Goal: Communication & Community: Participate in discussion

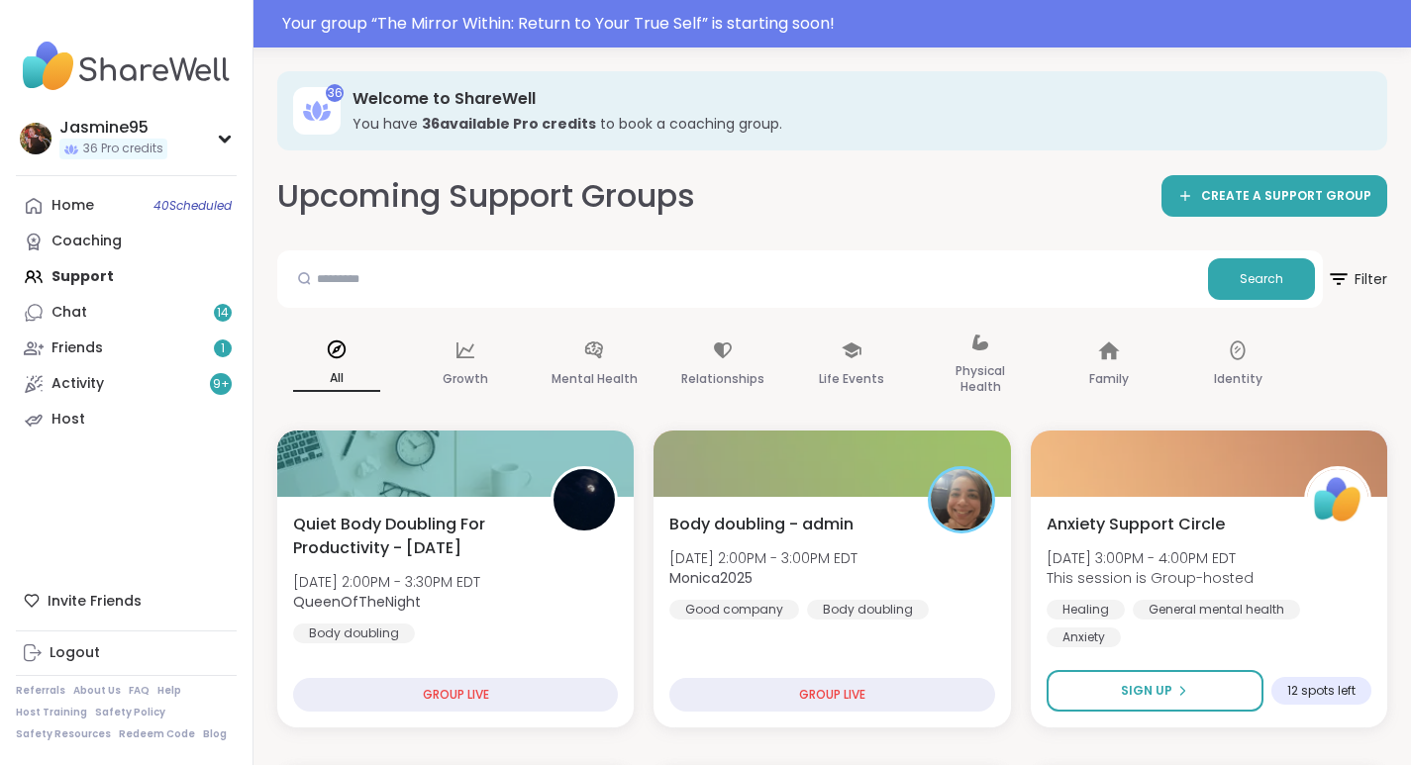
click at [655, 25] on div "Your group “ The Mirror Within: Return to Your True Self ” is starting soon!" at bounding box center [840, 24] width 1117 height 24
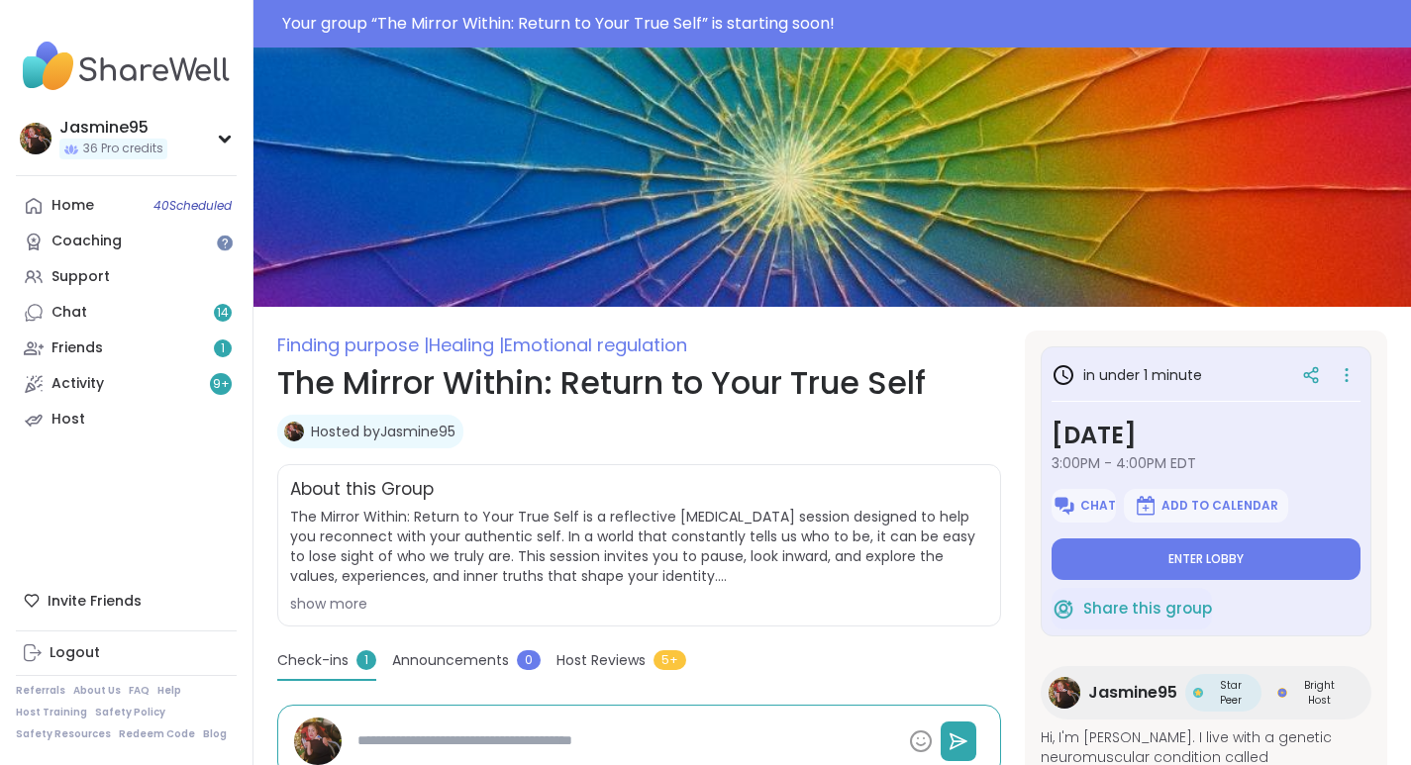
click at [1176, 572] on button "Enter lobby" at bounding box center [1206, 560] width 309 height 42
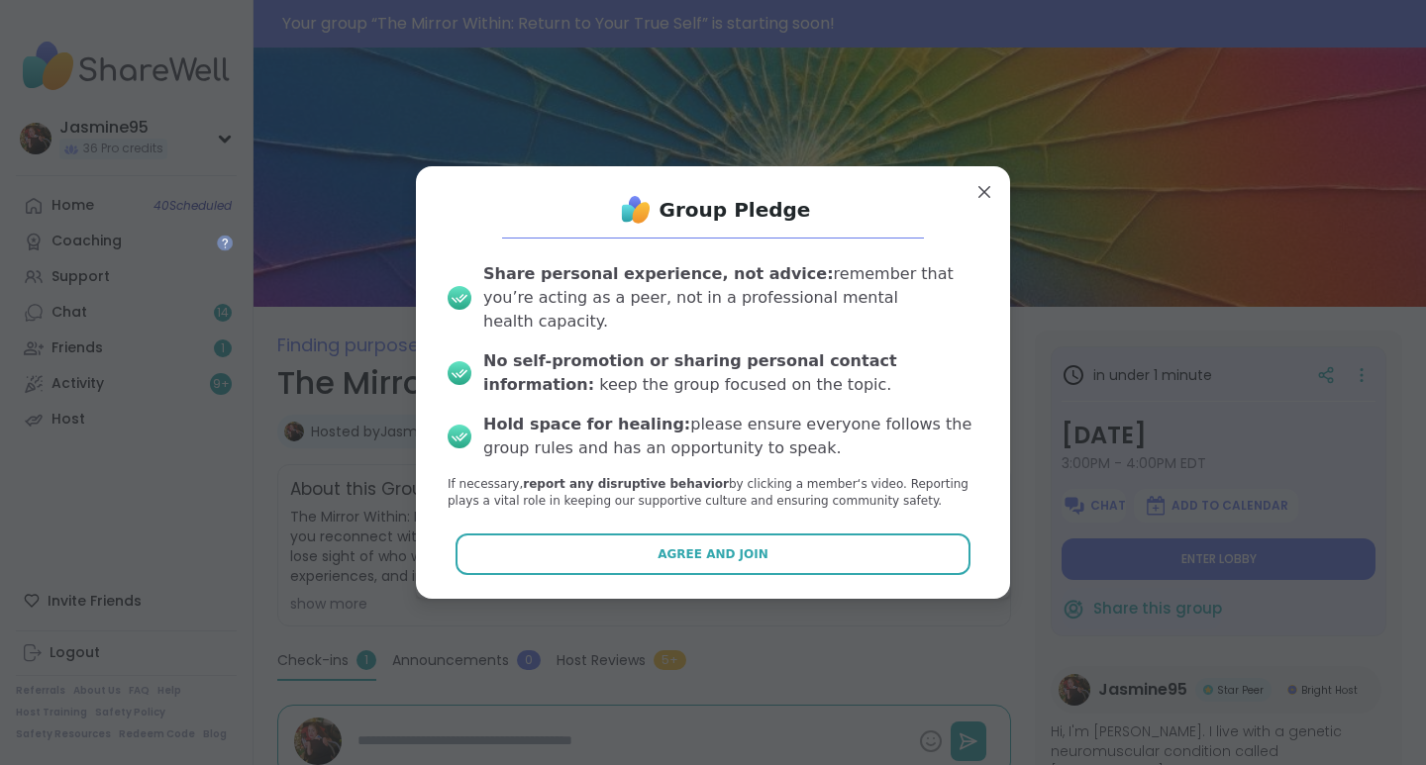
click at [731, 546] on span "Agree and Join" at bounding box center [713, 555] width 111 height 18
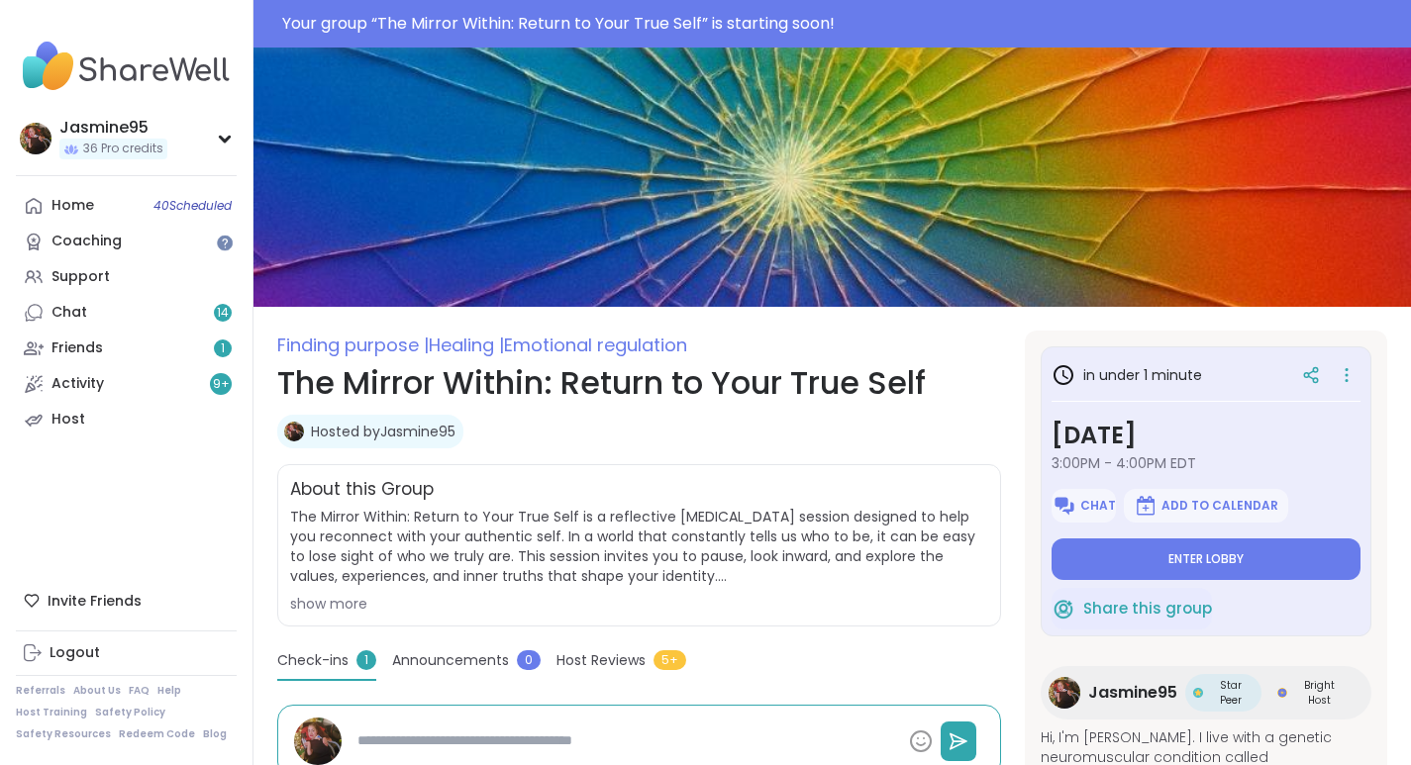
type textarea "*"
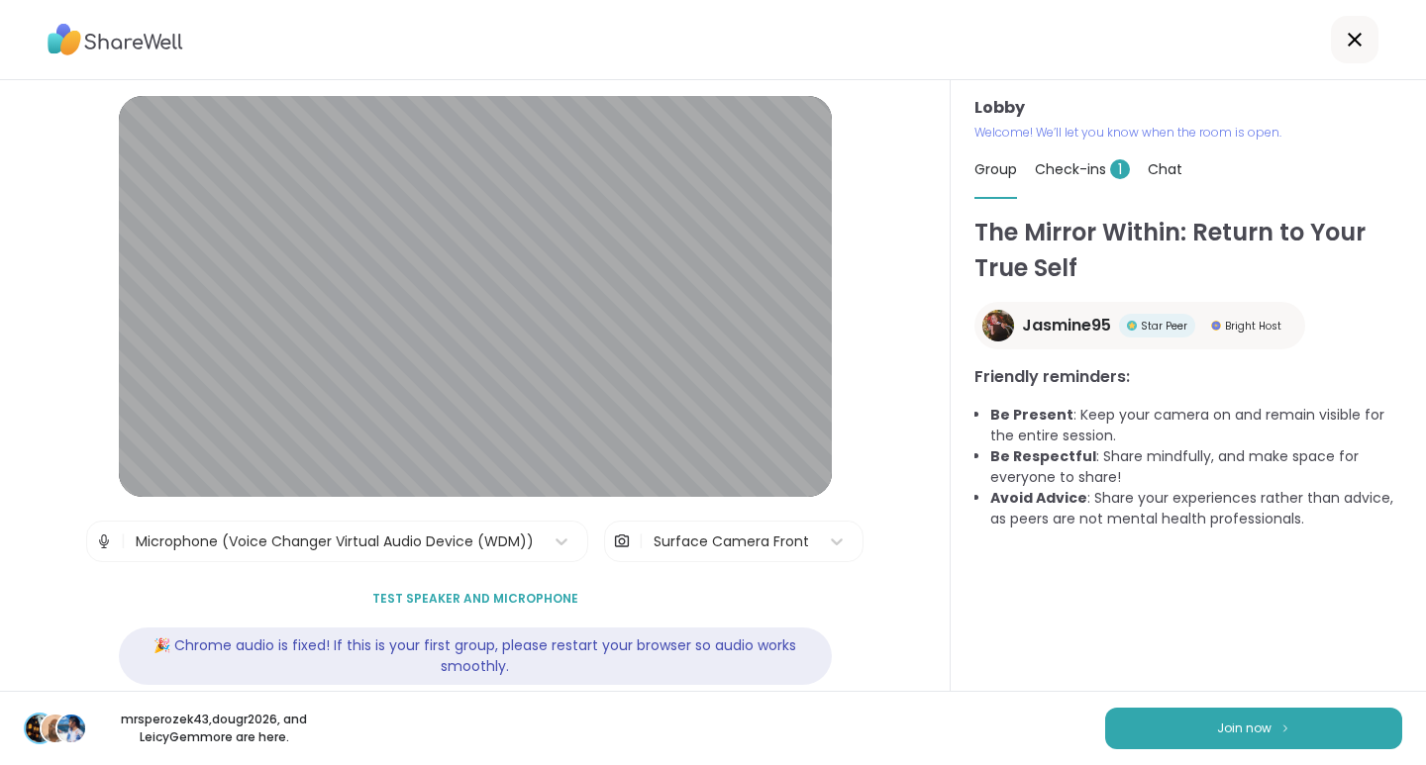
click at [1173, 724] on button "Join now" at bounding box center [1253, 729] width 297 height 42
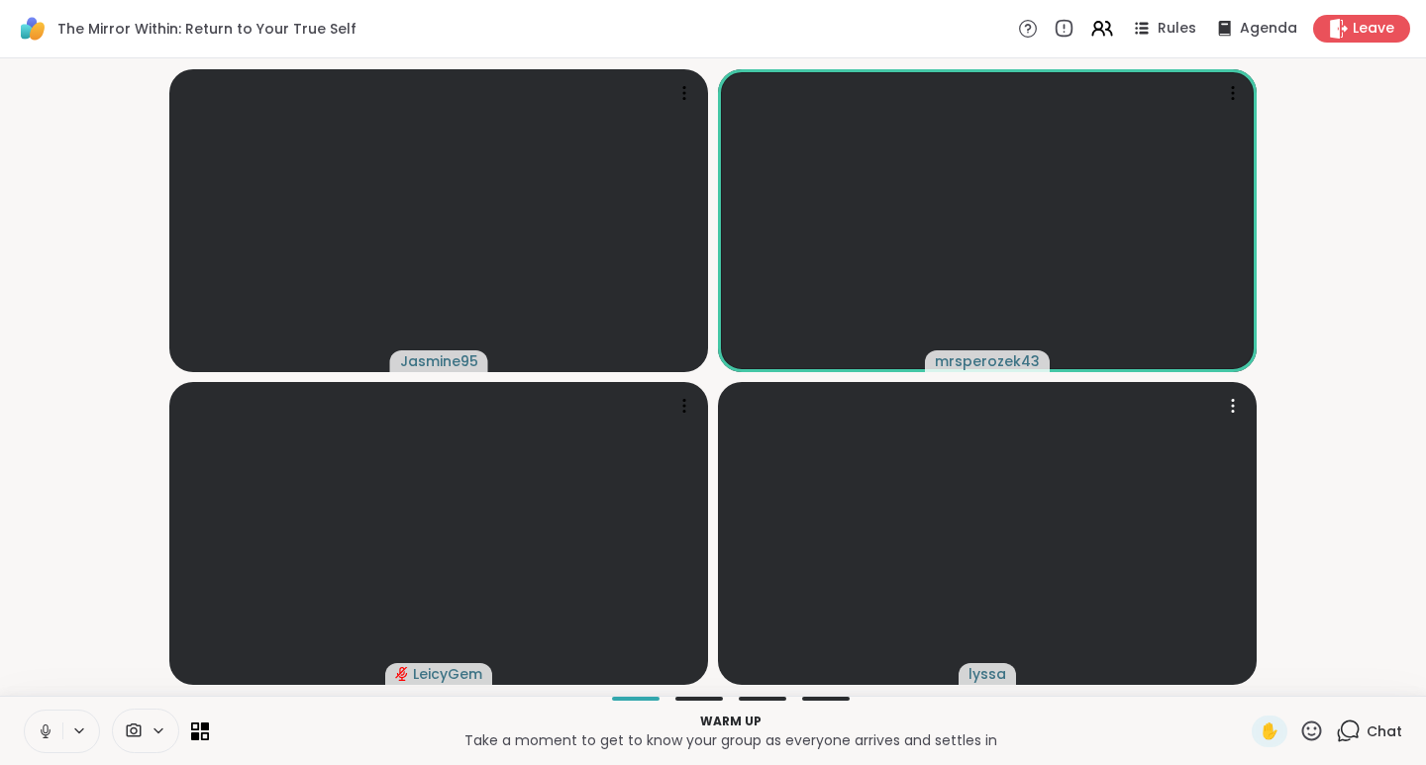
click at [1348, 374] on video-player-container "Jasmine95 mrsperozek43 LeicyGem lyssa" at bounding box center [713, 377] width 1402 height 622
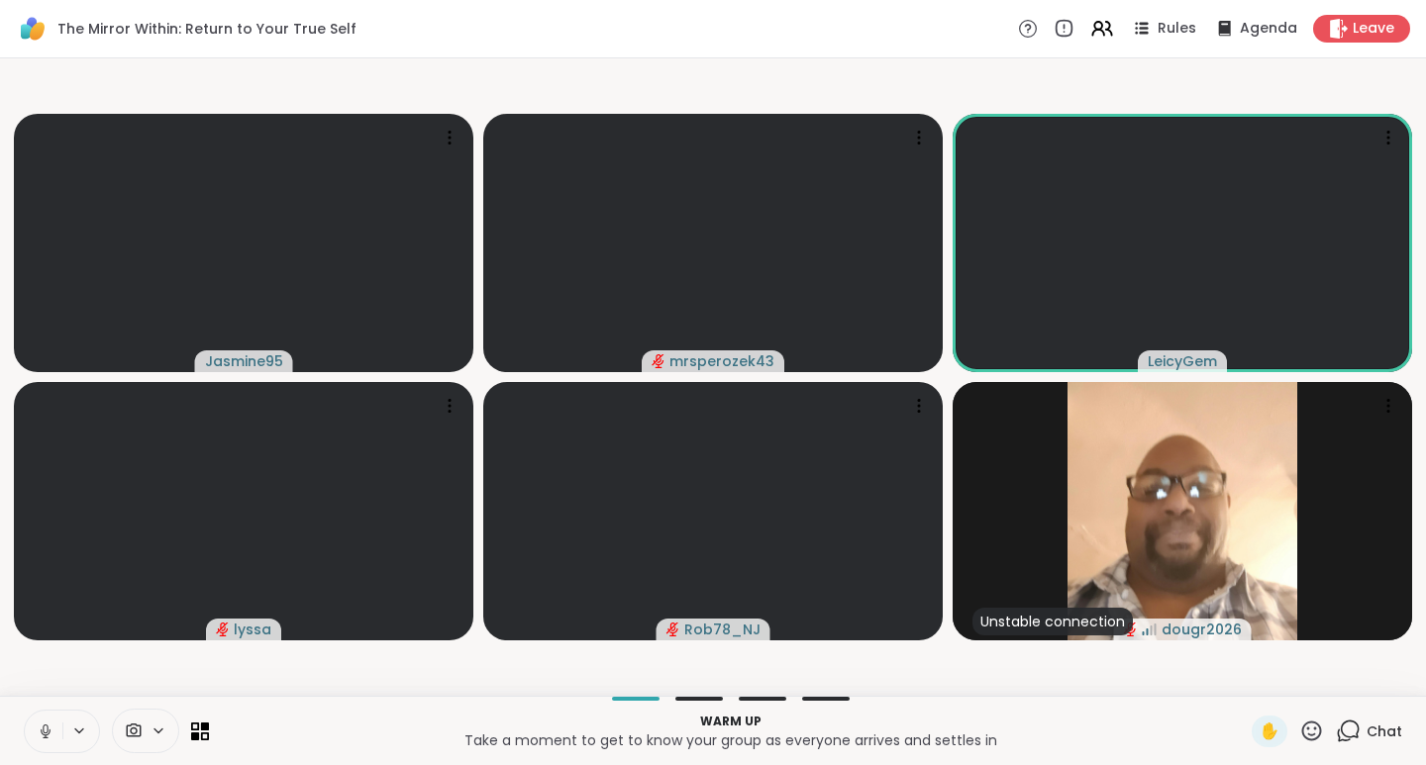
click at [1299, 724] on icon at bounding box center [1311, 731] width 25 height 25
click at [1244, 676] on span "❤️" at bounding box center [1254, 679] width 20 height 24
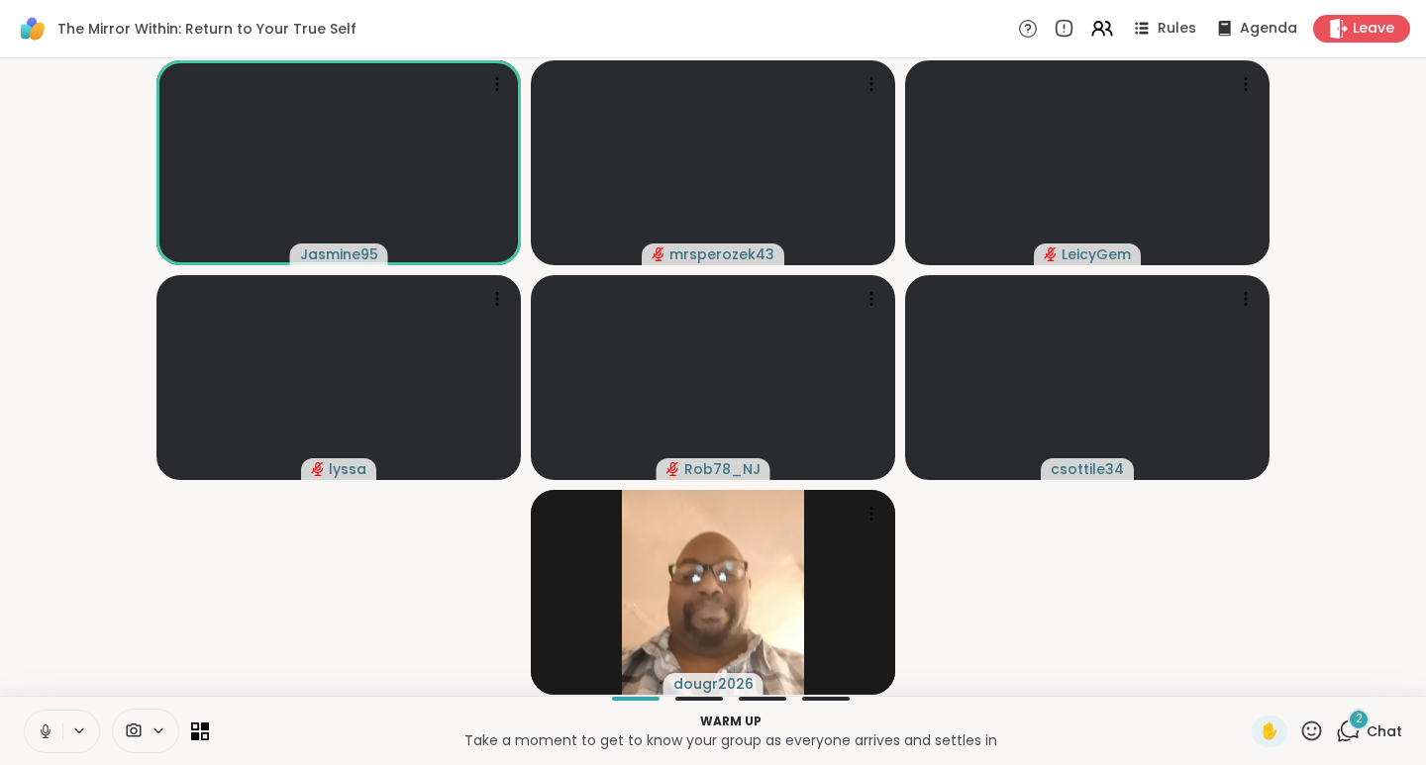
click at [1356, 727] on span "2" at bounding box center [1359, 719] width 7 height 17
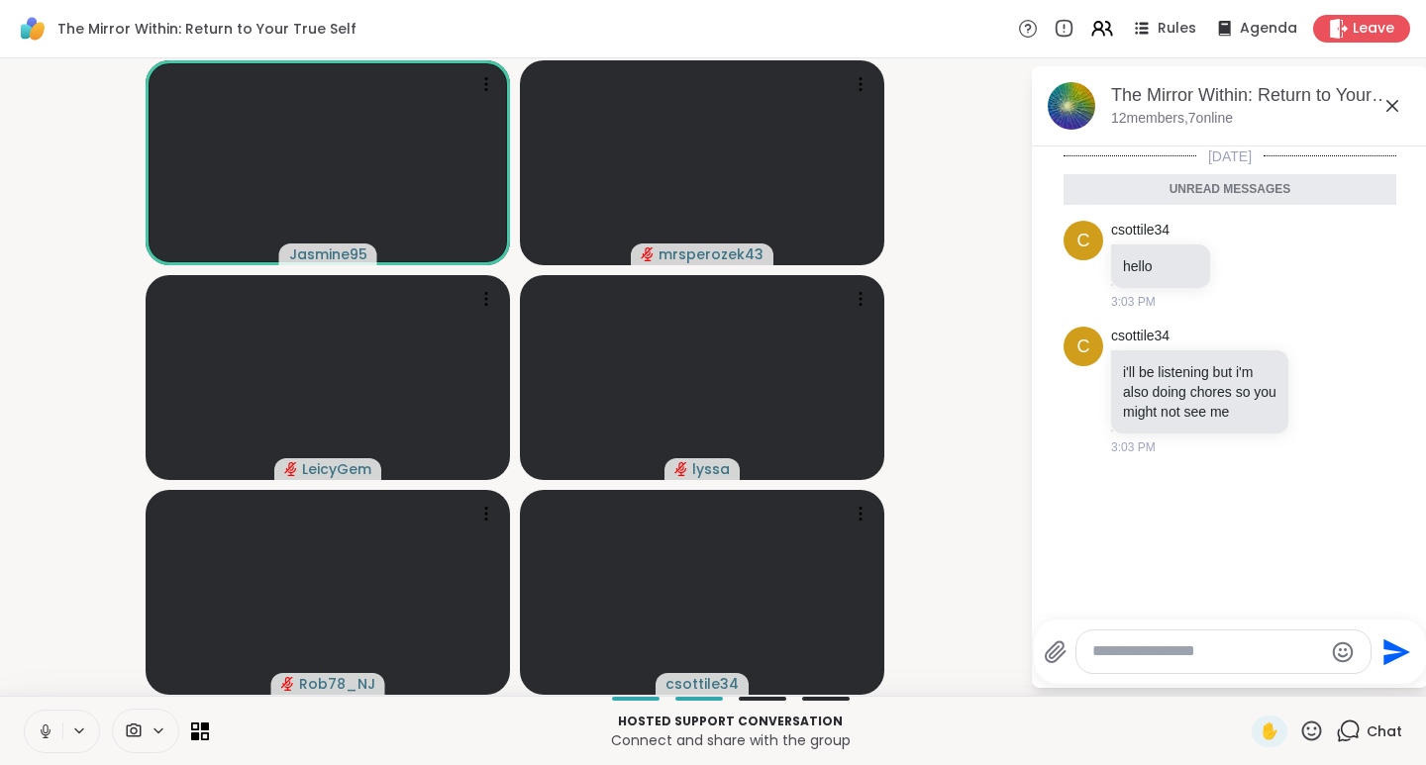
click at [1165, 26] on span "Rules" at bounding box center [1177, 29] width 39 height 20
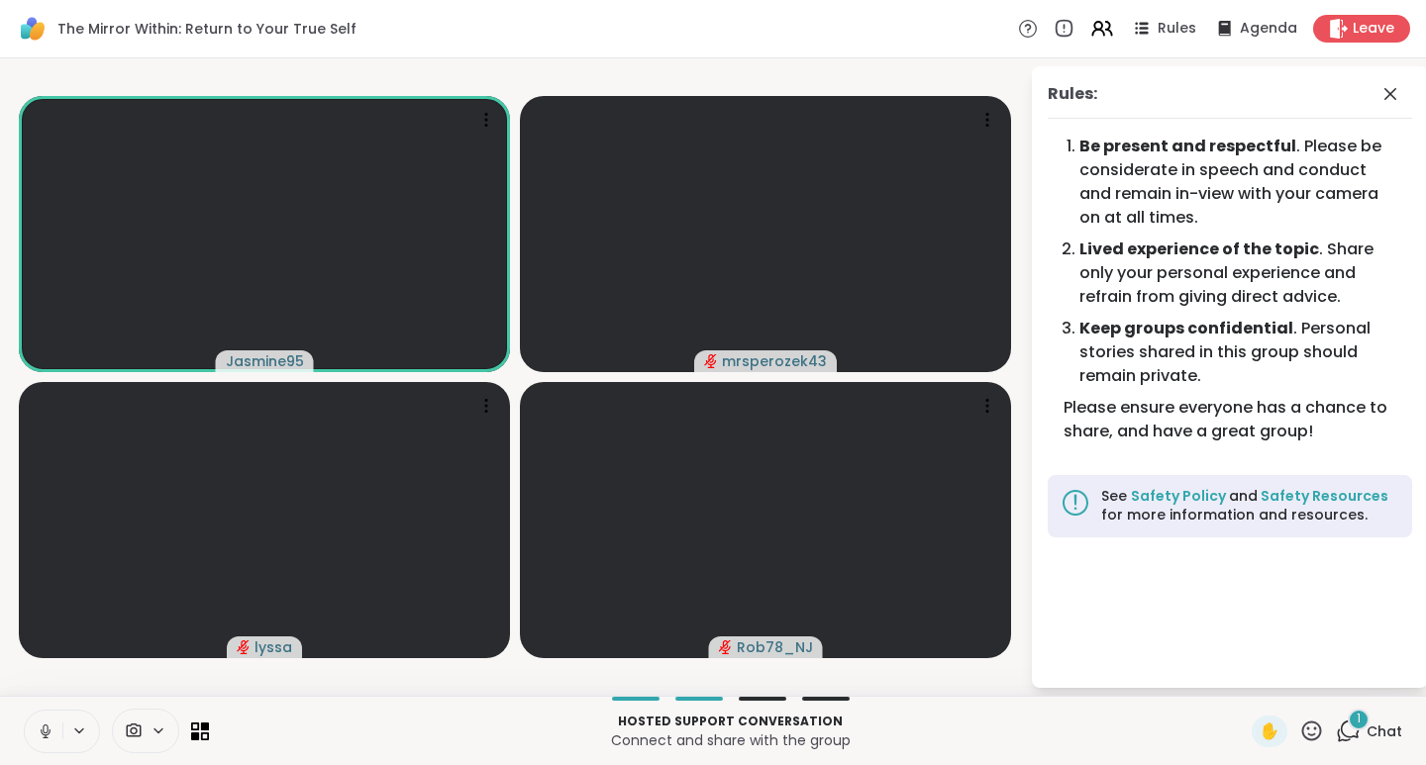
click at [1336, 733] on icon at bounding box center [1348, 731] width 25 height 25
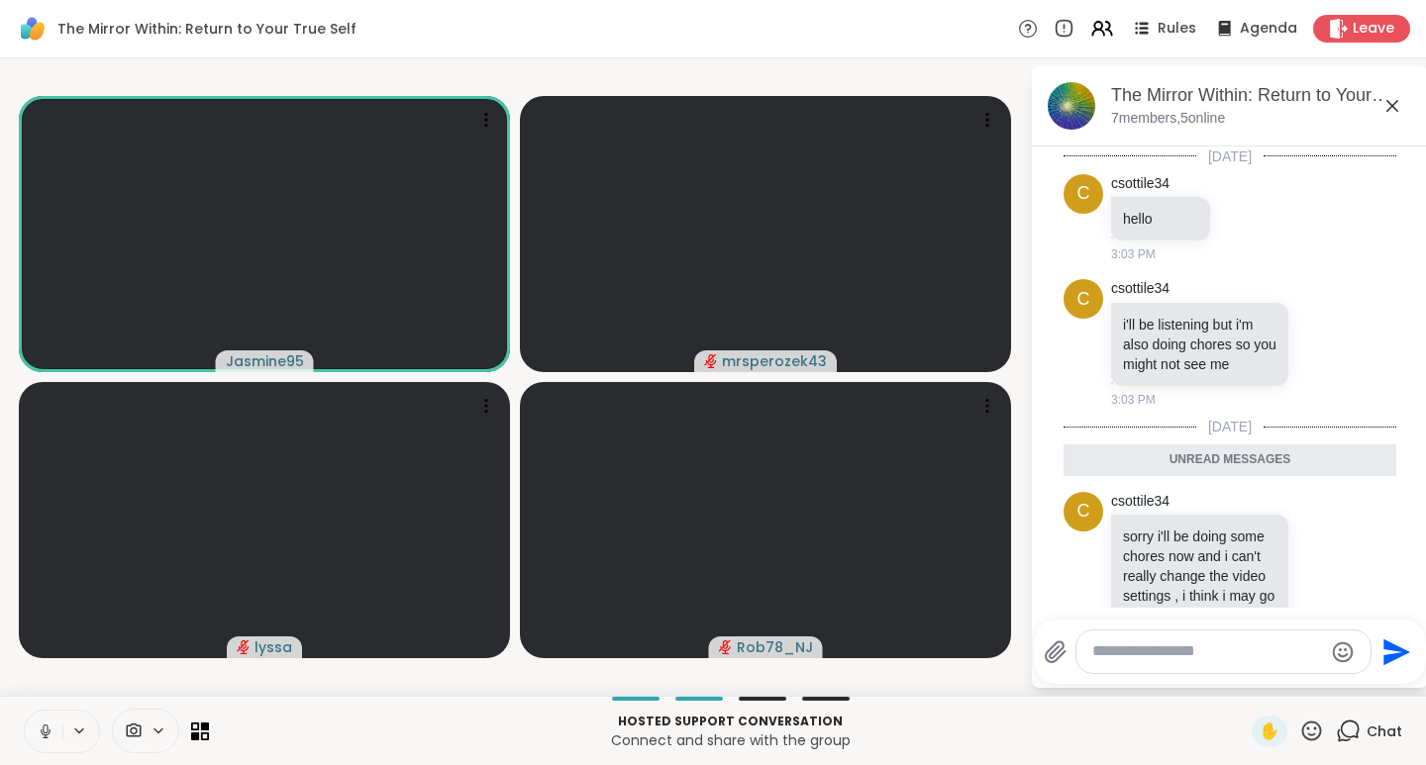
scroll to position [100, 0]
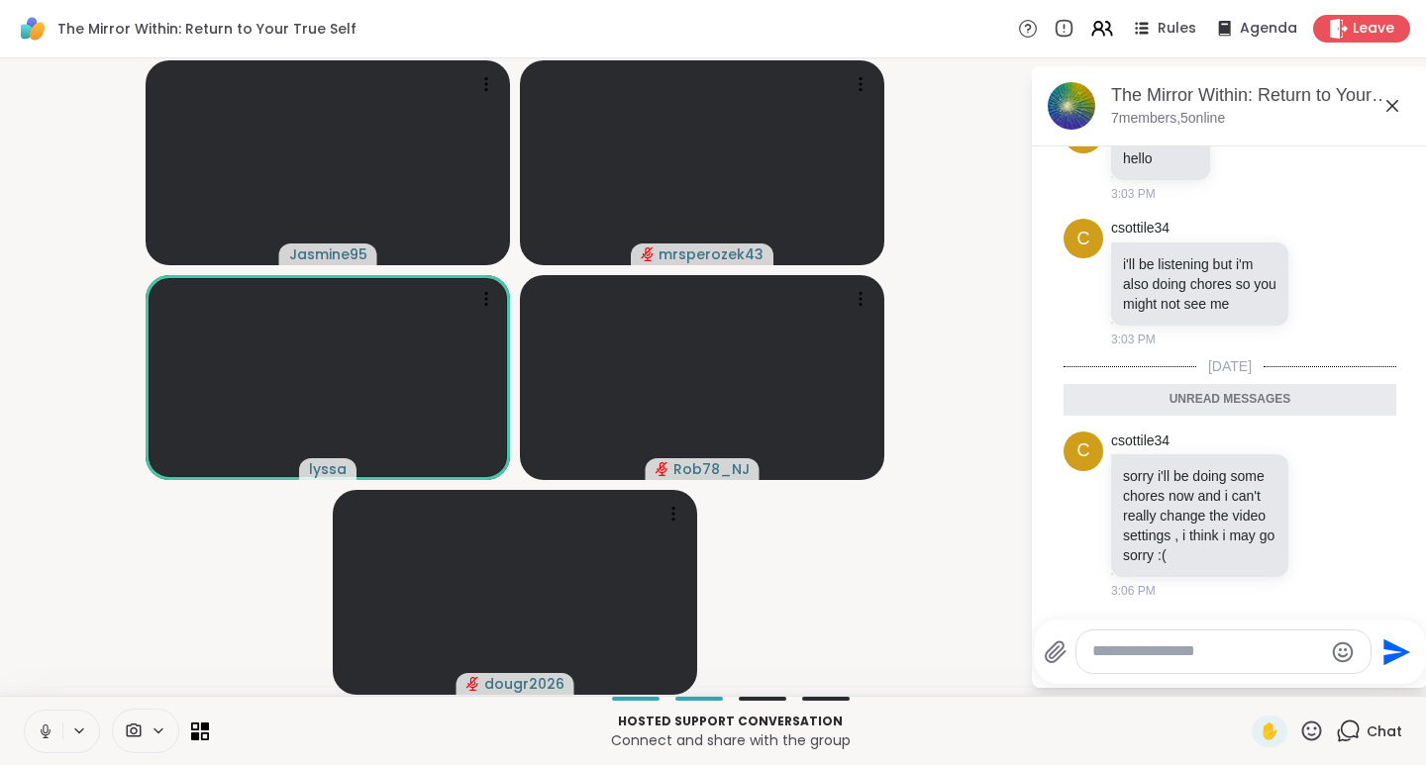
click at [1302, 736] on icon at bounding box center [1312, 731] width 20 height 20
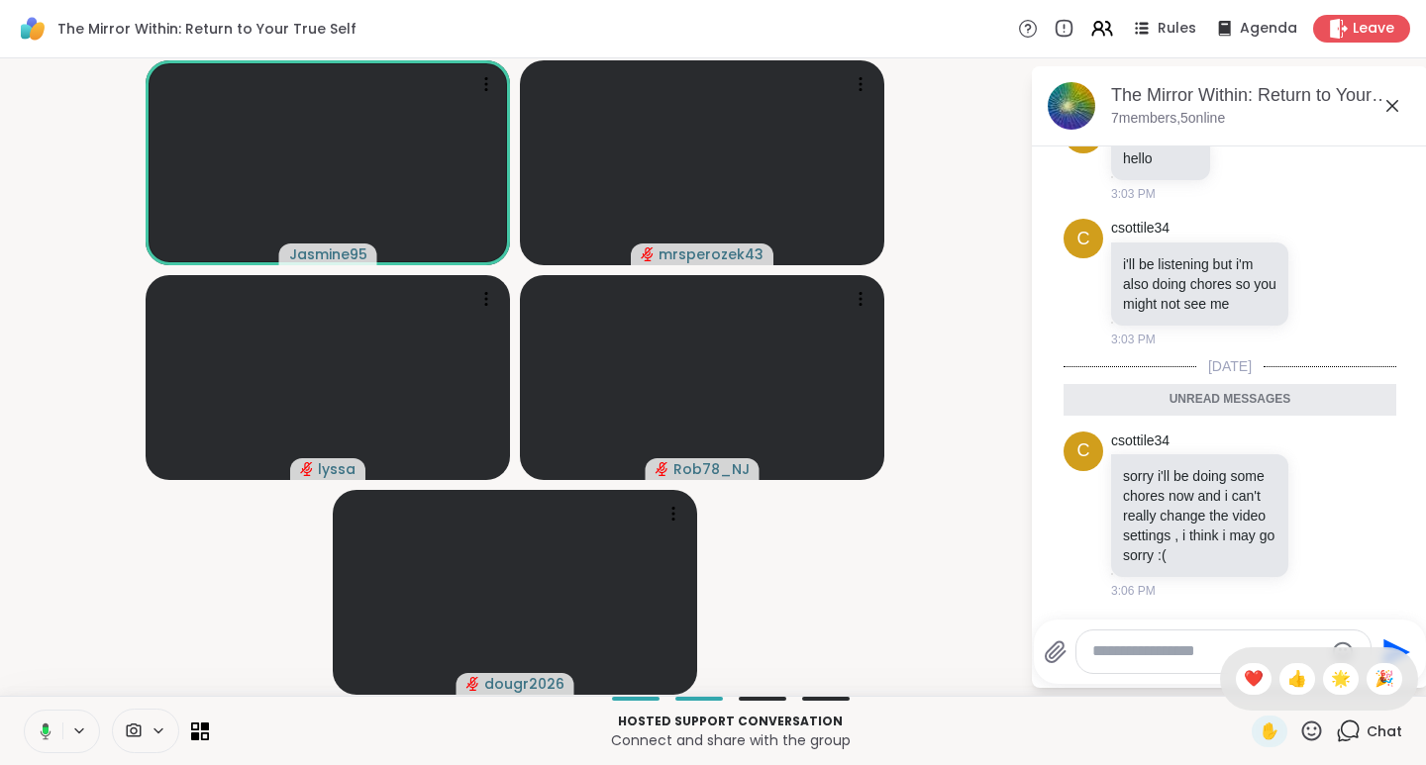
click at [1244, 675] on span "❤️" at bounding box center [1254, 679] width 20 height 24
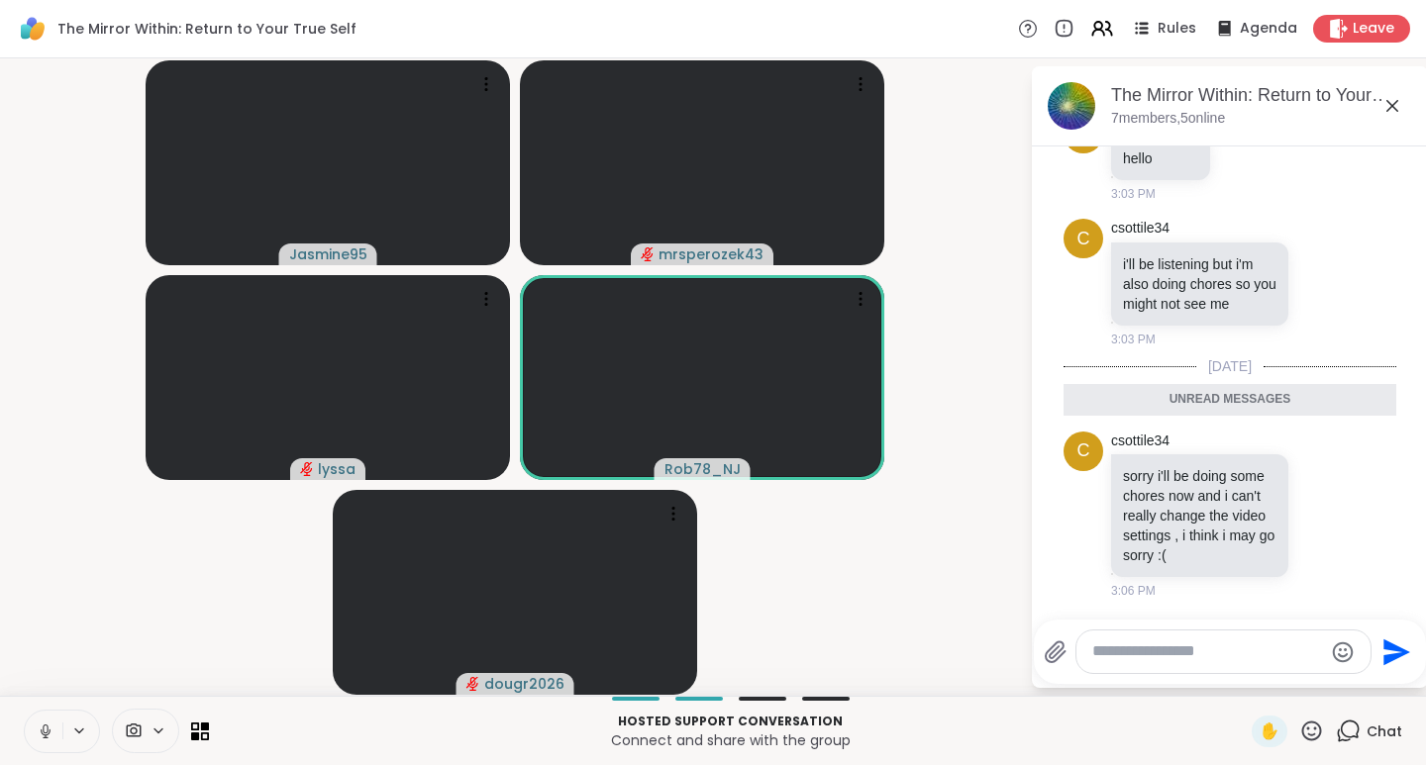
click at [1303, 727] on icon at bounding box center [1311, 731] width 25 height 25
click at [1244, 680] on span "❤️" at bounding box center [1254, 679] width 20 height 24
click at [1299, 731] on icon at bounding box center [1311, 731] width 25 height 25
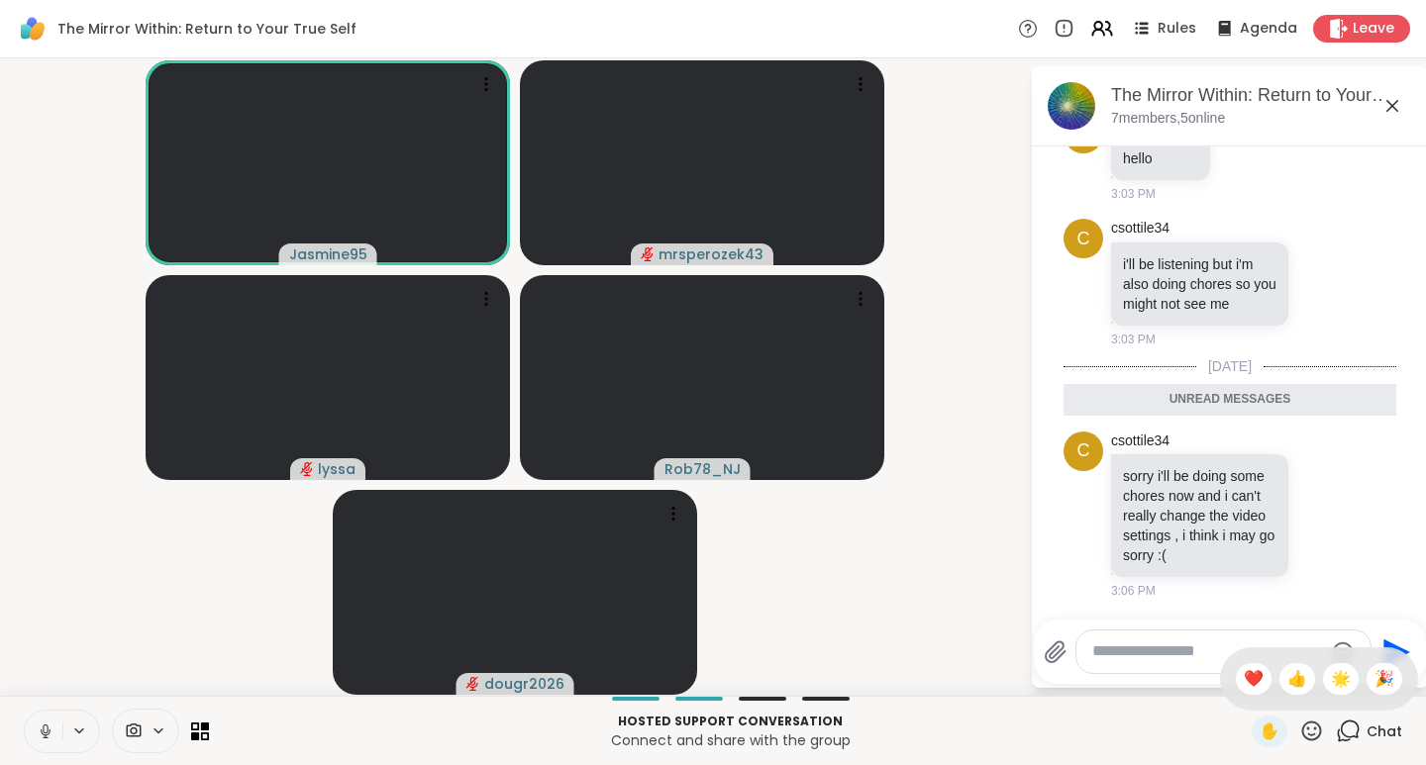
click at [1287, 679] on span "👍" at bounding box center [1297, 679] width 20 height 24
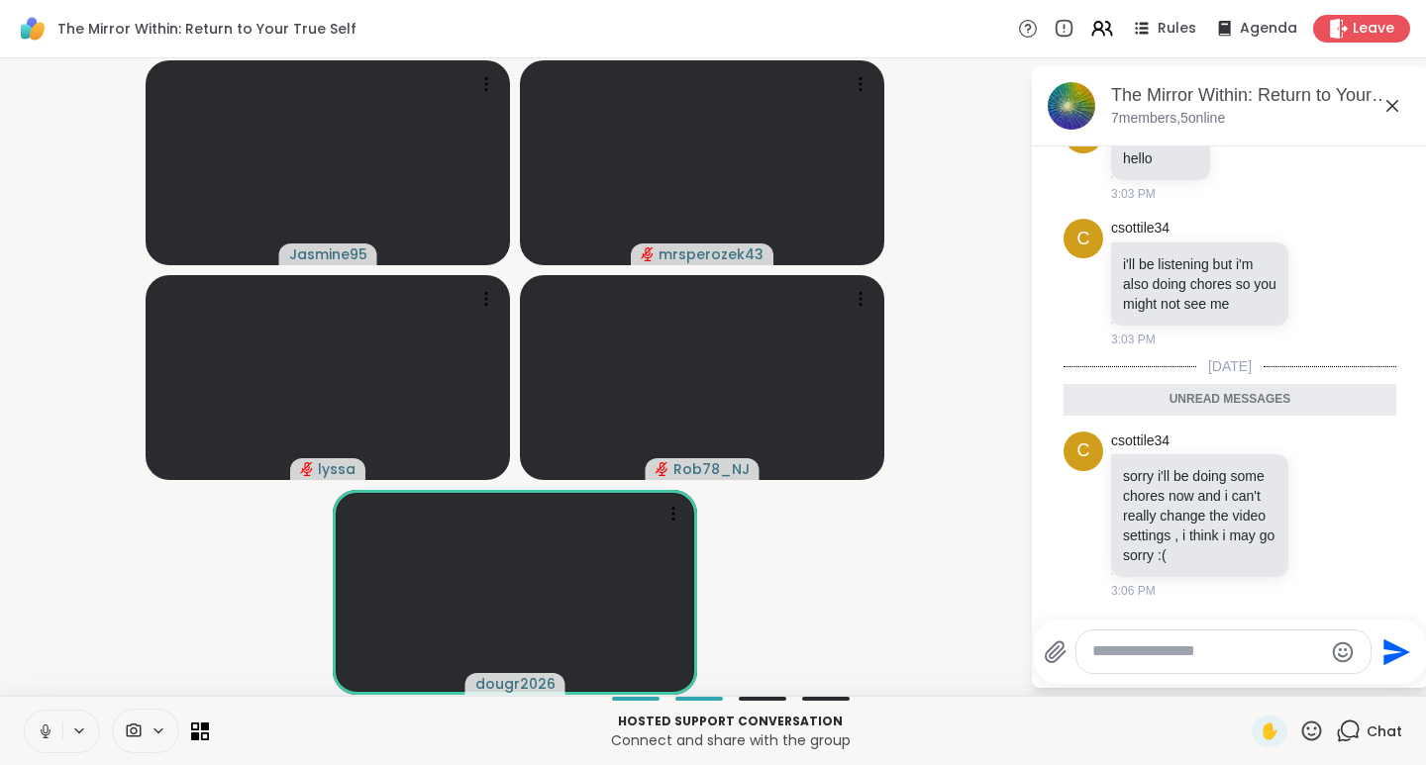
click at [1299, 730] on icon at bounding box center [1311, 731] width 25 height 25
click at [1244, 682] on span "❤️" at bounding box center [1254, 679] width 20 height 24
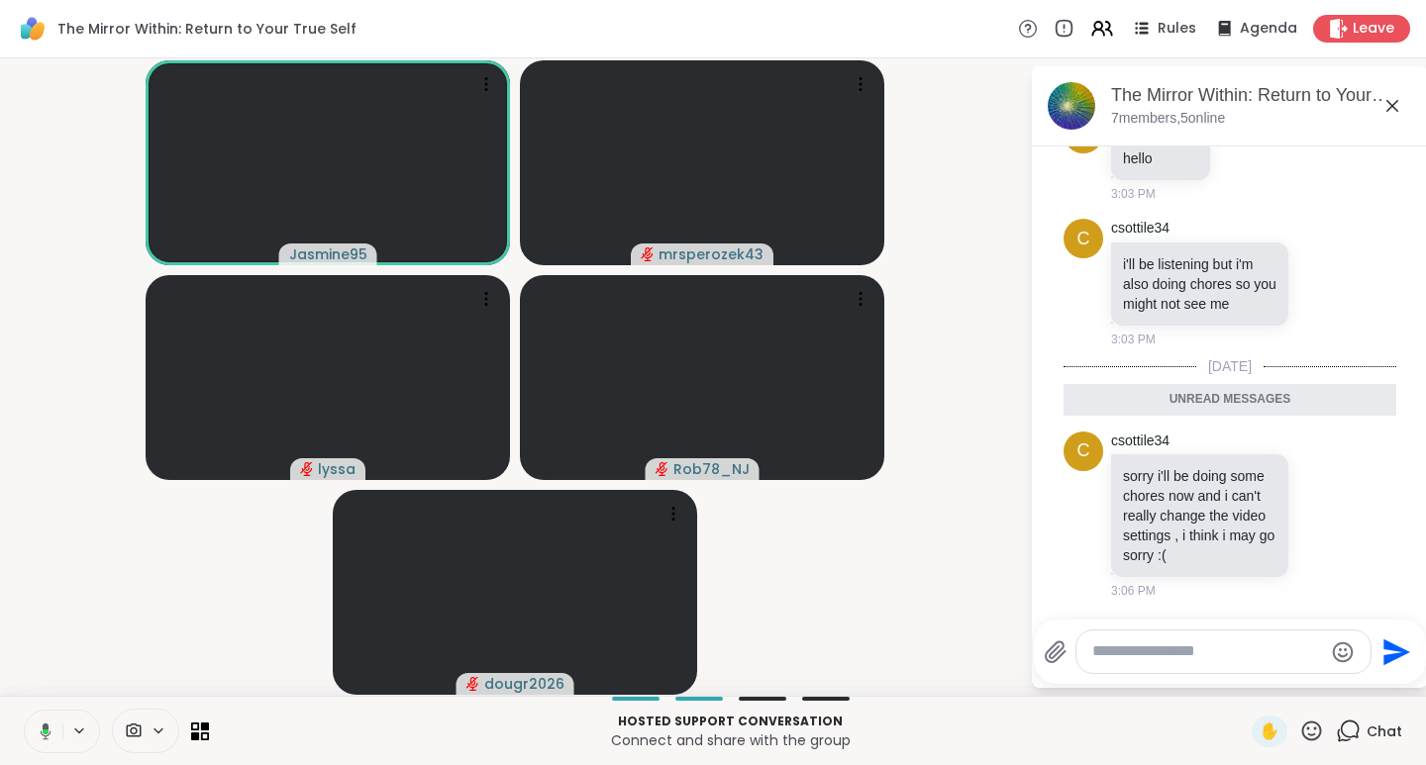
click at [1127, 659] on textarea "Type your message" at bounding box center [1207, 652] width 231 height 21
paste textarea "**********"
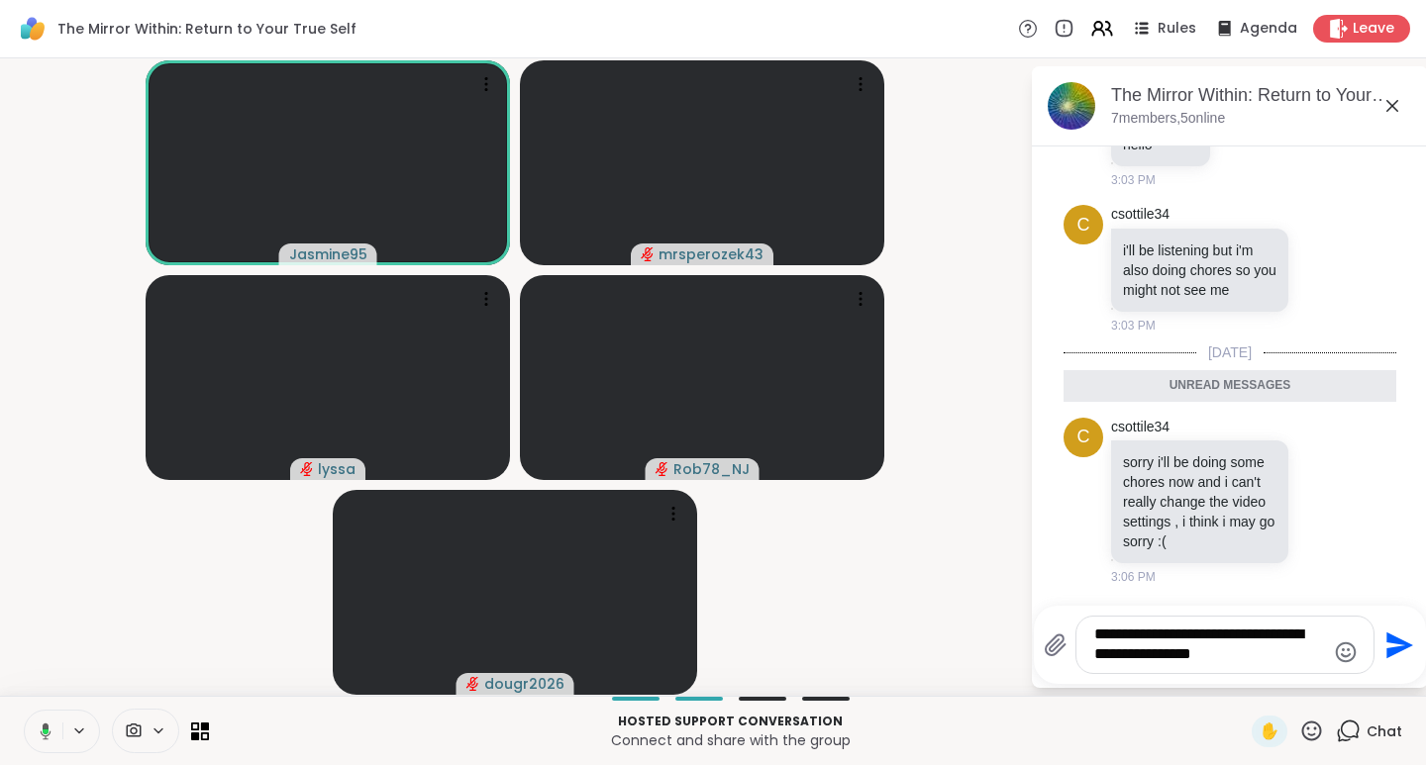
click at [1111, 638] on textarea "**********" at bounding box center [1209, 645] width 231 height 41
type textarea "**********"
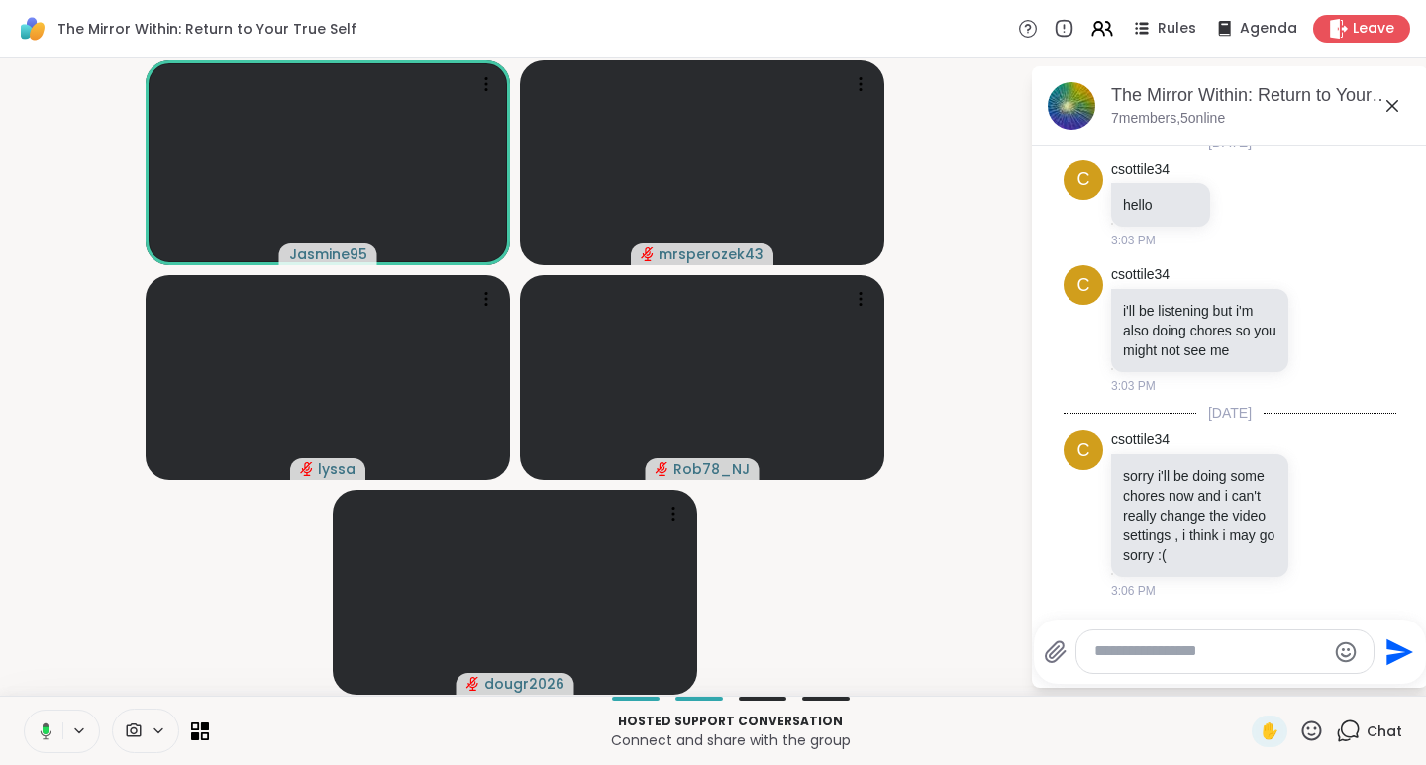
scroll to position [198, 0]
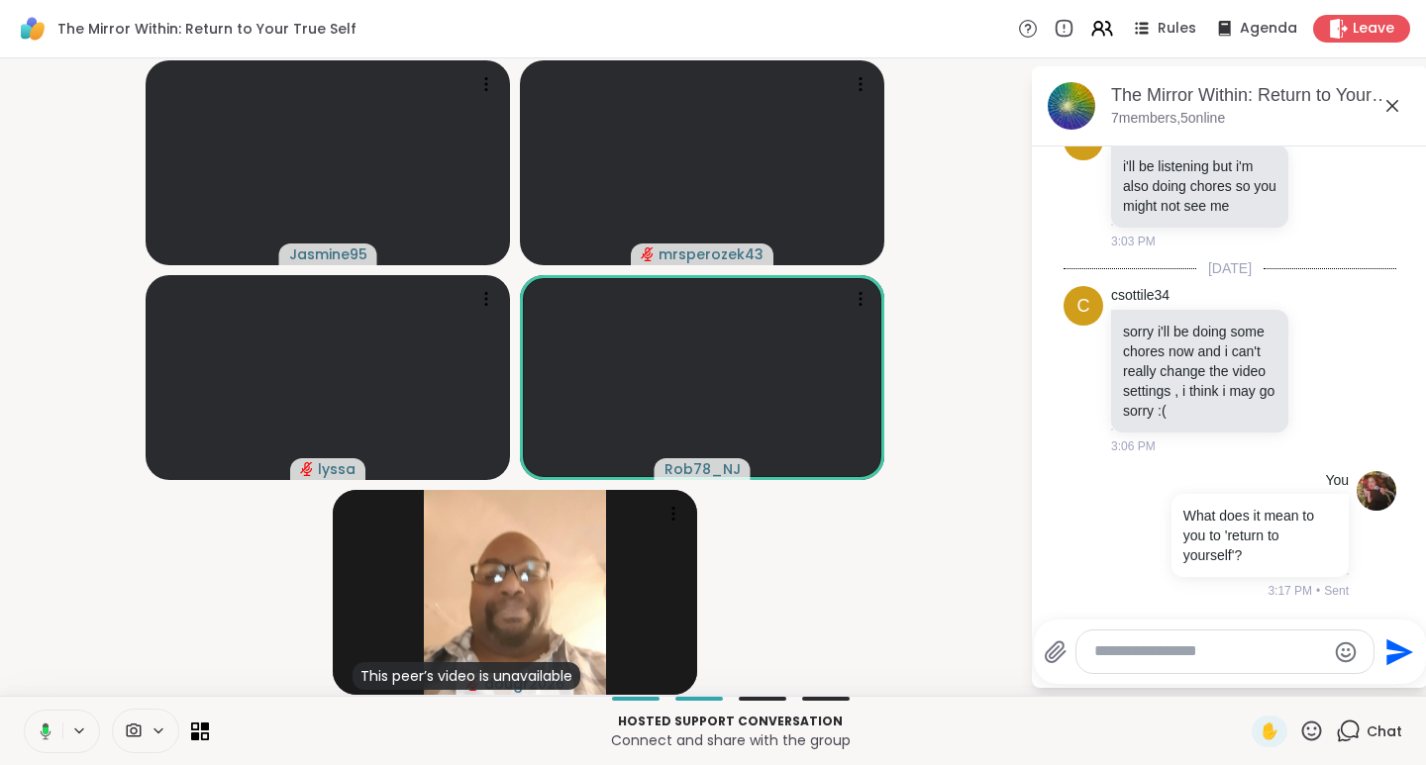
click at [1299, 737] on icon at bounding box center [1311, 731] width 25 height 25
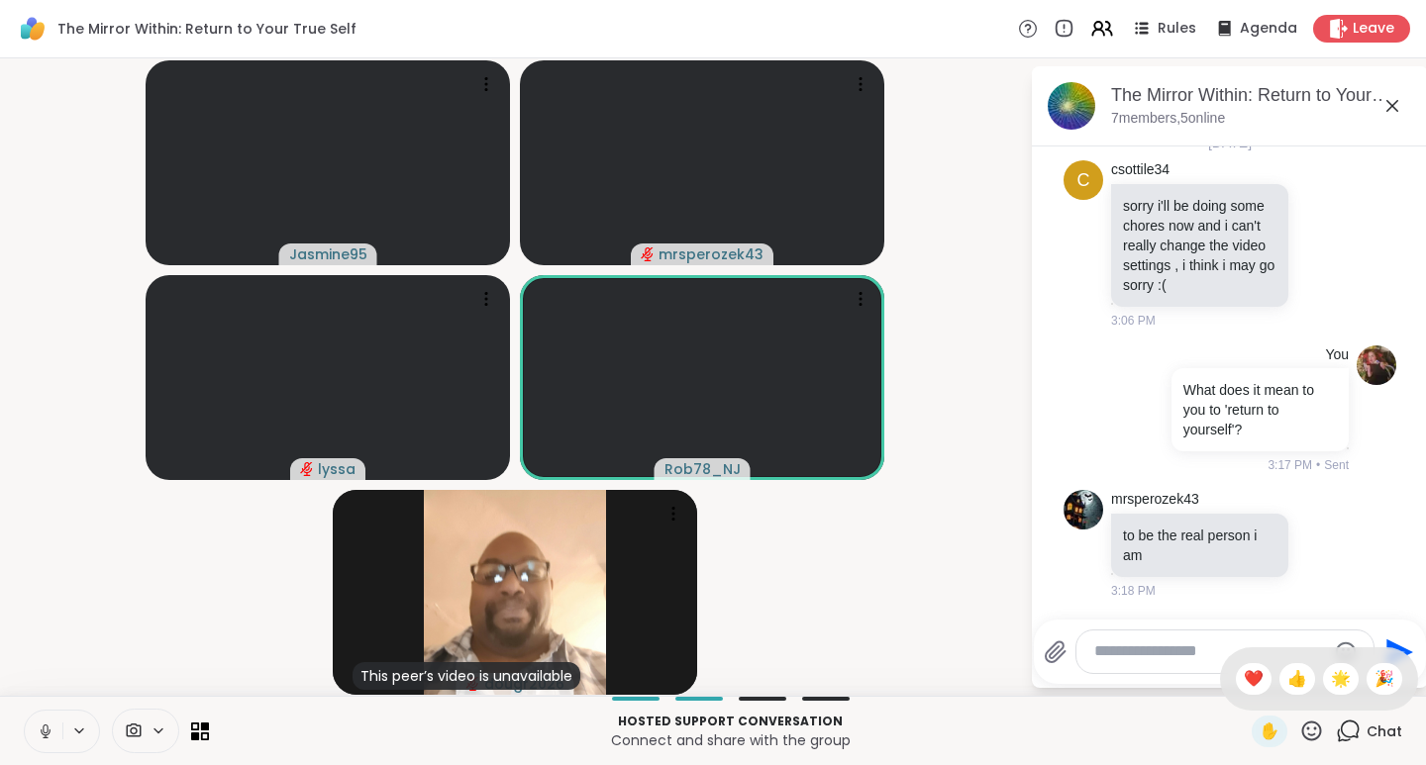
click at [1244, 677] on span "❤️" at bounding box center [1254, 679] width 20 height 24
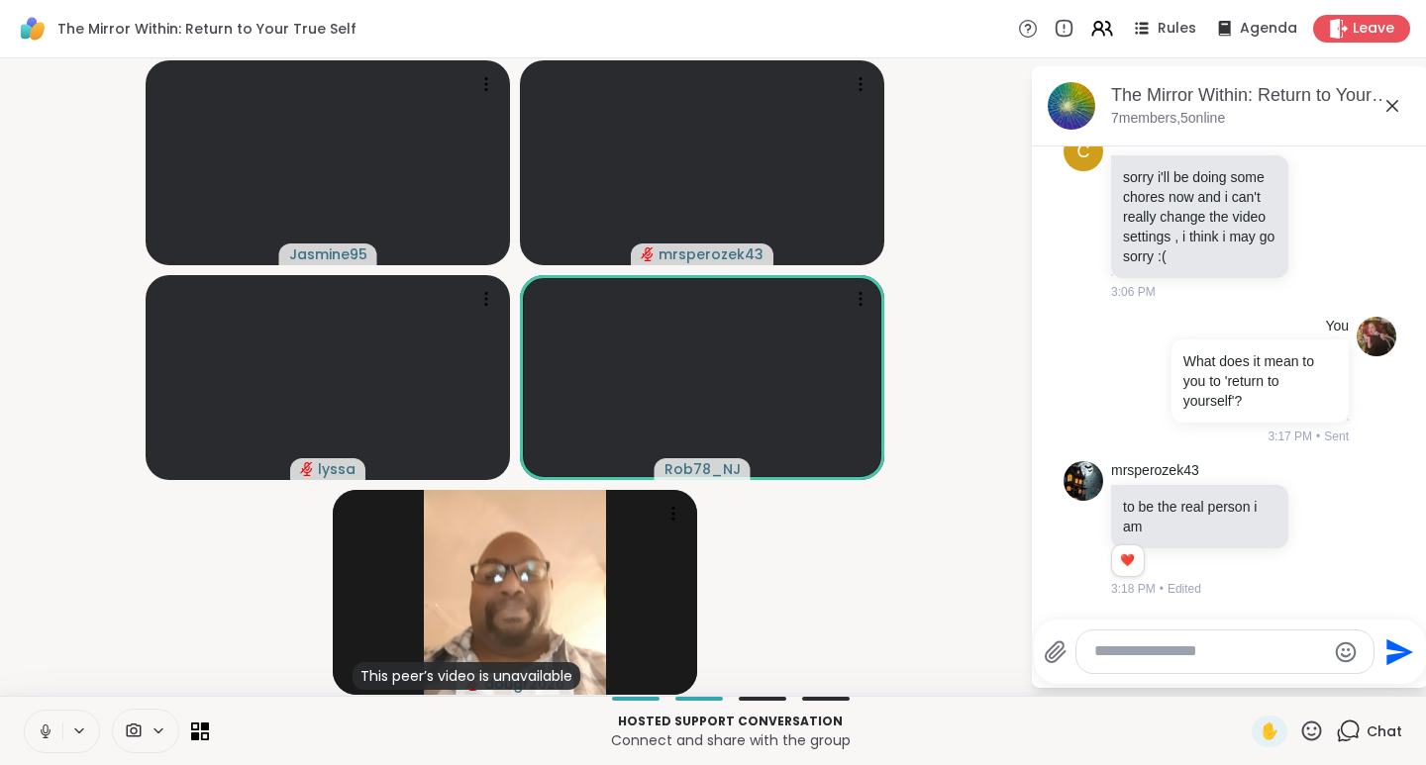
scroll to position [352, 0]
click at [1302, 736] on icon at bounding box center [1312, 731] width 20 height 20
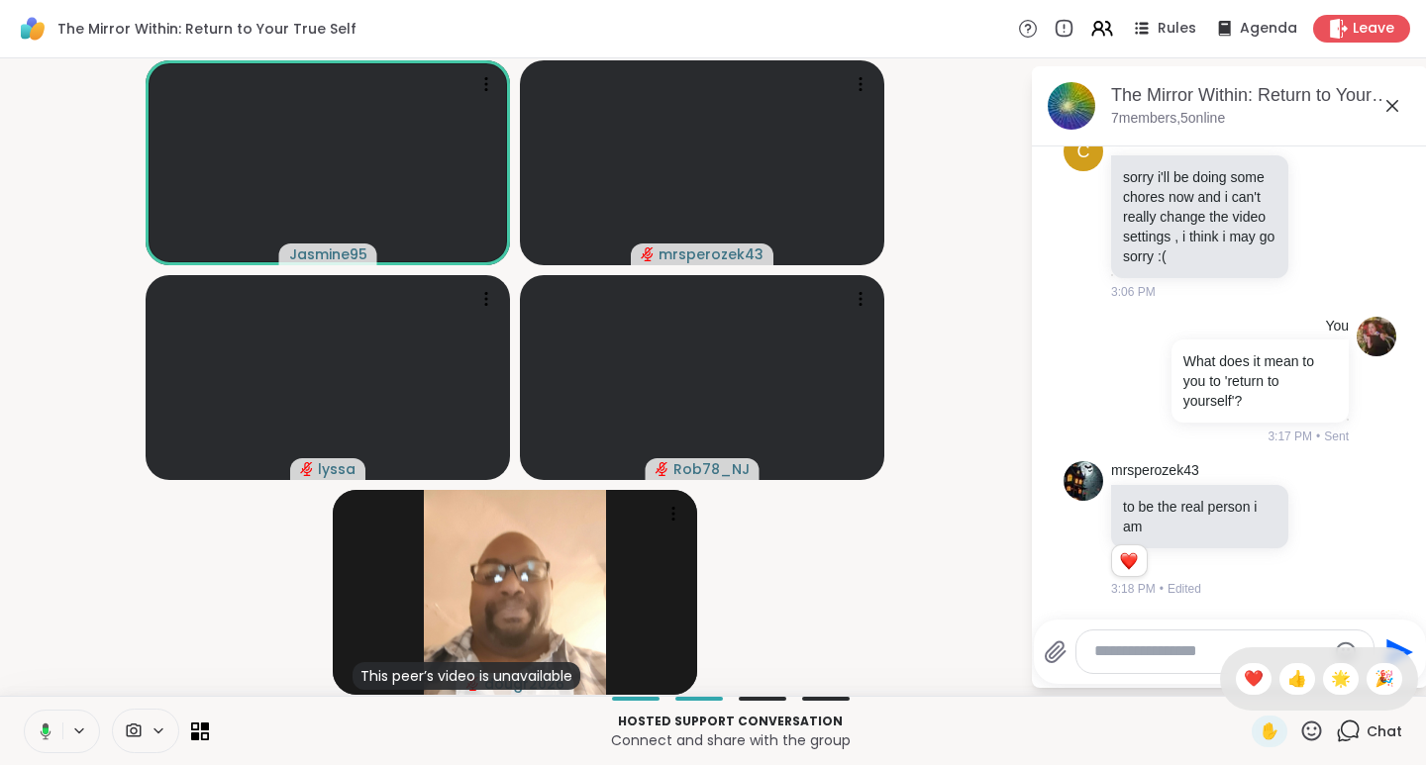
click at [1331, 675] on span "🌟" at bounding box center [1341, 679] width 20 height 24
click at [1314, 533] on icon at bounding box center [1323, 530] width 18 height 20
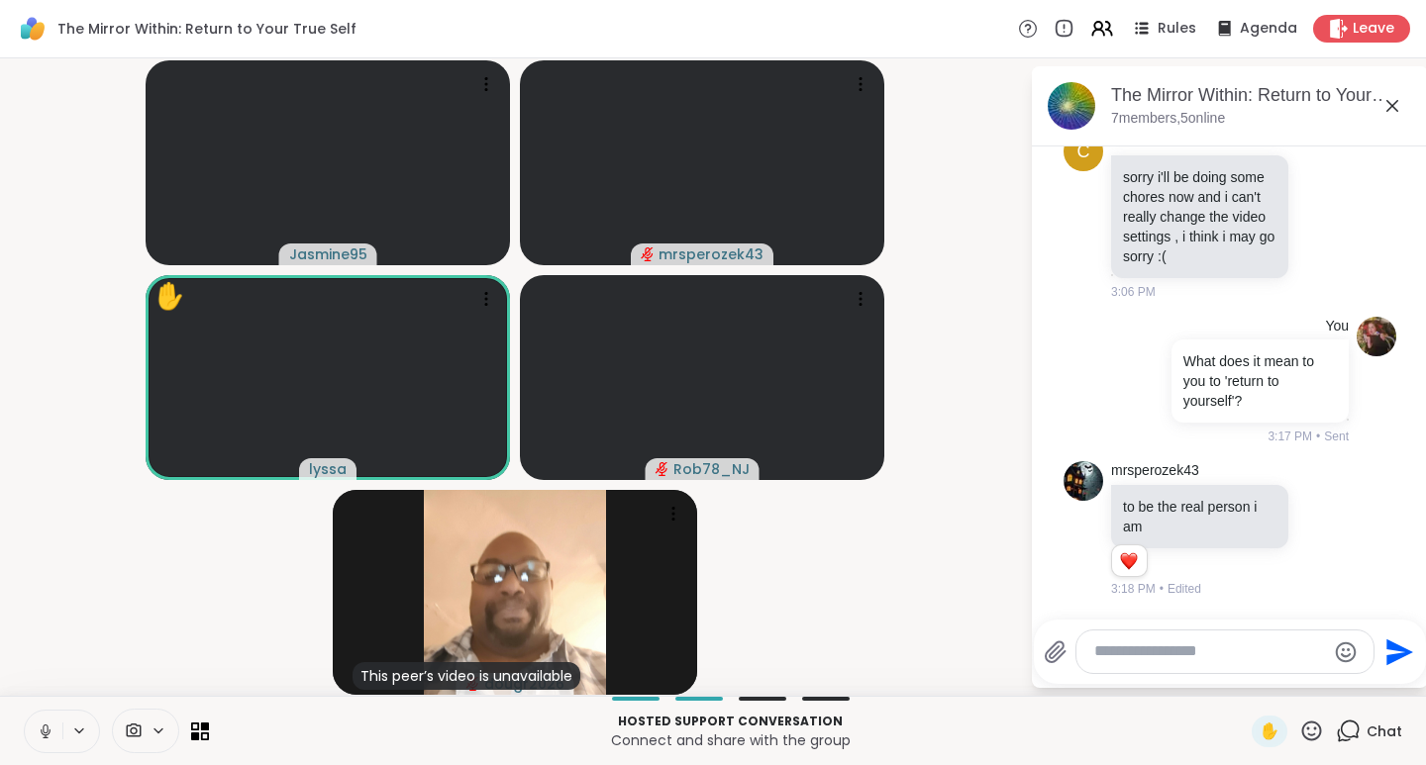
click at [1314, 498] on div "Select Reaction: Heart" at bounding box center [1323, 498] width 18 height 18
click at [1299, 729] on icon at bounding box center [1311, 731] width 25 height 25
click at [1244, 676] on span "❤️" at bounding box center [1254, 679] width 20 height 24
click at [1299, 728] on icon at bounding box center [1311, 731] width 25 height 25
click at [1331, 680] on span "🌟" at bounding box center [1341, 679] width 20 height 24
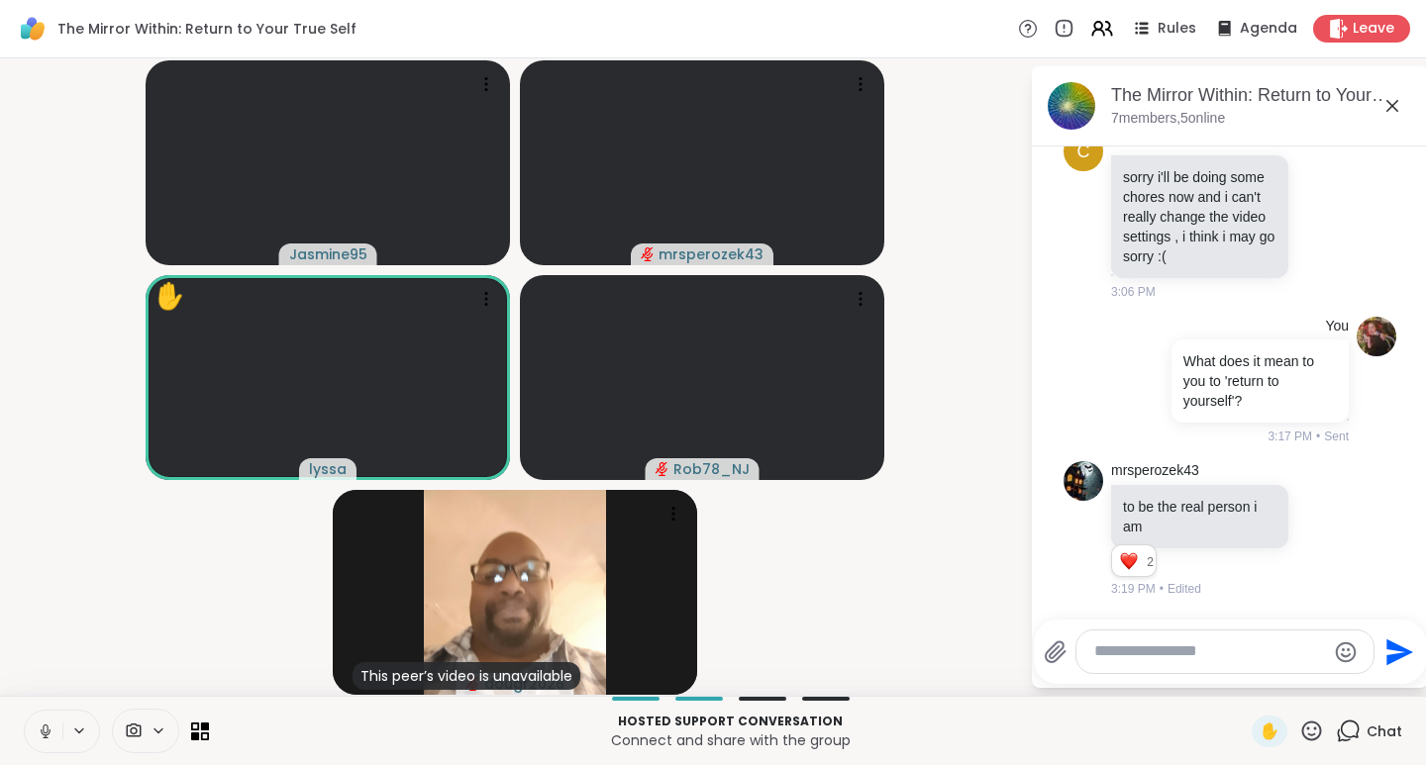
click at [1299, 733] on icon at bounding box center [1311, 731] width 25 height 25
click at [1287, 681] on span "👍" at bounding box center [1297, 679] width 20 height 24
click at [1299, 732] on icon at bounding box center [1311, 731] width 25 height 25
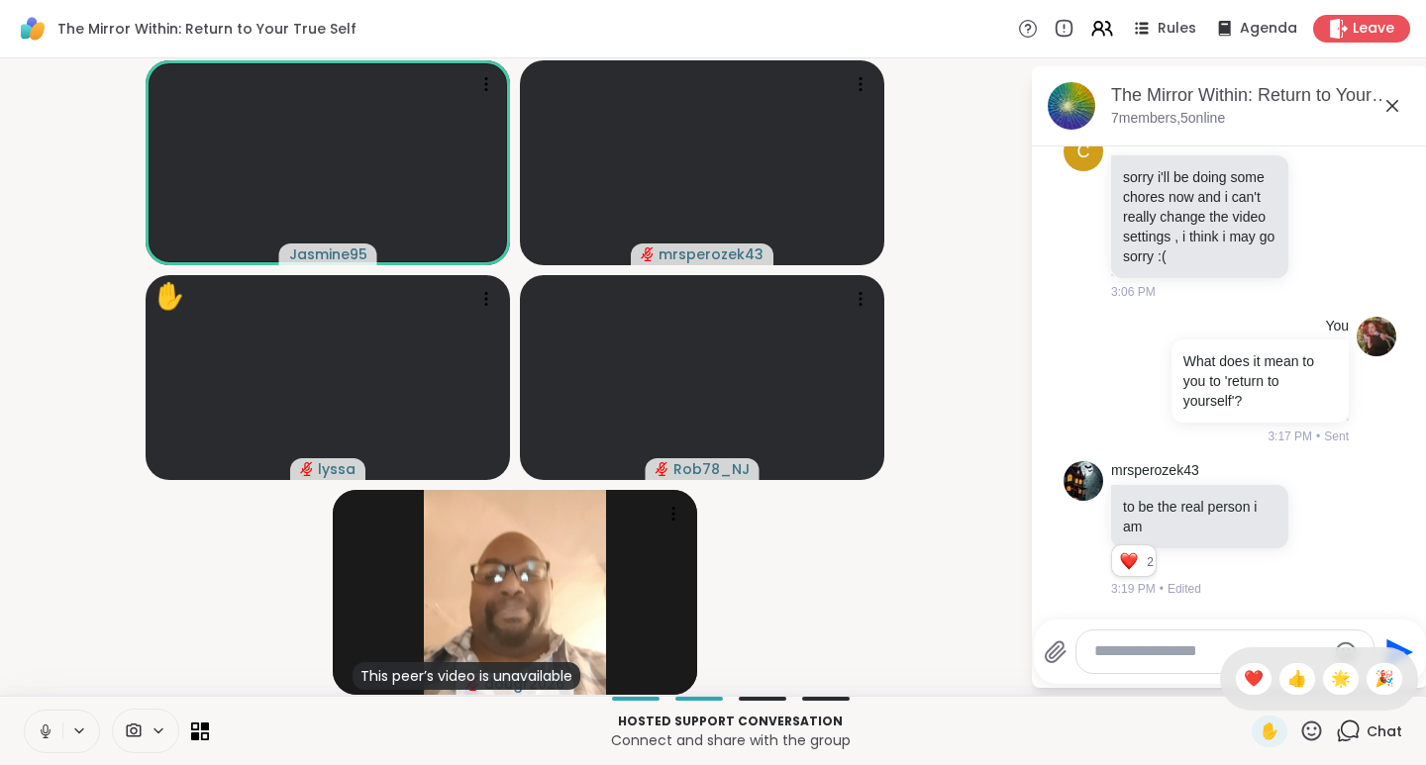
click at [1244, 672] on span "❤️" at bounding box center [1254, 679] width 20 height 24
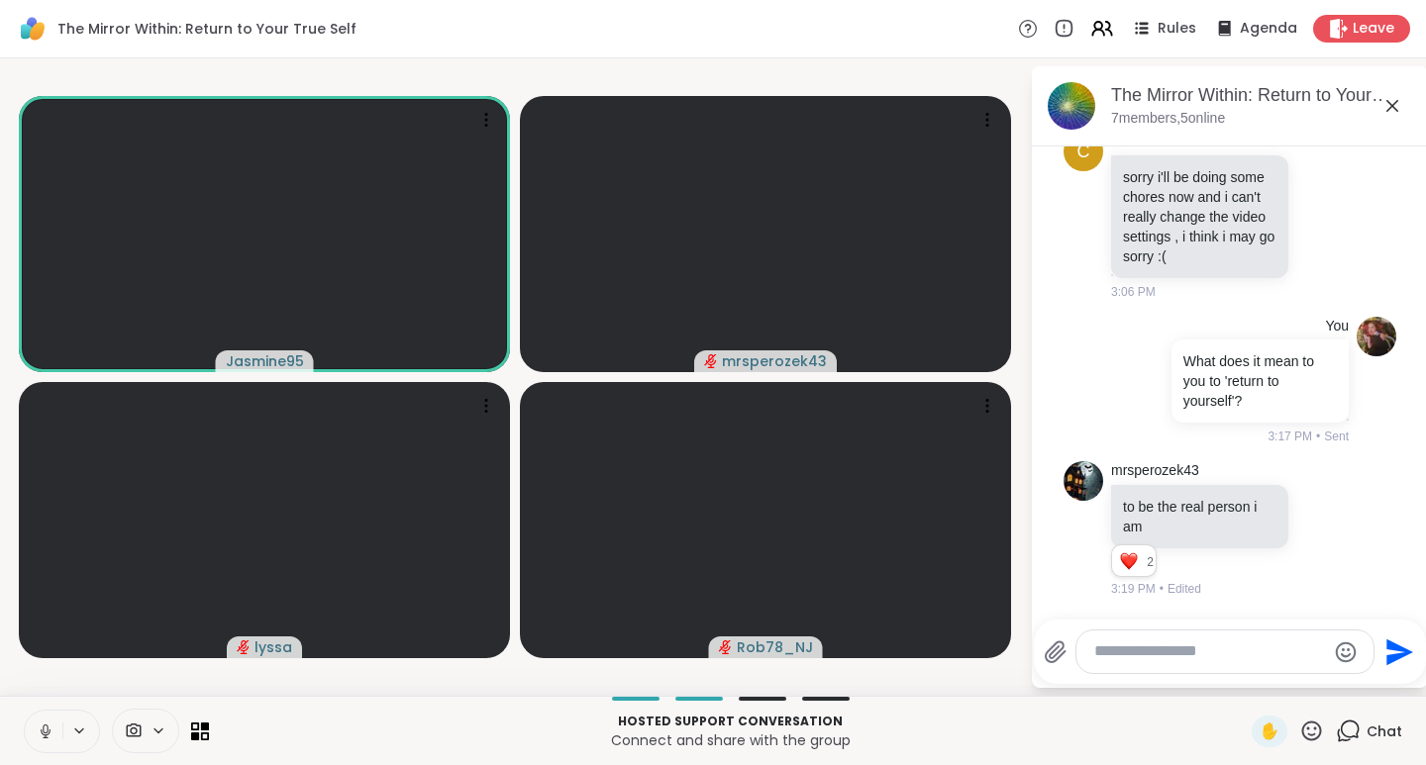
click at [1113, 652] on textarea "Type your message" at bounding box center [1209, 652] width 231 height 21
paste textarea "**********"
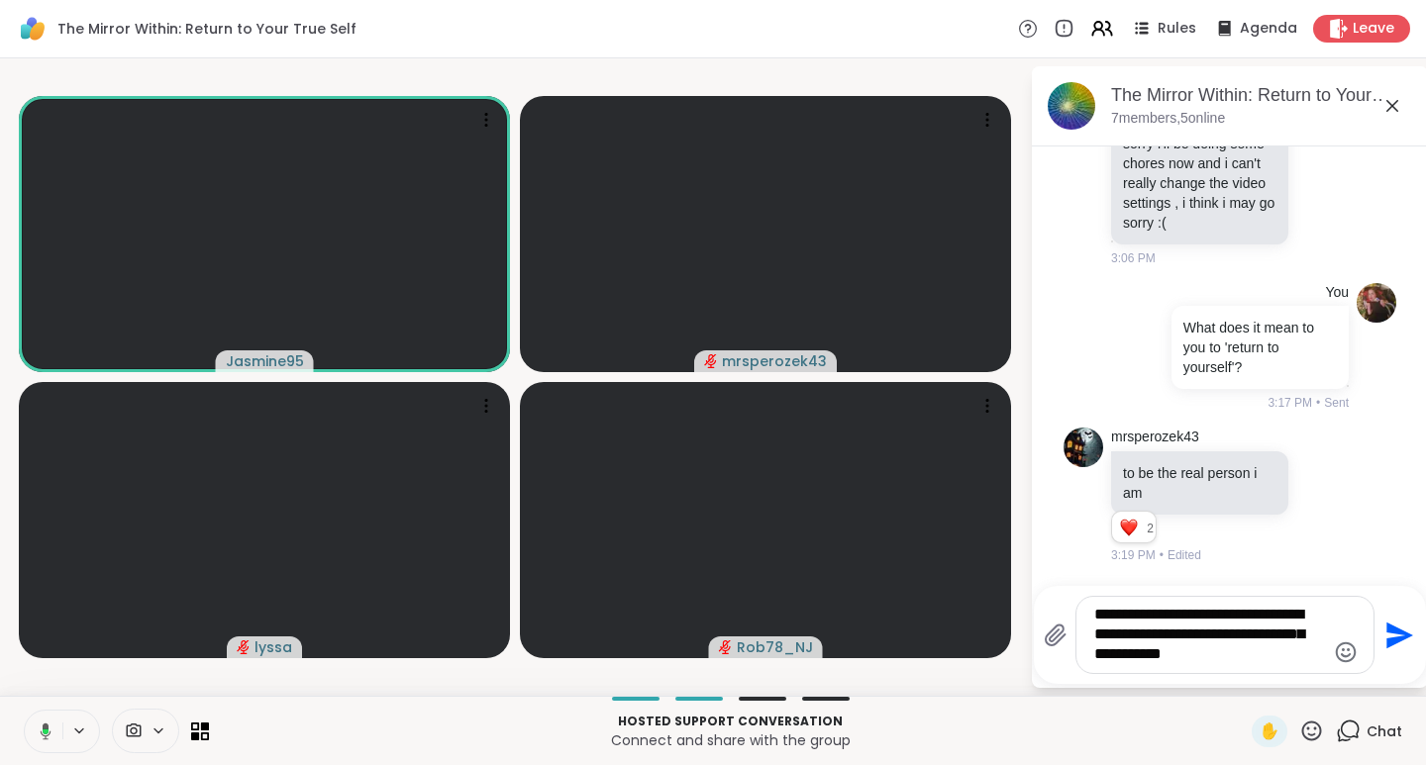
click at [1111, 616] on textarea "**********" at bounding box center [1209, 635] width 231 height 60
type textarea "**********"
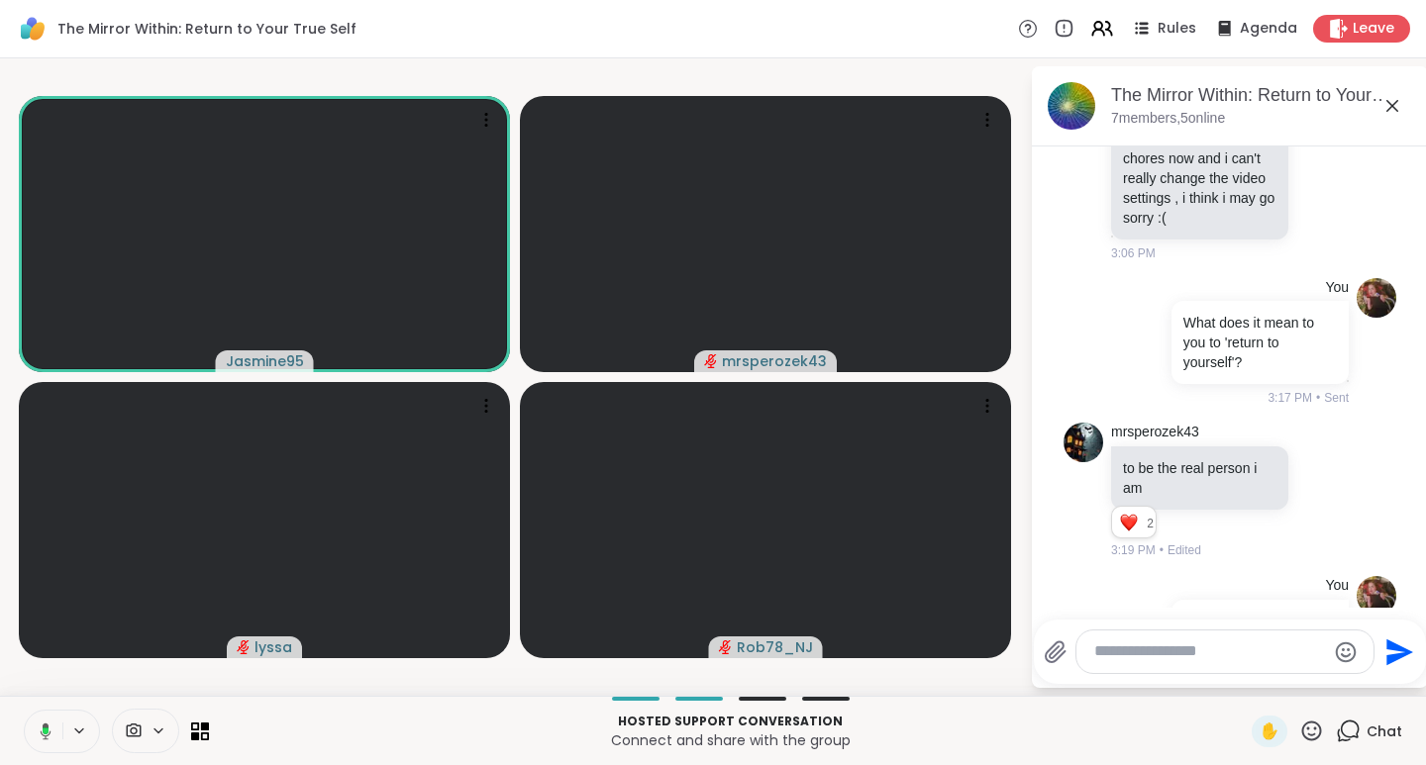
scroll to position [517, 0]
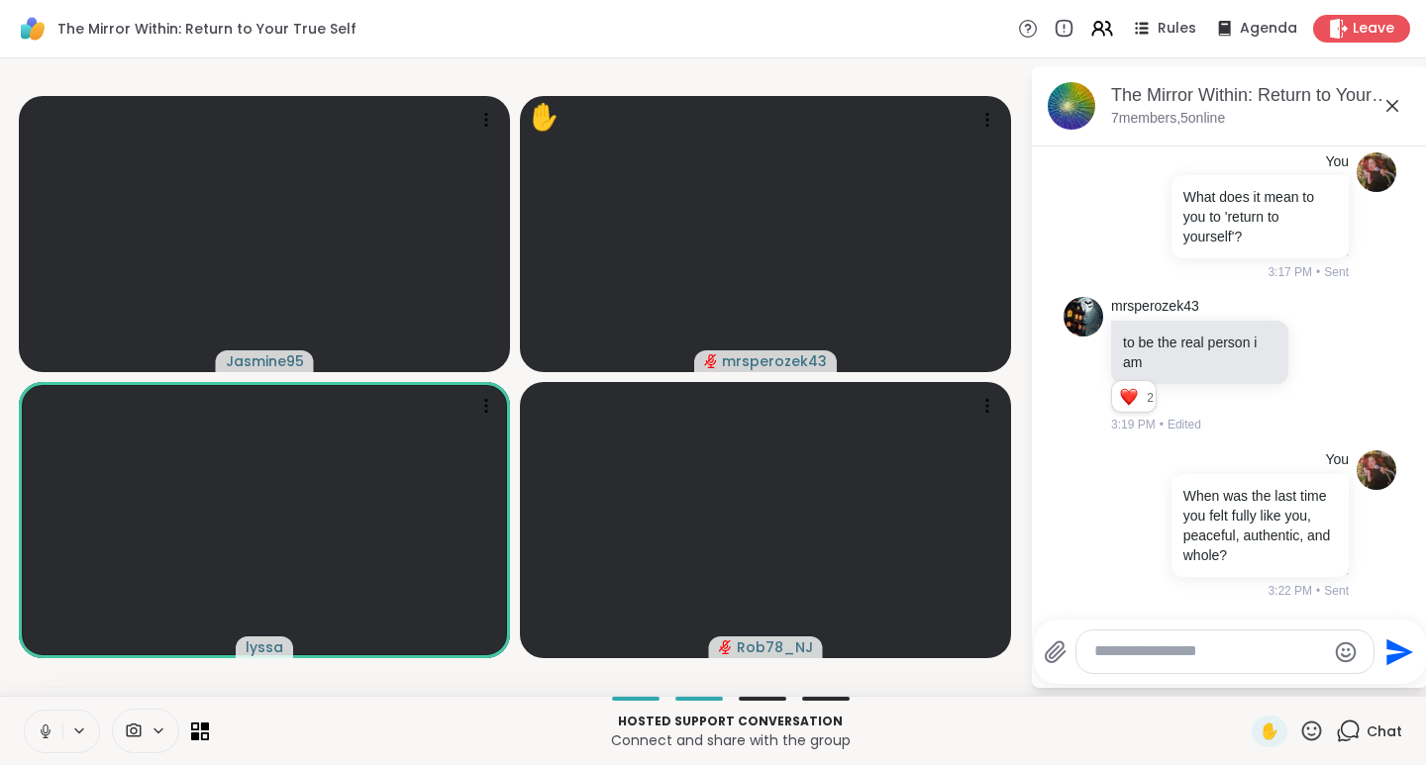
click at [1299, 730] on icon at bounding box center [1311, 731] width 25 height 25
click at [1244, 682] on span "❤️" at bounding box center [1254, 679] width 20 height 24
click at [1302, 734] on icon at bounding box center [1312, 731] width 20 height 20
click at [1287, 683] on span "👍" at bounding box center [1297, 679] width 20 height 24
click at [1299, 733] on icon at bounding box center [1311, 731] width 25 height 25
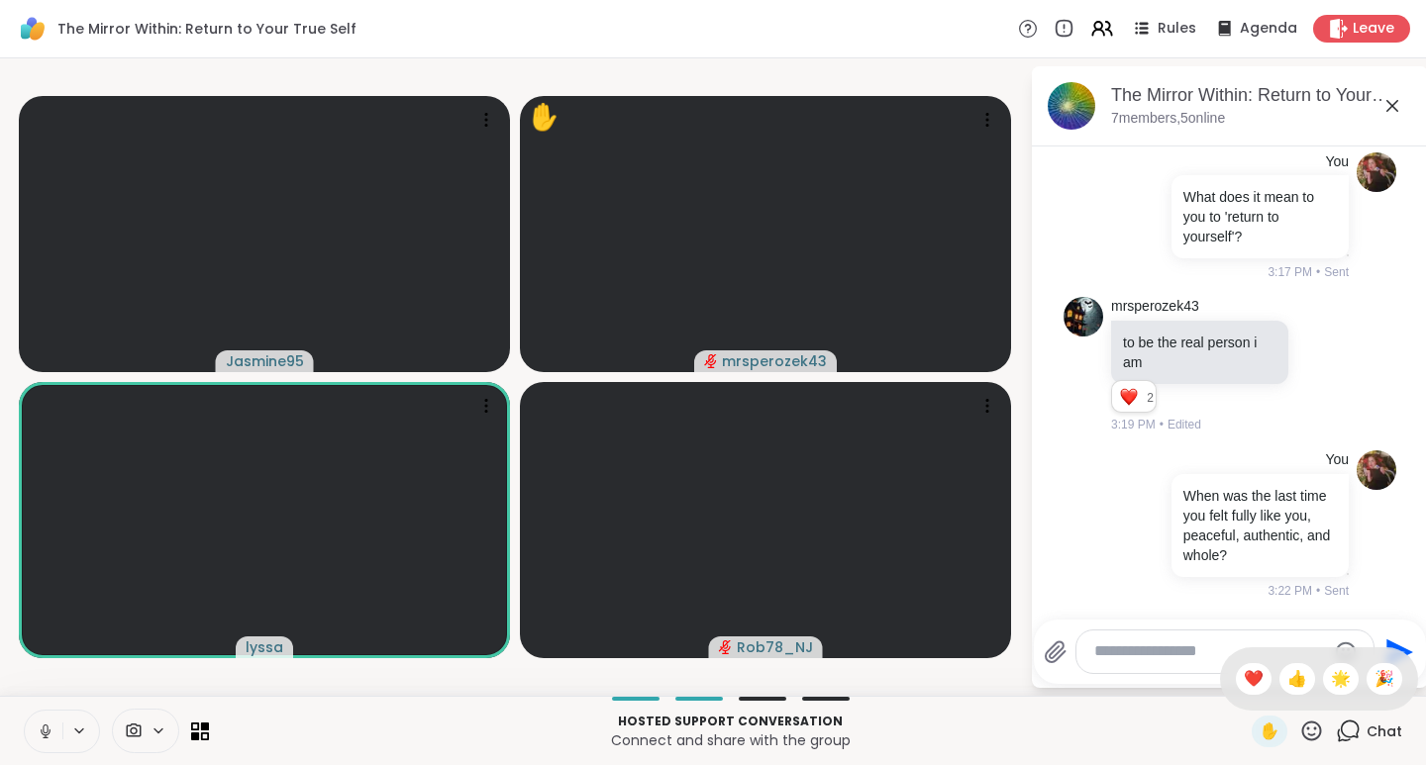
click at [1244, 679] on span "❤️" at bounding box center [1254, 679] width 20 height 24
click at [1302, 735] on icon at bounding box center [1312, 731] width 20 height 20
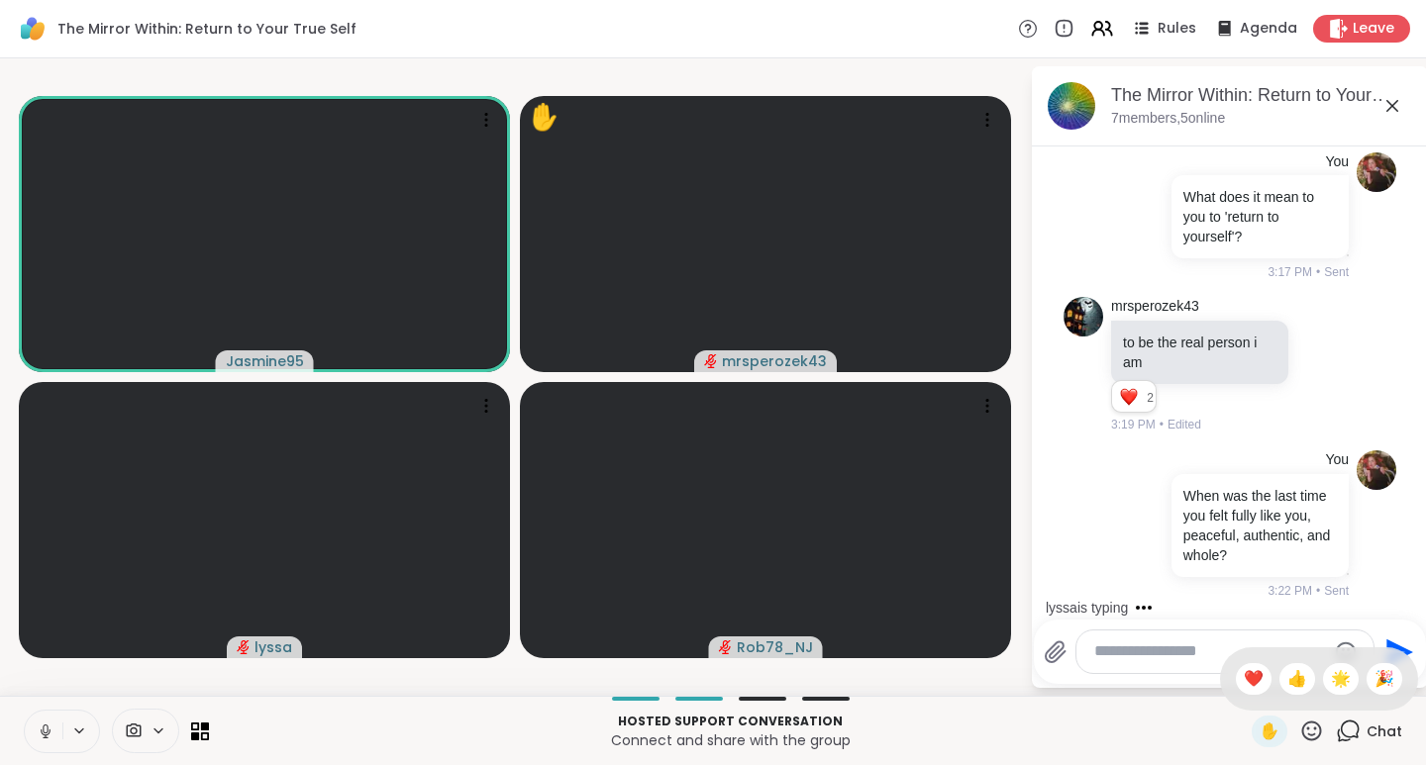
scroll to position [623, 0]
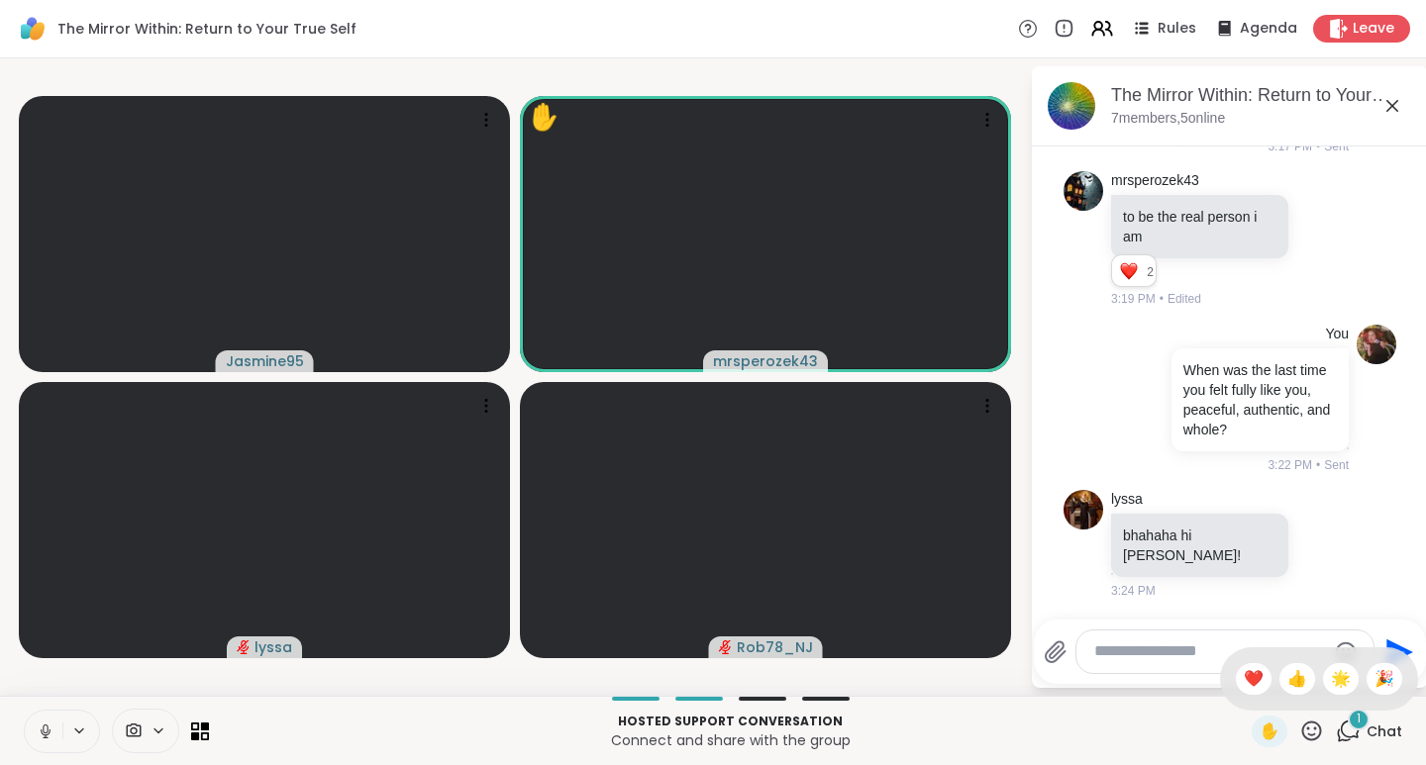
click at [1244, 684] on span "❤️" at bounding box center [1254, 679] width 20 height 24
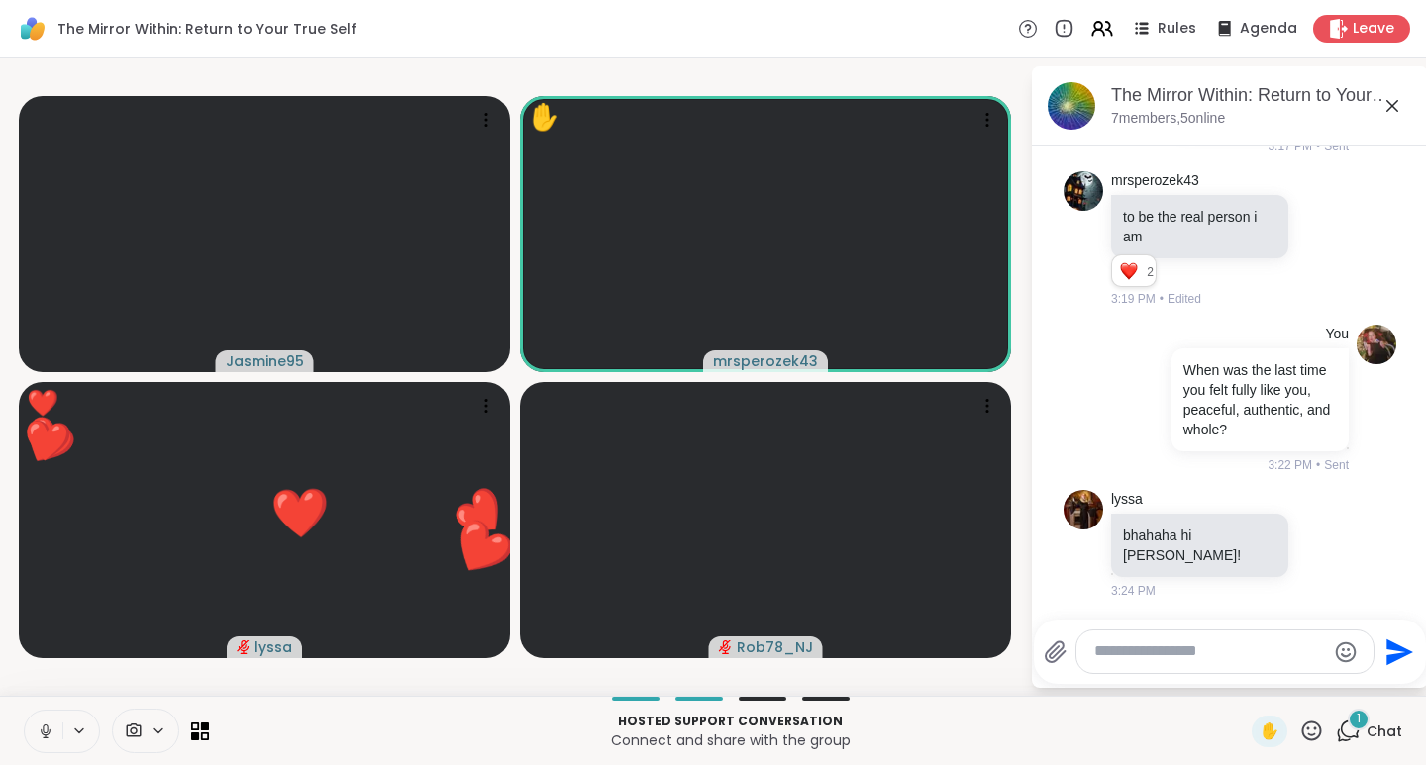
click at [1302, 735] on icon at bounding box center [1312, 731] width 20 height 20
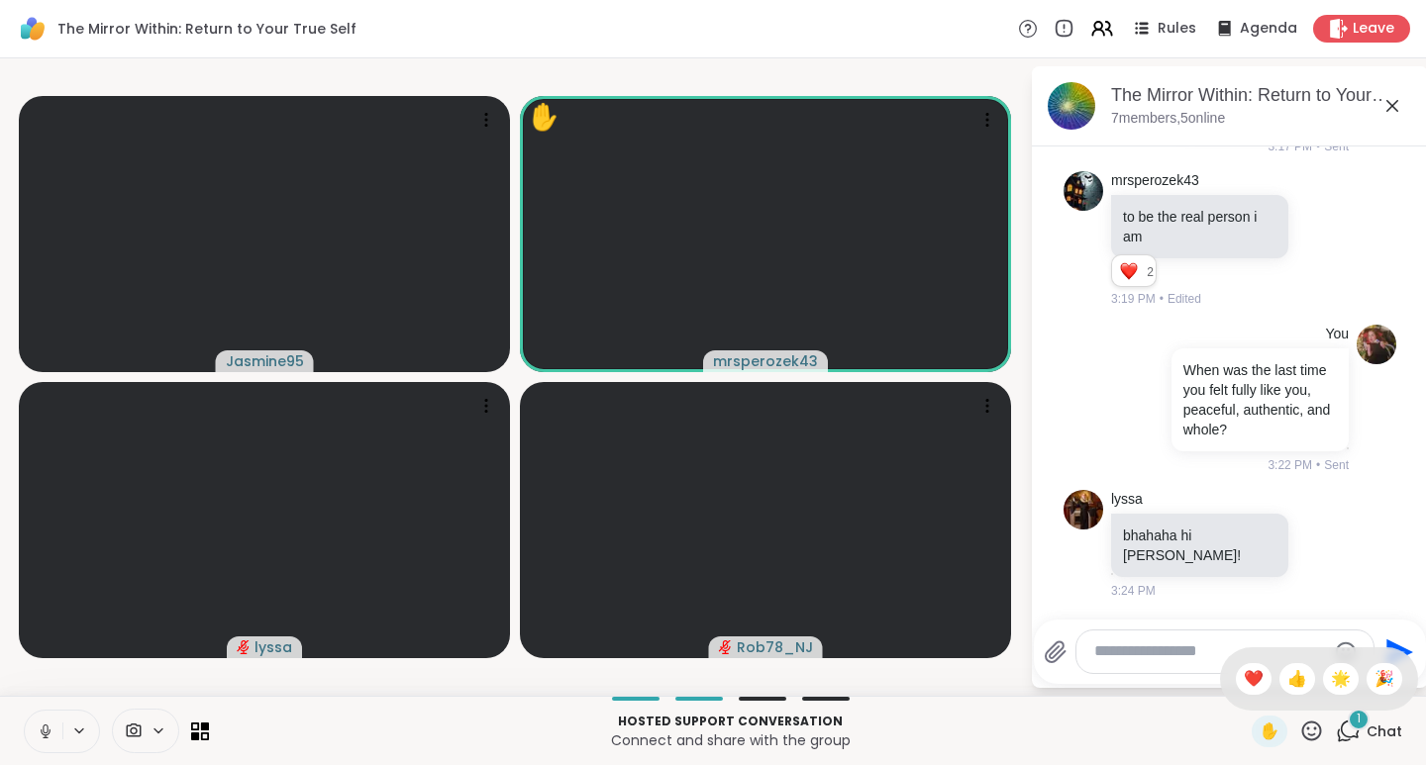
click at [1331, 683] on span "🌟" at bounding box center [1341, 679] width 20 height 24
click at [1301, 733] on icon at bounding box center [1311, 731] width 25 height 25
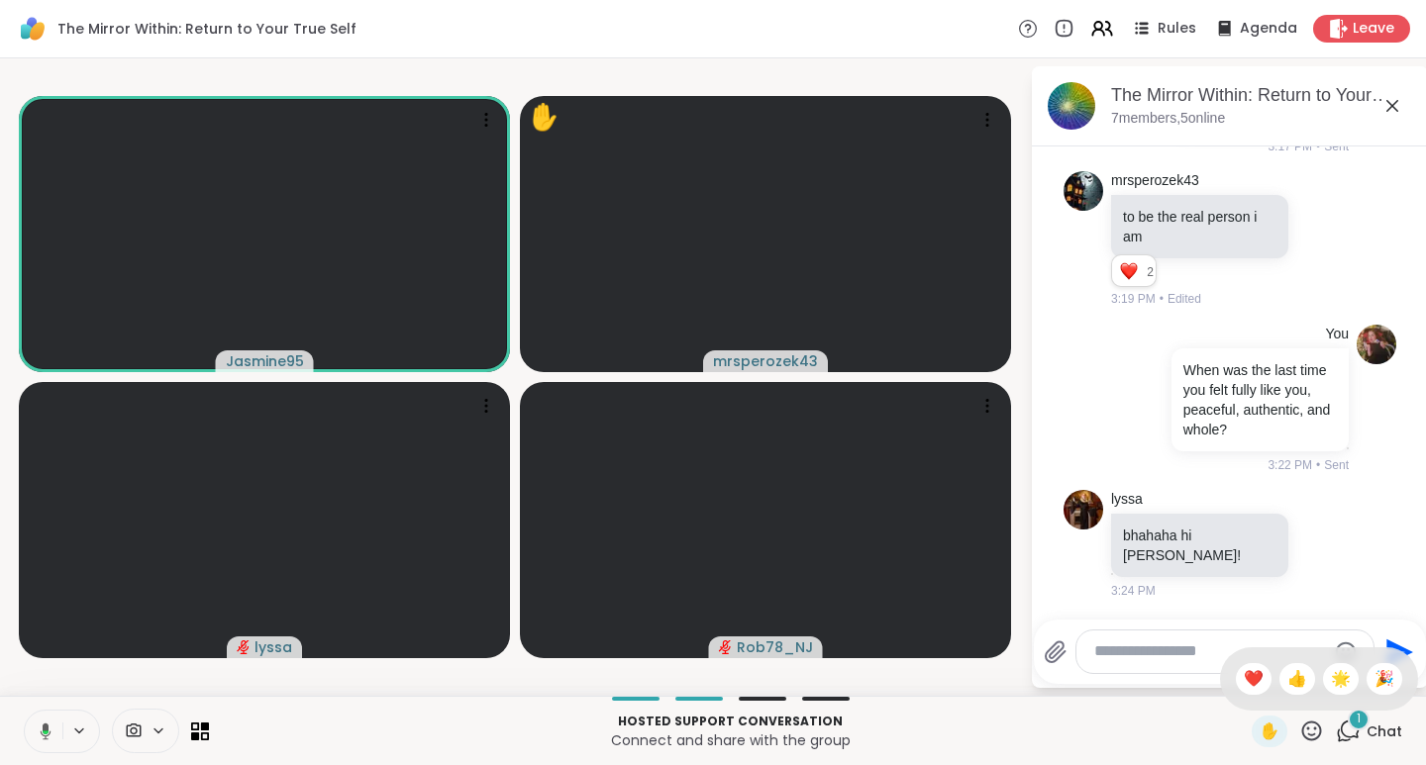
click at [1244, 681] on span "❤️" at bounding box center [1254, 679] width 20 height 24
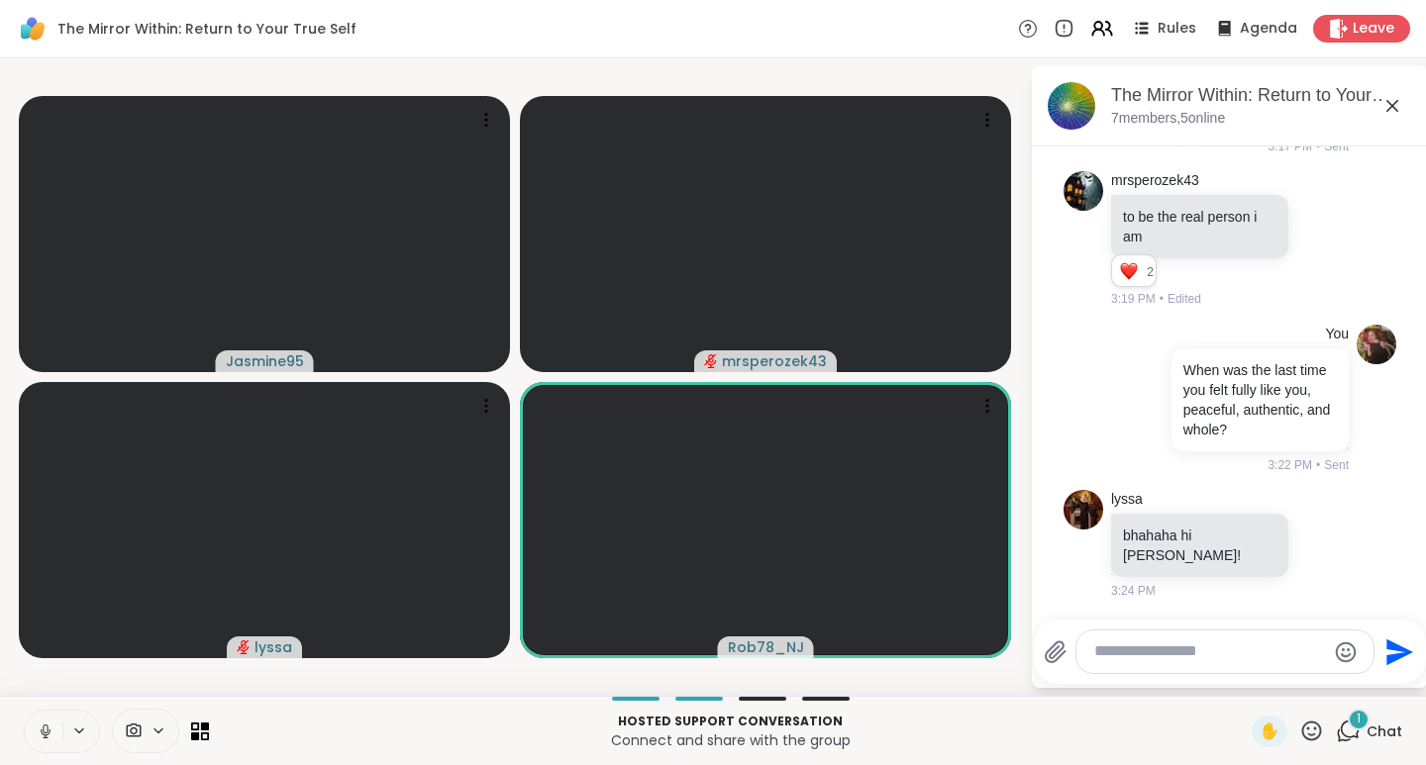
click at [1299, 726] on icon at bounding box center [1311, 731] width 25 height 25
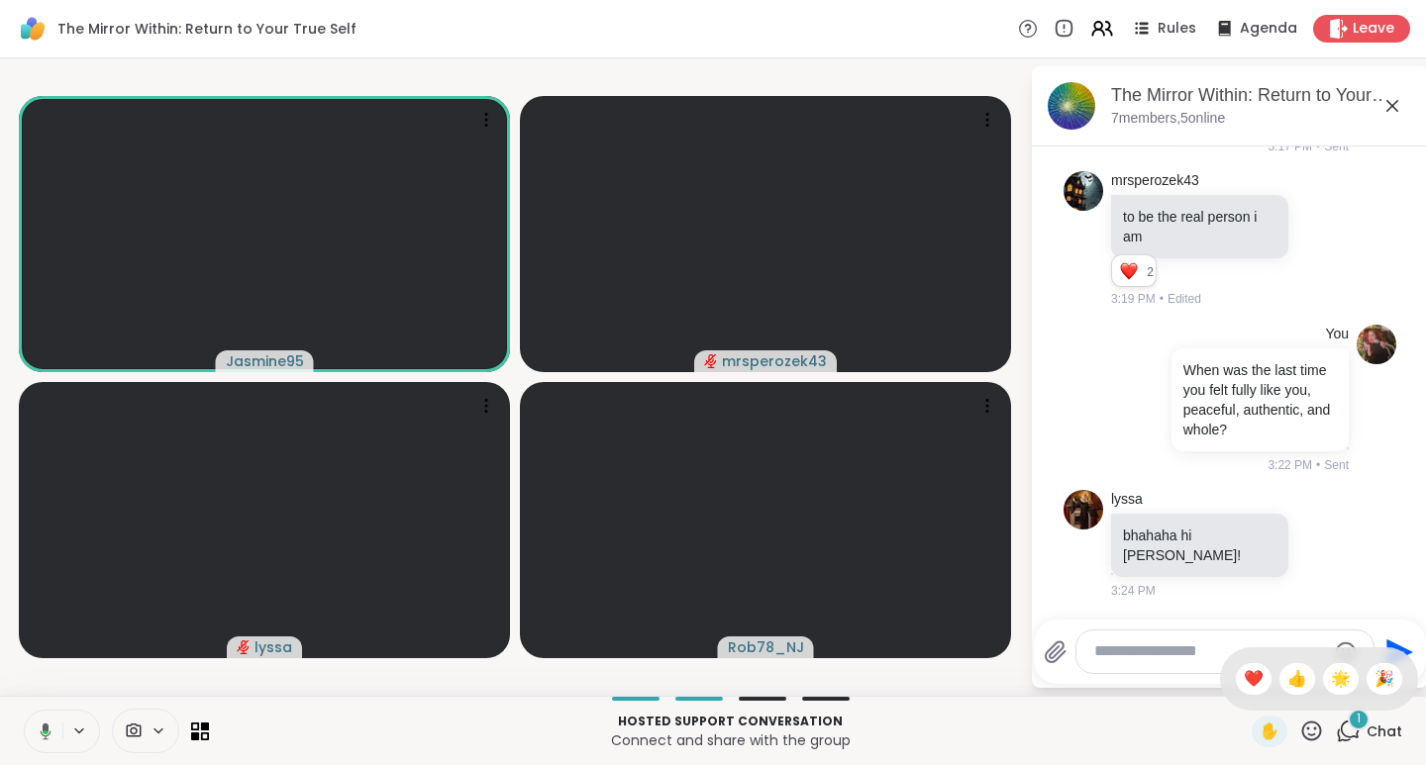
click at [1244, 672] on span "❤️" at bounding box center [1254, 679] width 20 height 24
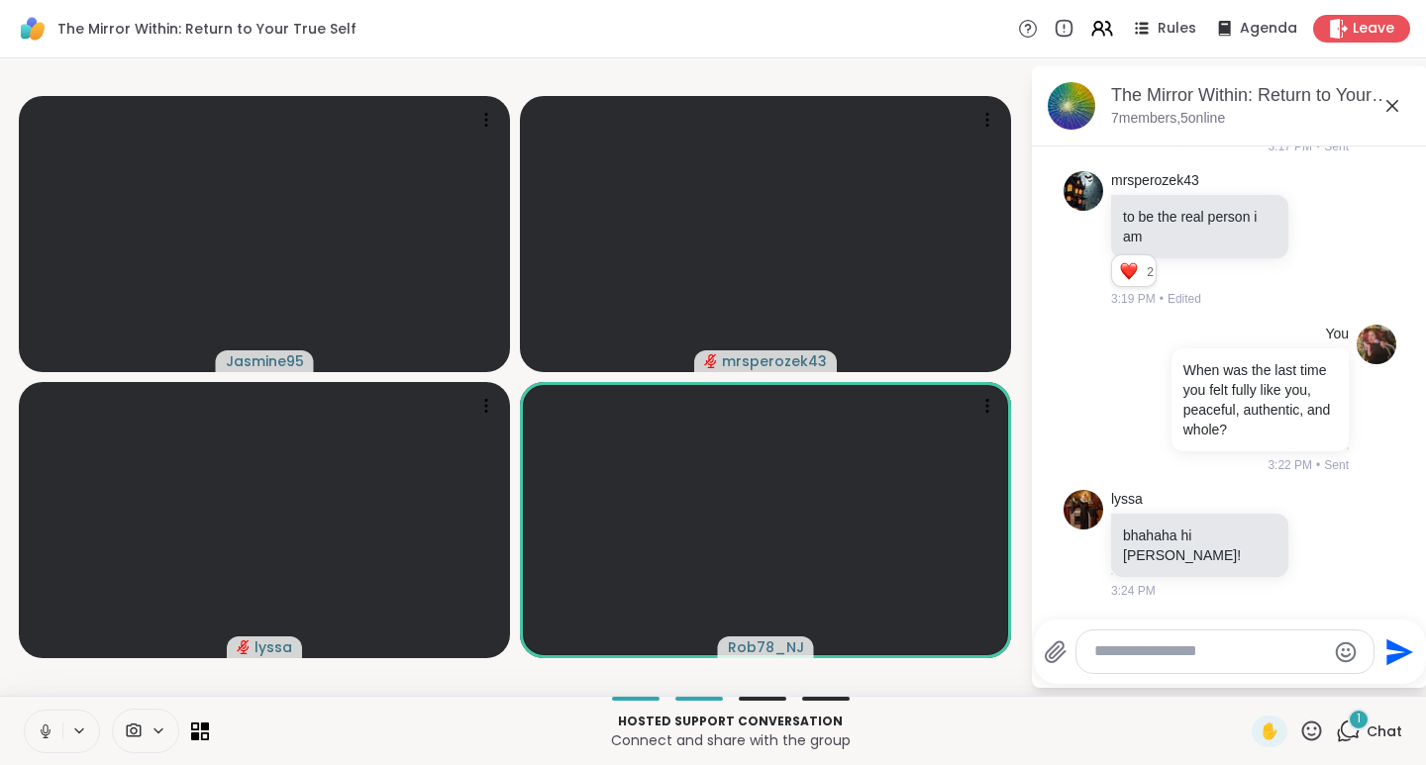
click at [1299, 731] on icon at bounding box center [1311, 731] width 25 height 25
click at [1244, 678] on span "❤️" at bounding box center [1254, 679] width 20 height 24
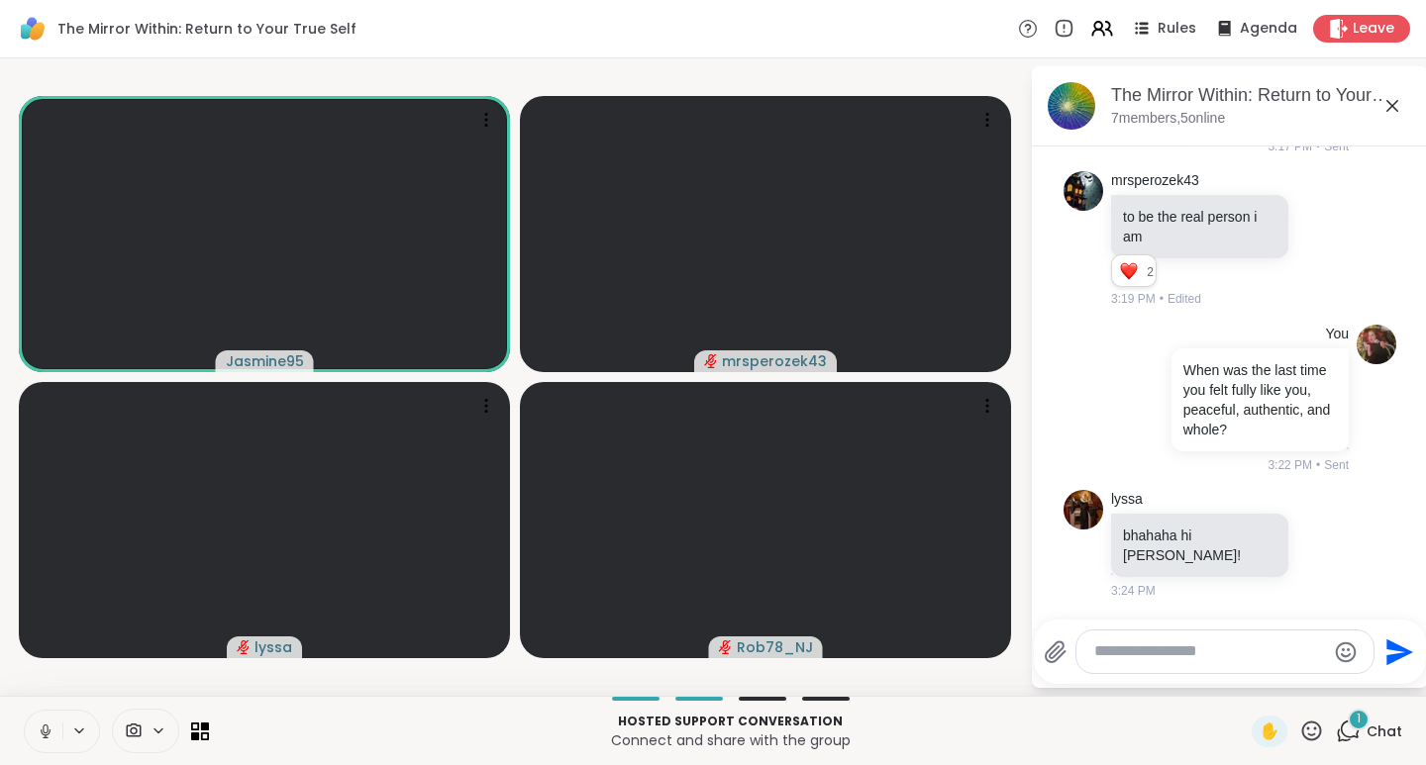
click at [1300, 736] on icon at bounding box center [1311, 731] width 25 height 25
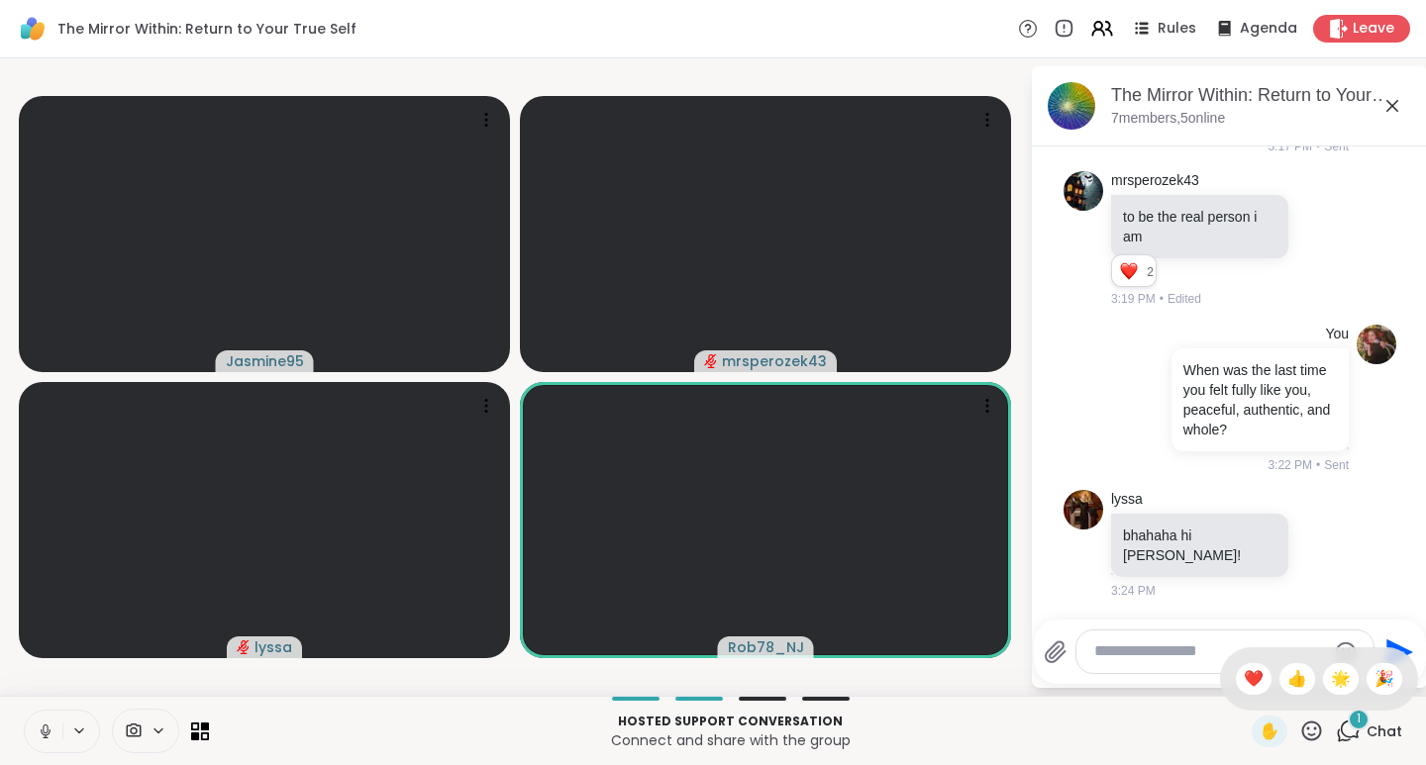
click at [1244, 668] on span "❤️" at bounding box center [1254, 679] width 20 height 24
click at [1299, 728] on icon at bounding box center [1311, 731] width 25 height 25
click at [1287, 680] on span "👍" at bounding box center [1297, 679] width 20 height 24
click at [1302, 735] on icon at bounding box center [1312, 731] width 20 height 20
click at [1244, 676] on span "❤️" at bounding box center [1254, 679] width 20 height 24
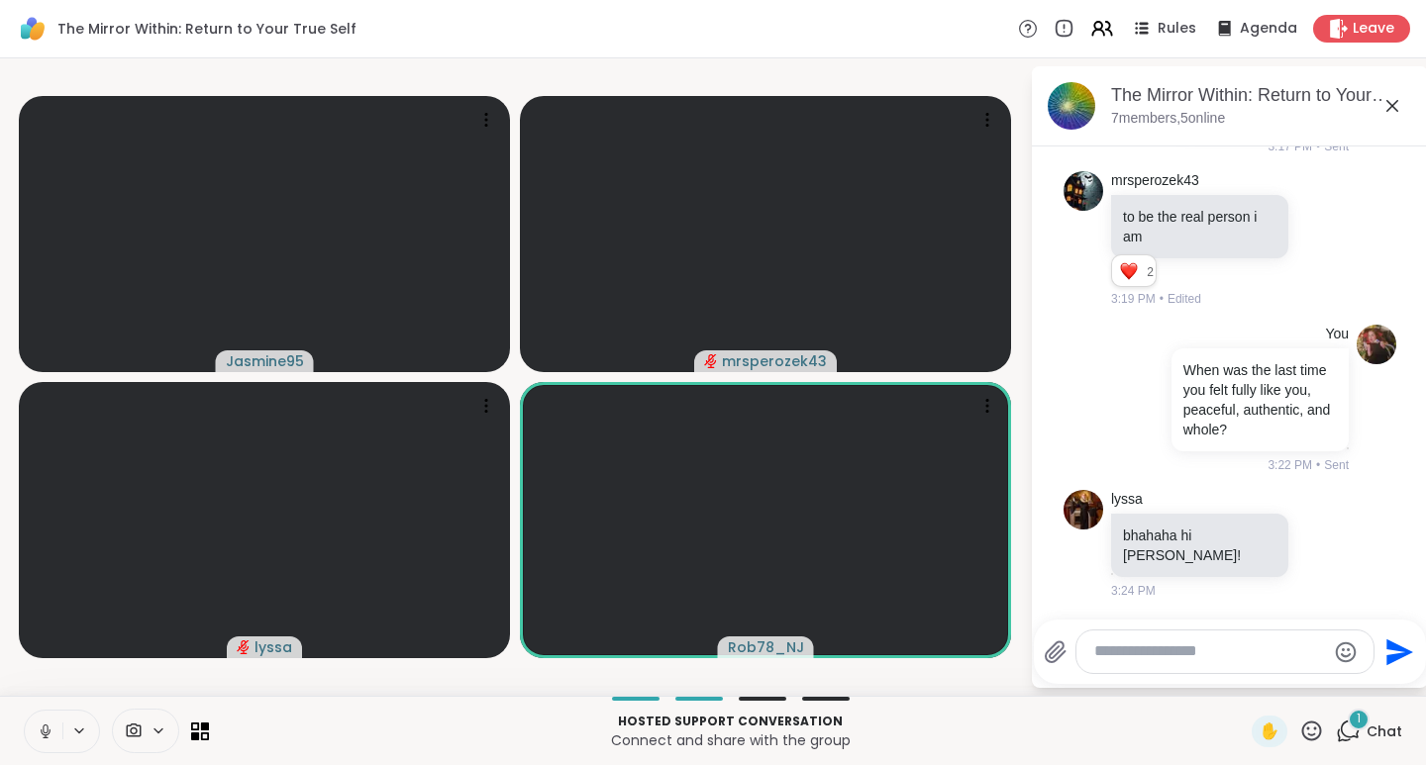
click at [1300, 726] on icon at bounding box center [1311, 731] width 25 height 25
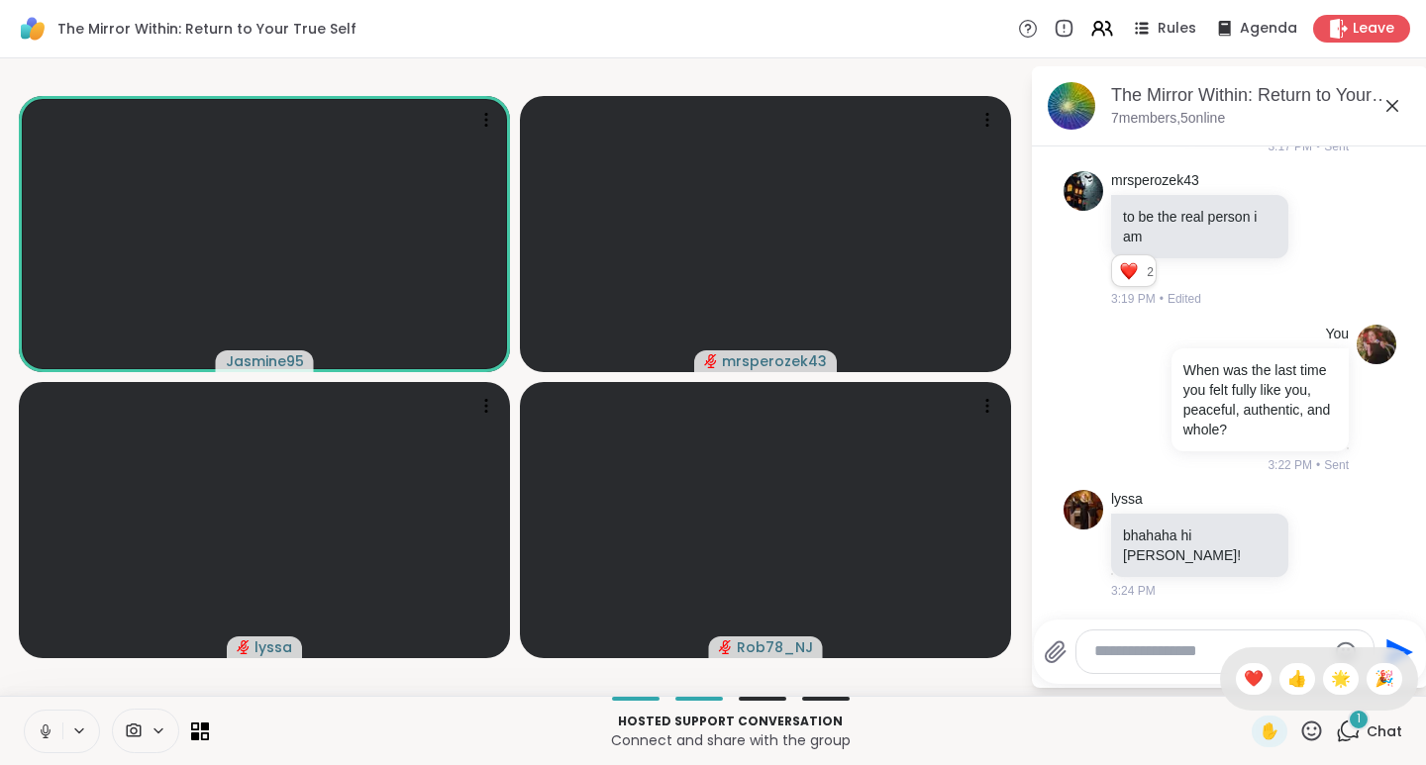
click at [1374, 671] on span "🎉" at bounding box center [1384, 679] width 20 height 24
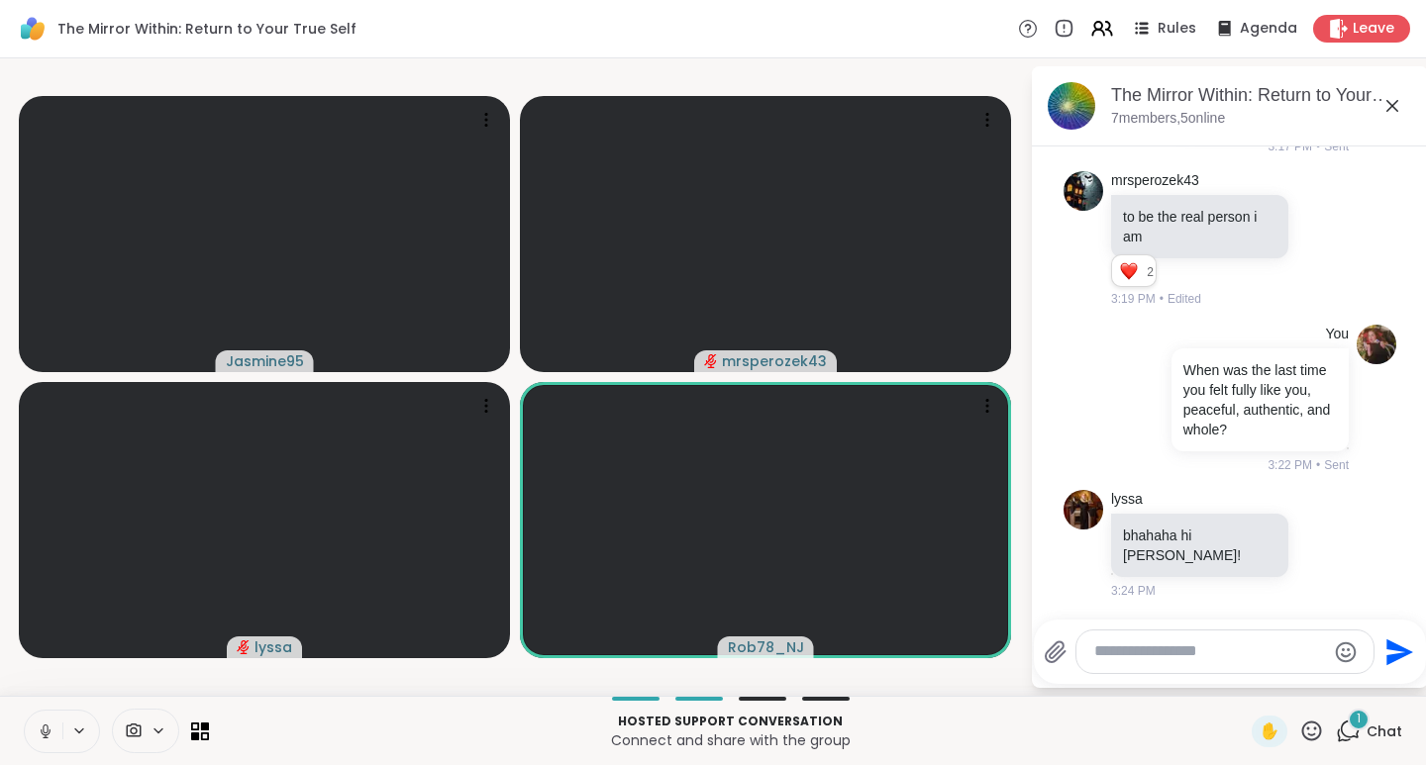
click at [1299, 724] on icon at bounding box center [1311, 731] width 25 height 25
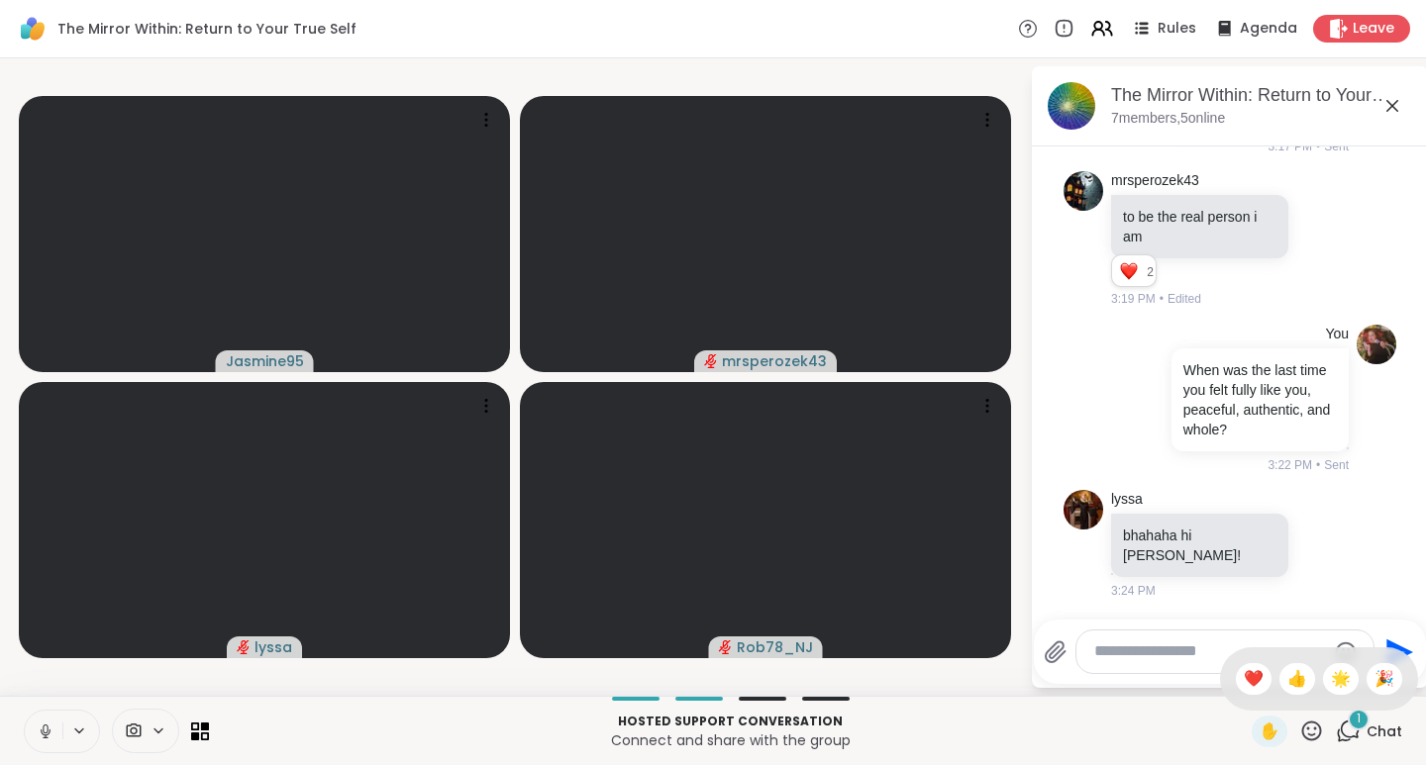
click at [1244, 676] on span "❤️" at bounding box center [1254, 679] width 20 height 24
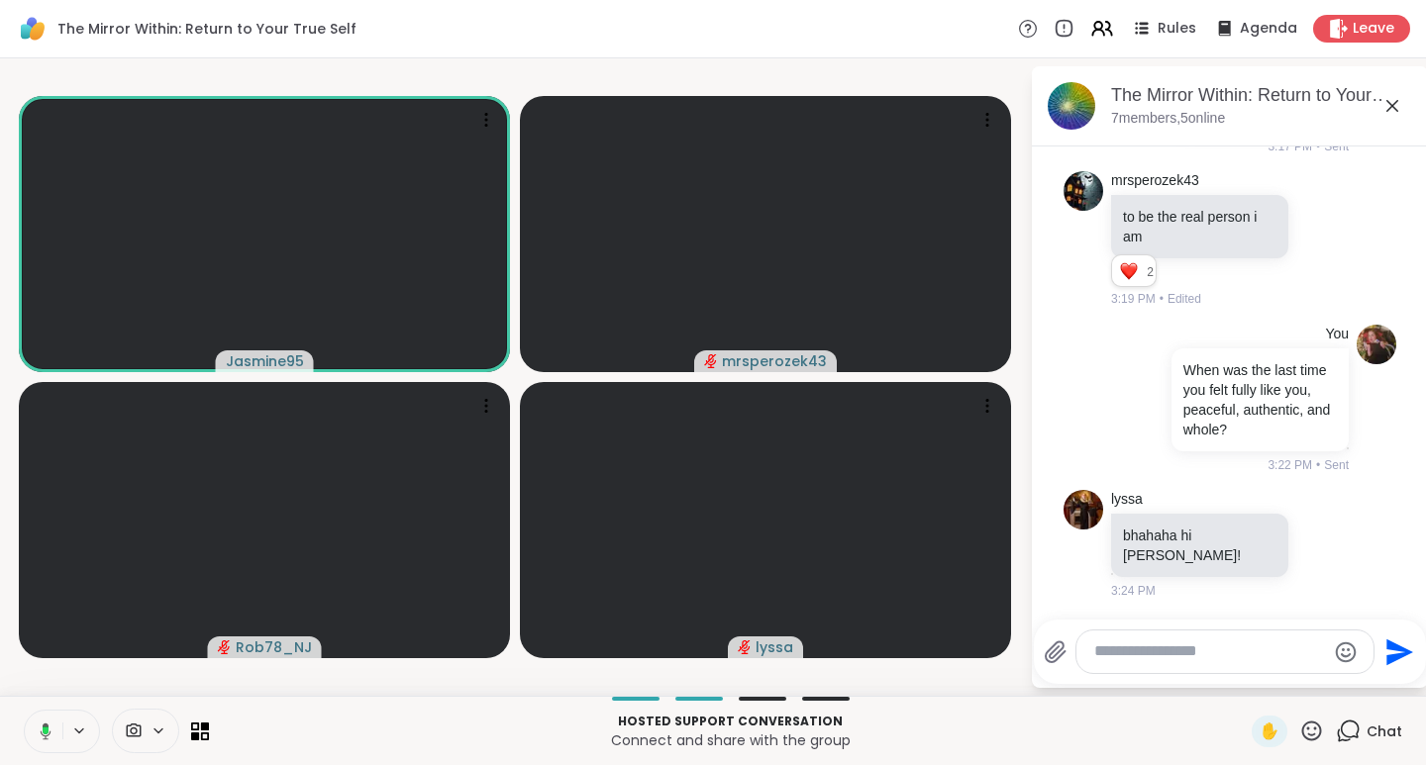
click at [1139, 654] on textarea "Type your message" at bounding box center [1209, 652] width 231 height 21
paste textarea "**********"
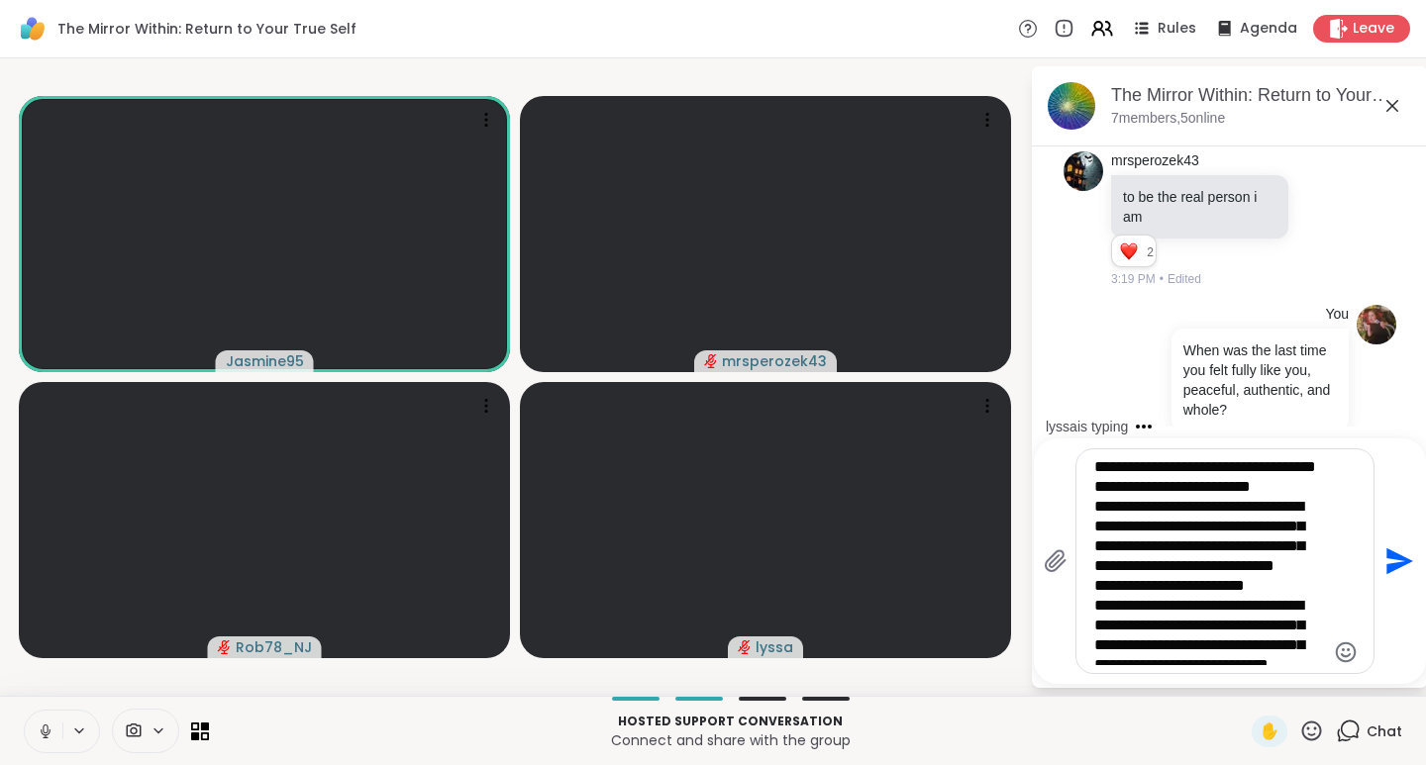
click at [1149, 487] on textarea "**********" at bounding box center [1209, 561] width 231 height 208
click at [1190, 623] on textarea "**********" at bounding box center [1209, 561] width 231 height 208
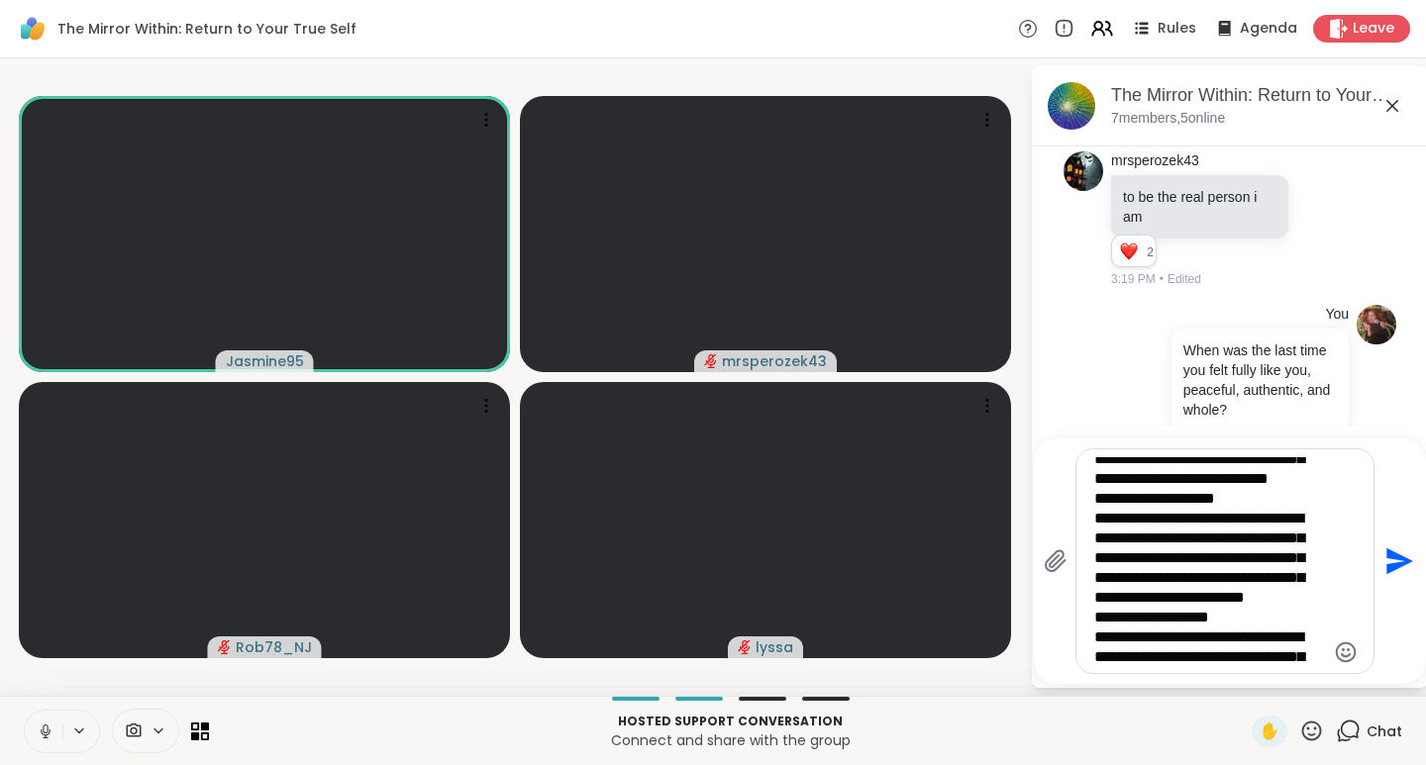
scroll to position [226, 0]
click at [1192, 538] on textarea "**********" at bounding box center [1209, 561] width 231 height 208
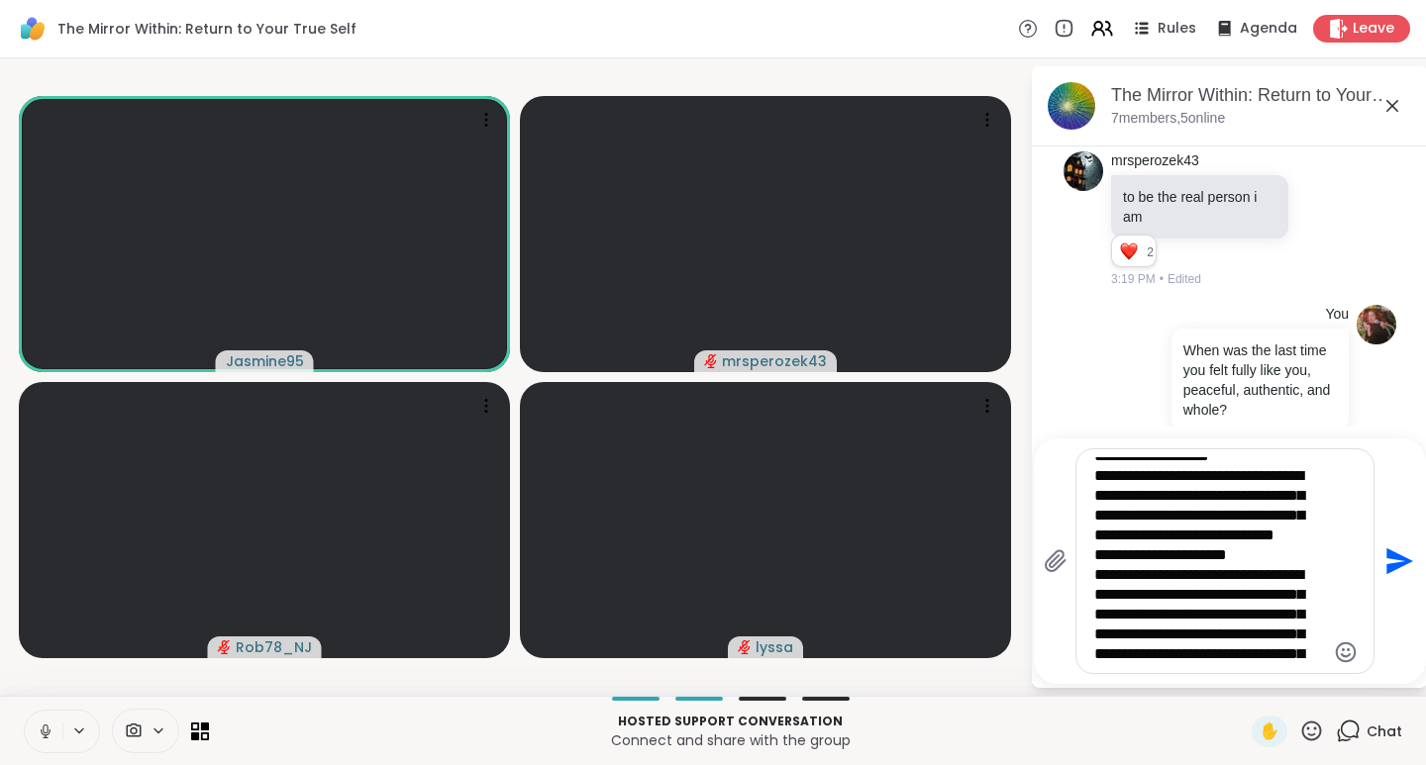
scroll to position [404, 0]
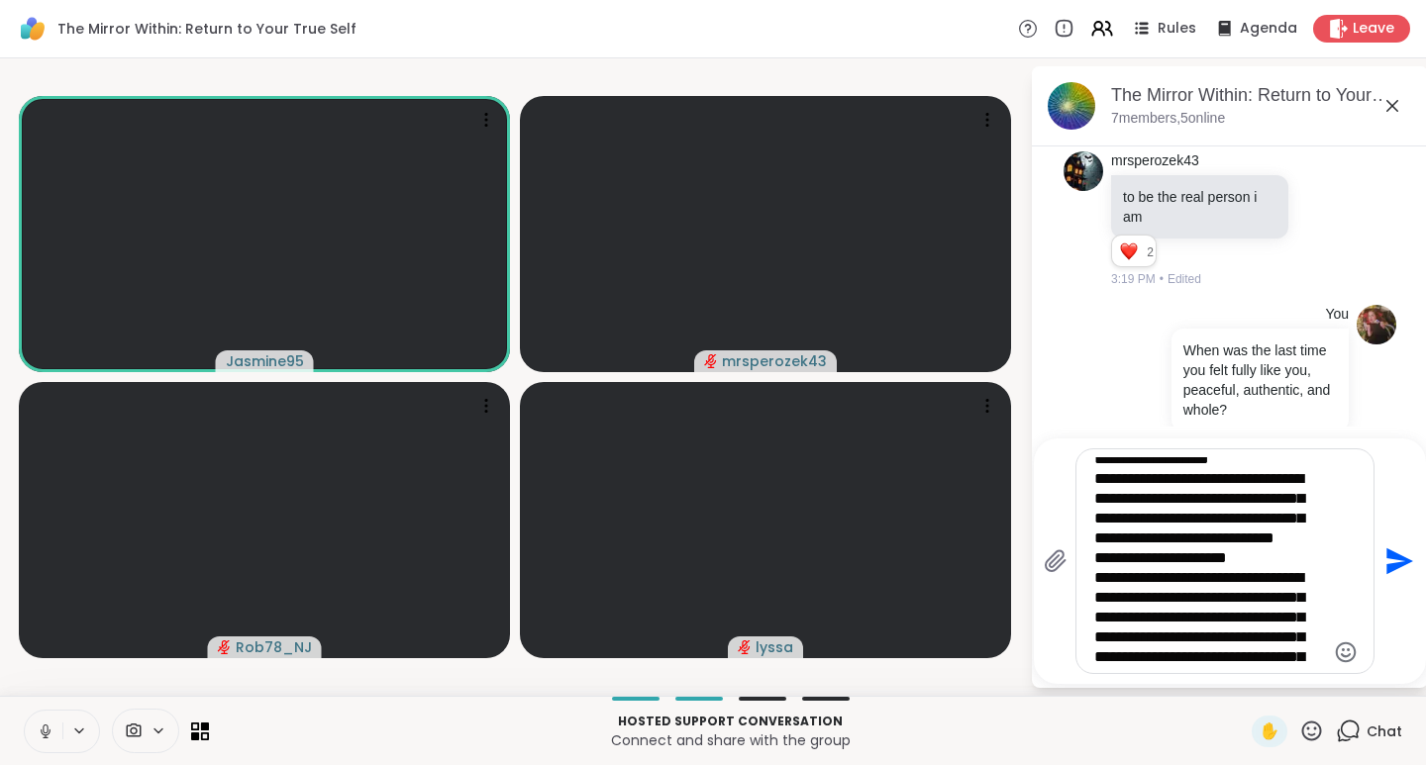
click at [1196, 518] on textarea "**********" at bounding box center [1209, 561] width 231 height 208
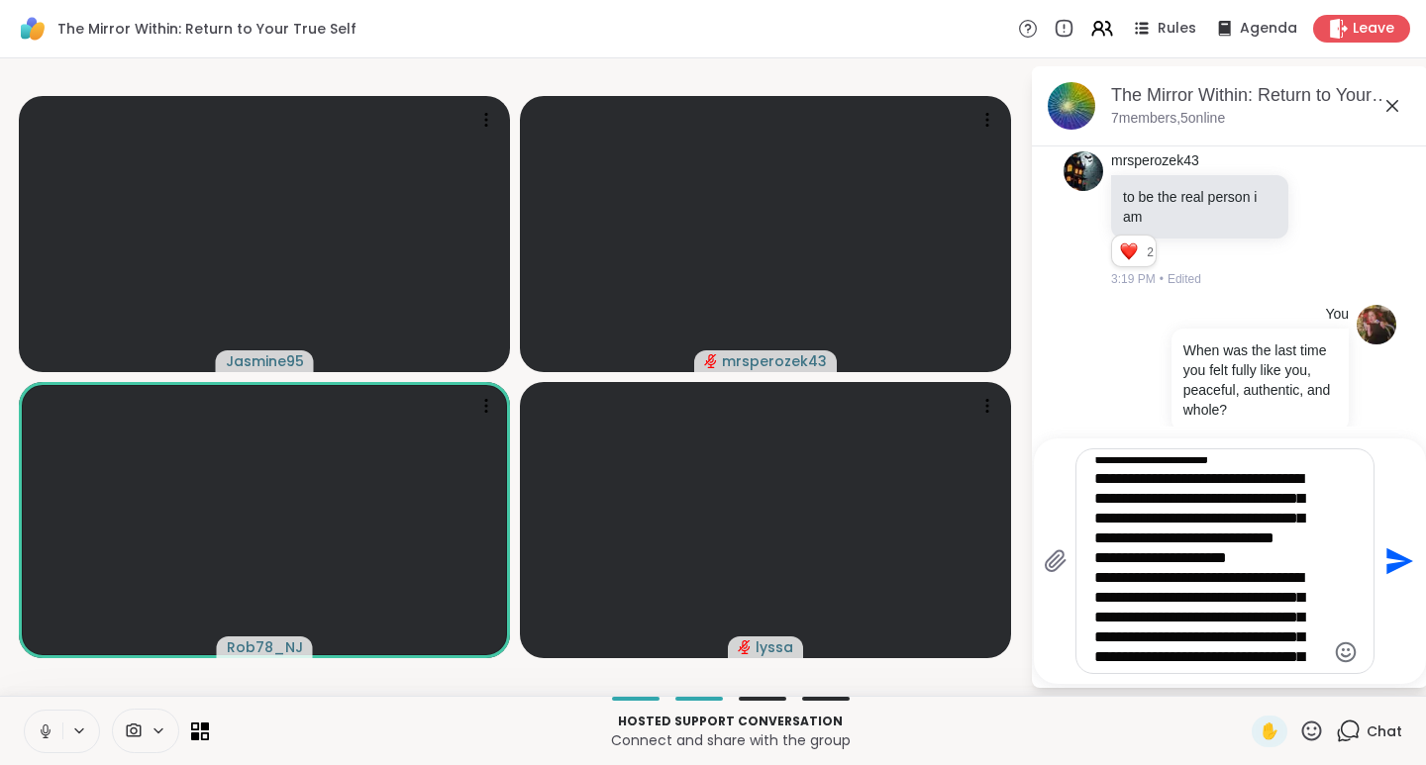
click at [1208, 641] on textarea "**********" at bounding box center [1209, 561] width 231 height 208
type textarea "**********"
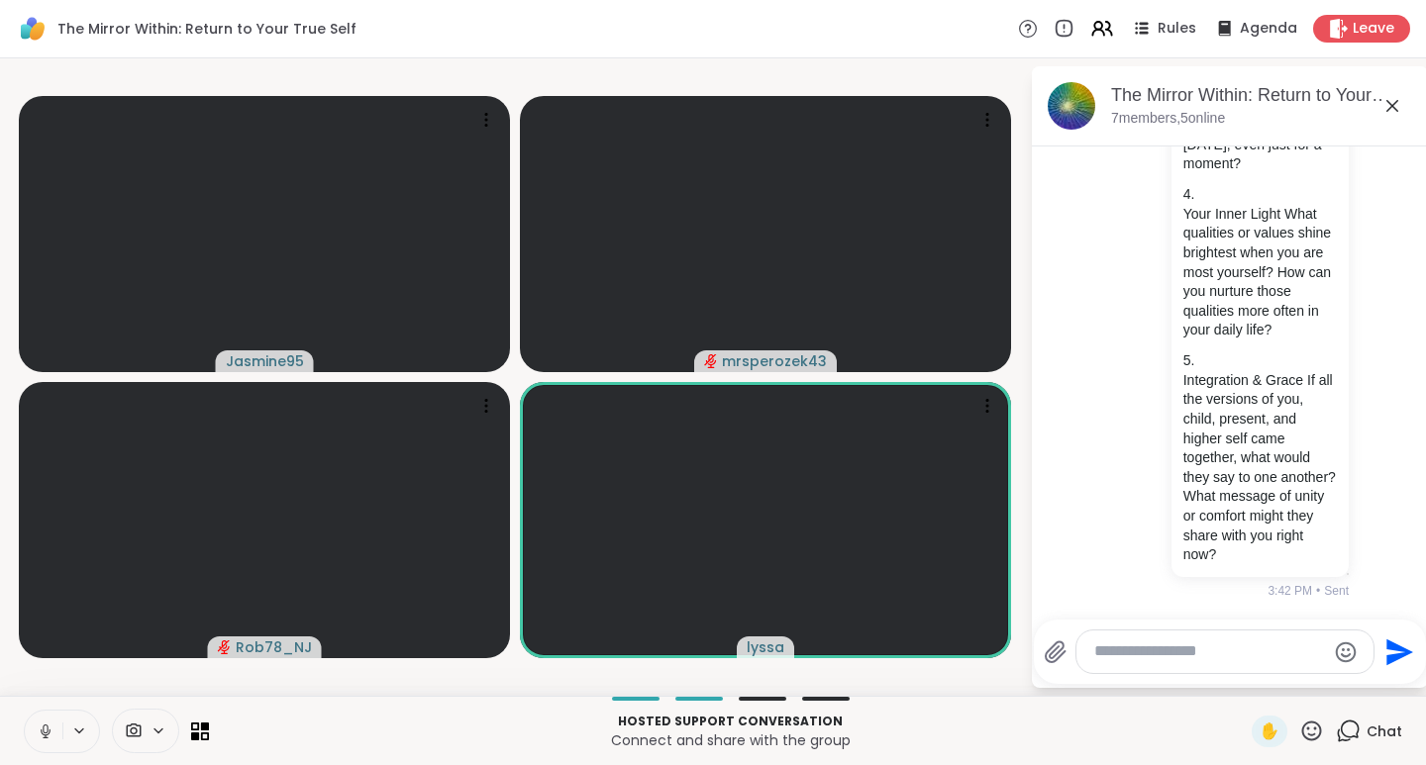
scroll to position [1849, 0]
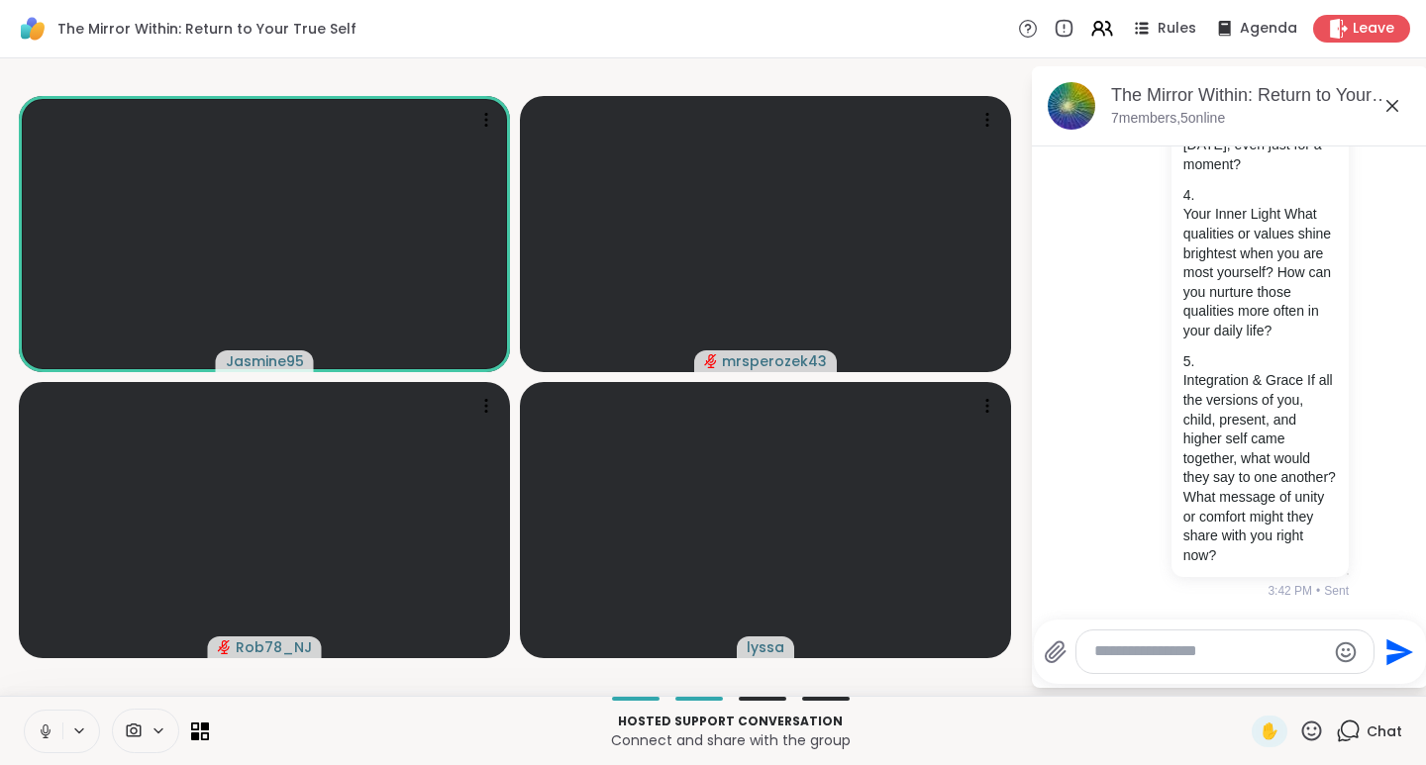
click at [48, 733] on icon at bounding box center [46, 732] width 18 height 18
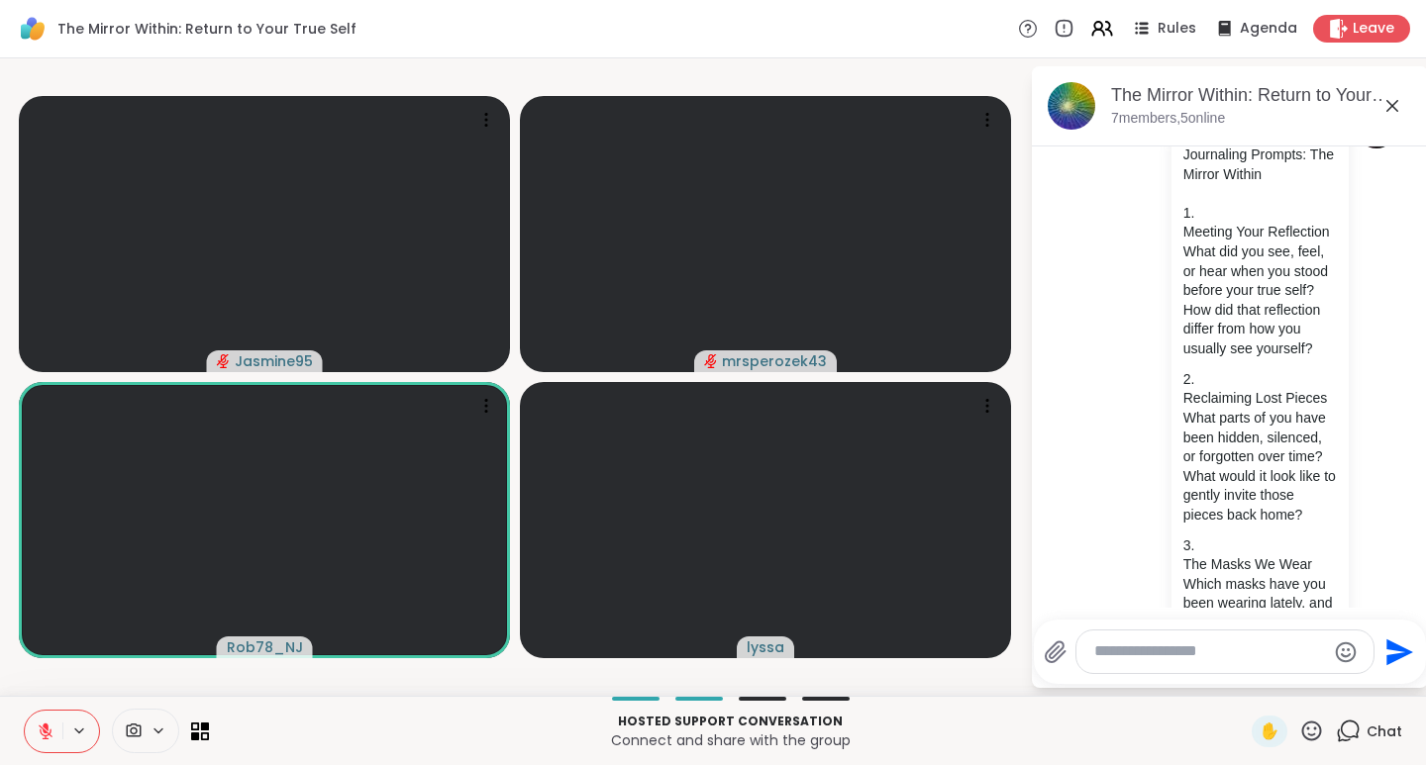
scroll to position [1137, 0]
click at [1299, 731] on icon at bounding box center [1311, 731] width 25 height 25
click at [1244, 680] on span "❤️" at bounding box center [1254, 679] width 20 height 24
click at [49, 729] on icon at bounding box center [46, 732] width 18 height 18
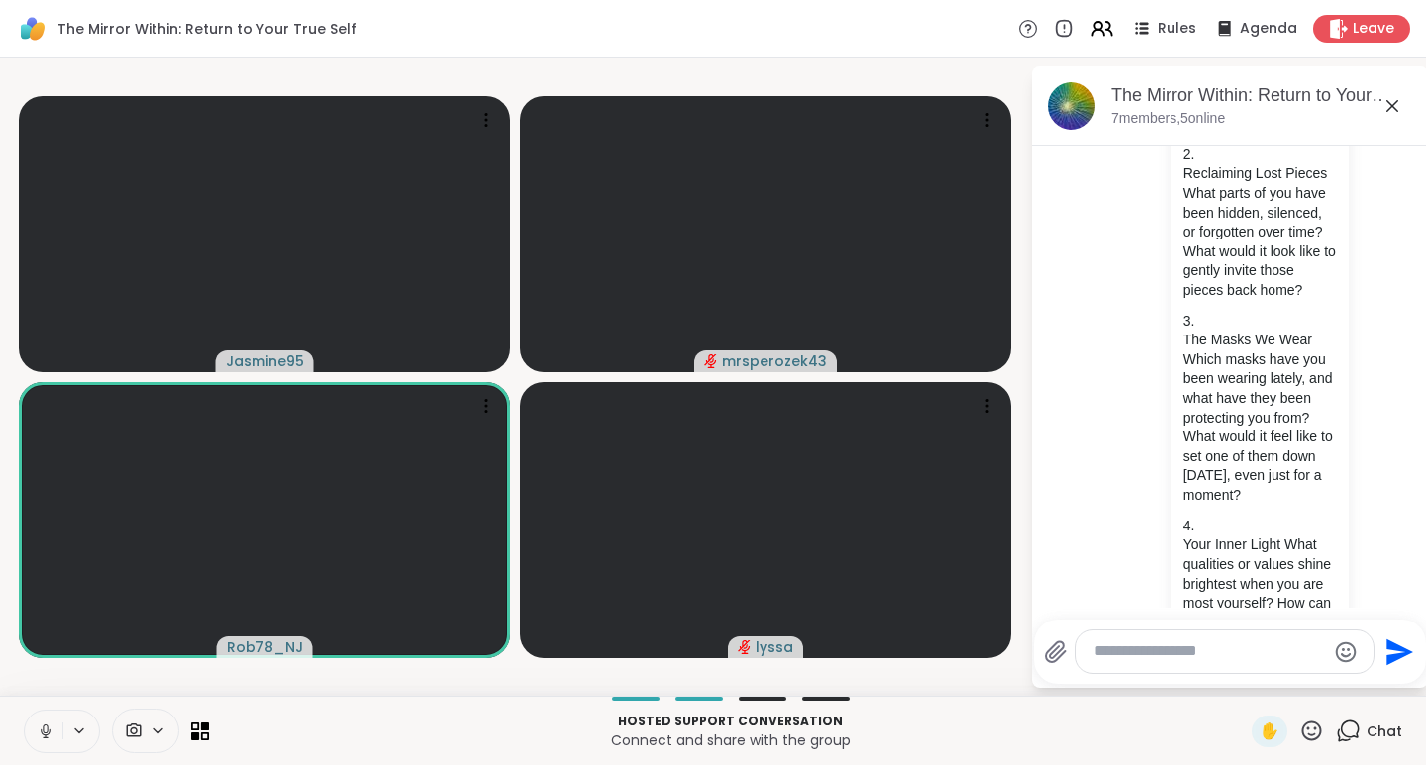
scroll to position [1366, 0]
click at [1302, 734] on icon at bounding box center [1312, 731] width 20 height 20
click at [1331, 673] on span "🌟" at bounding box center [1341, 679] width 20 height 24
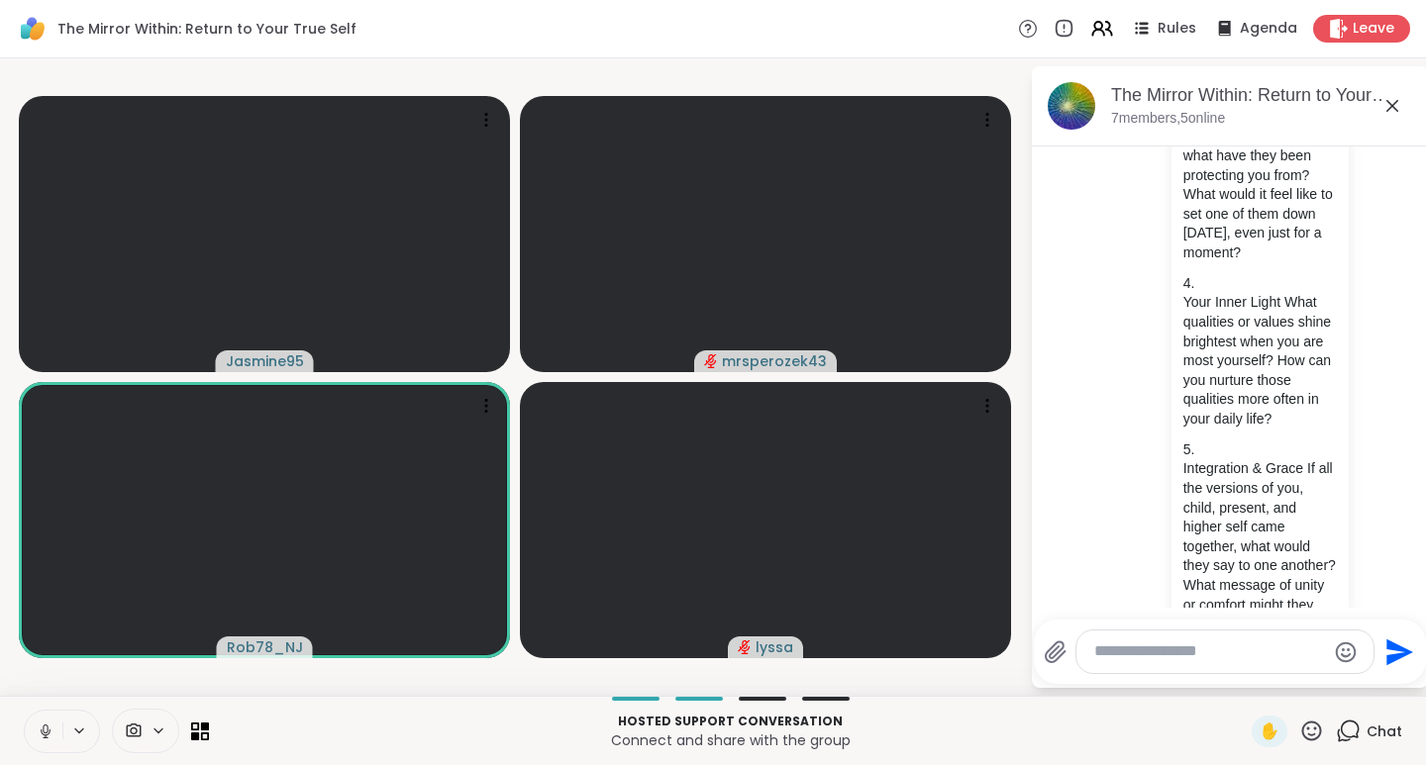
scroll to position [1610, 0]
click at [1299, 730] on icon at bounding box center [1311, 731] width 25 height 25
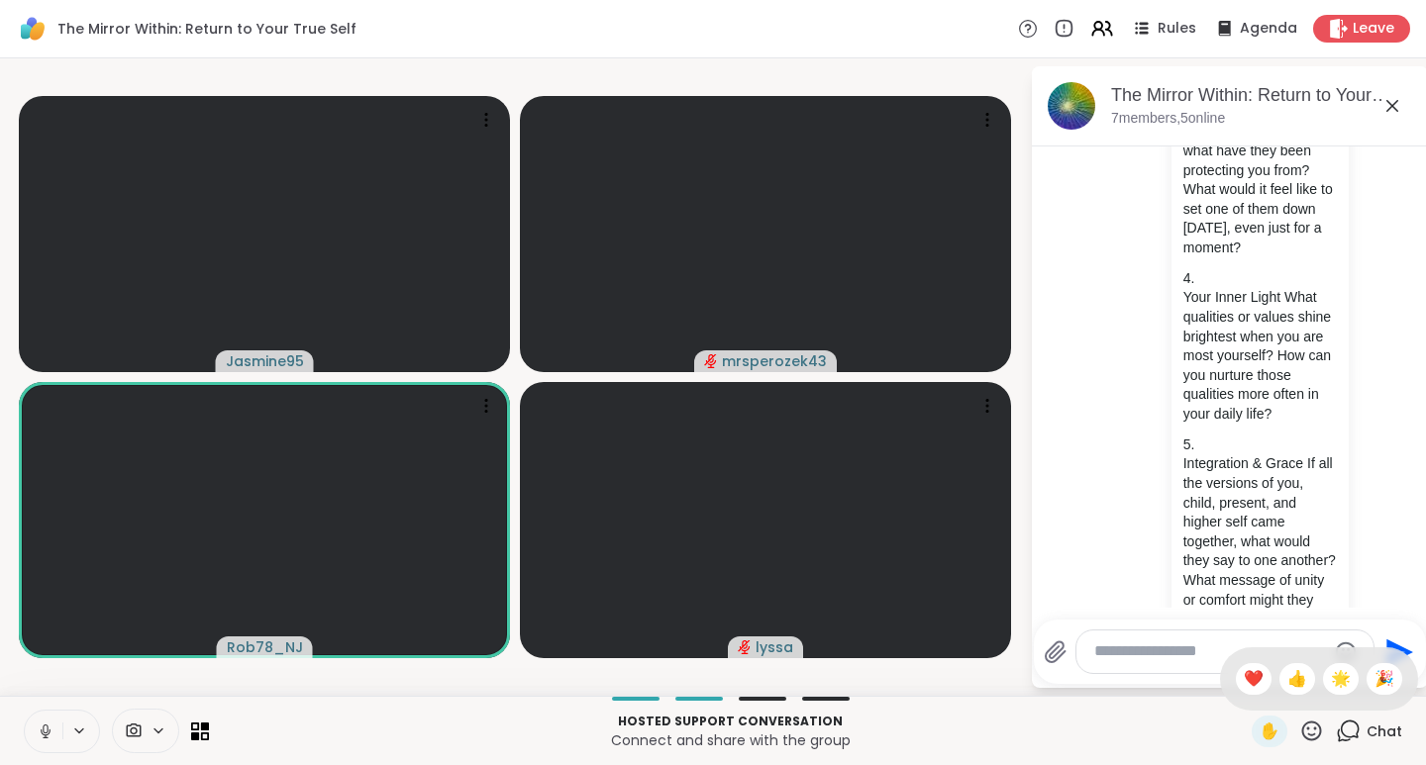
click at [1244, 680] on span "❤️" at bounding box center [1254, 679] width 20 height 24
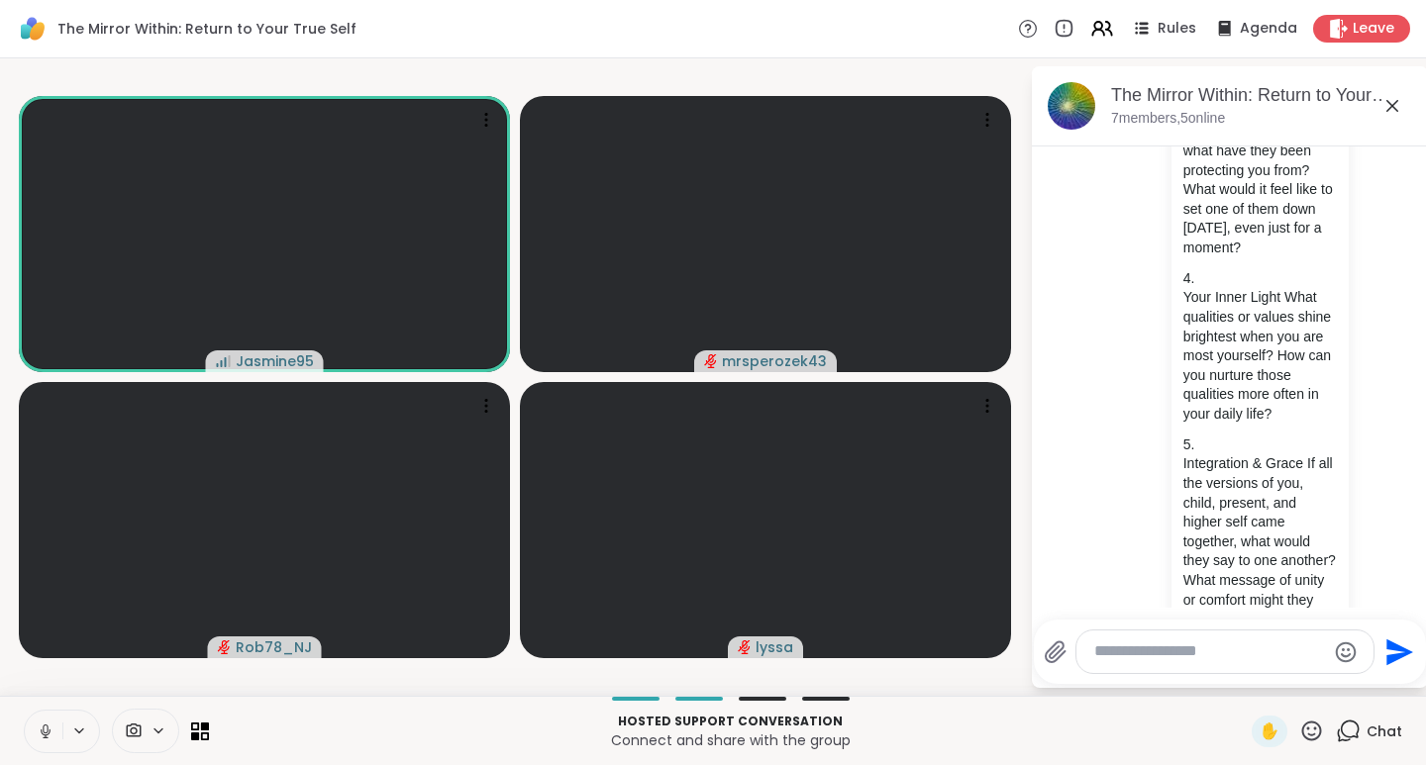
click at [1303, 729] on icon at bounding box center [1311, 731] width 25 height 25
click at [1287, 683] on span "👍" at bounding box center [1297, 679] width 20 height 24
click at [49, 733] on icon at bounding box center [46, 732] width 10 height 6
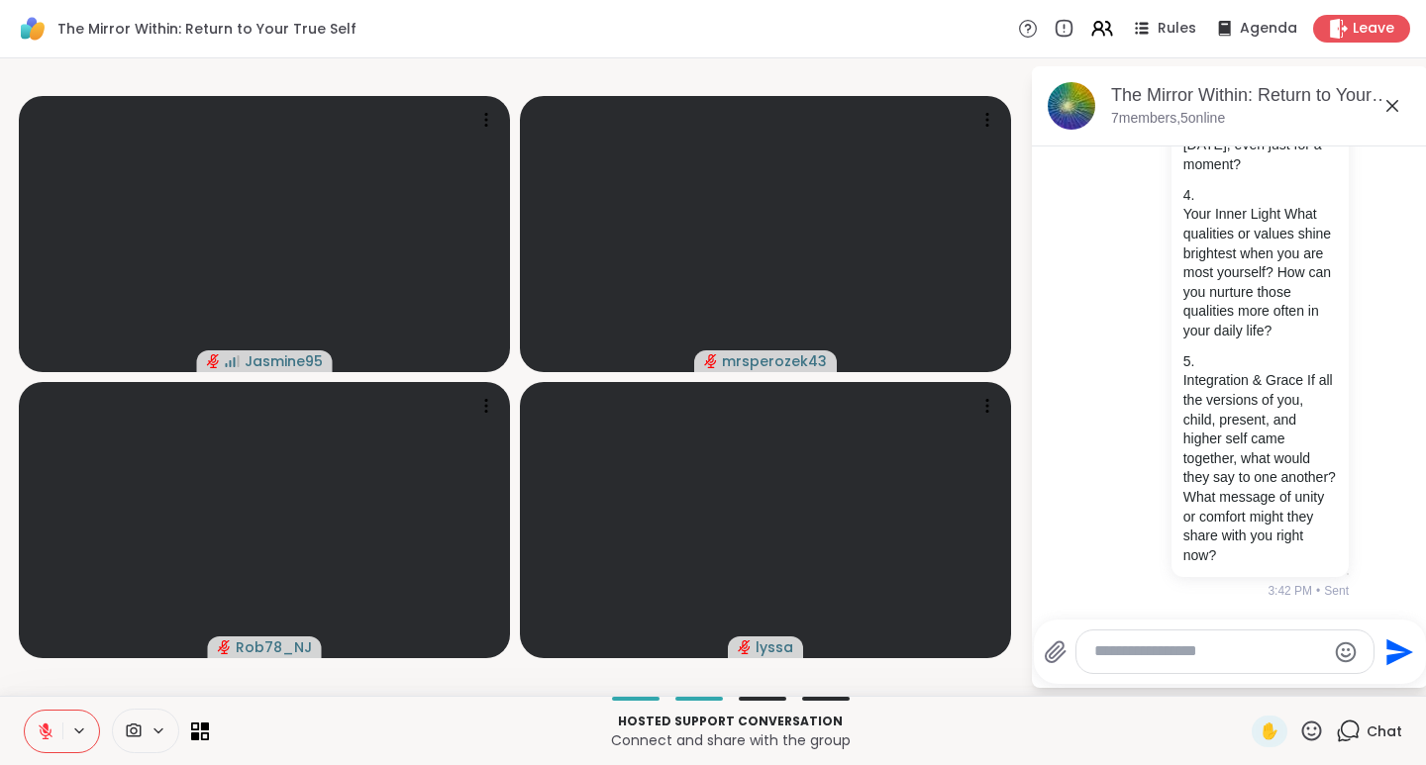
scroll to position [1849, 0]
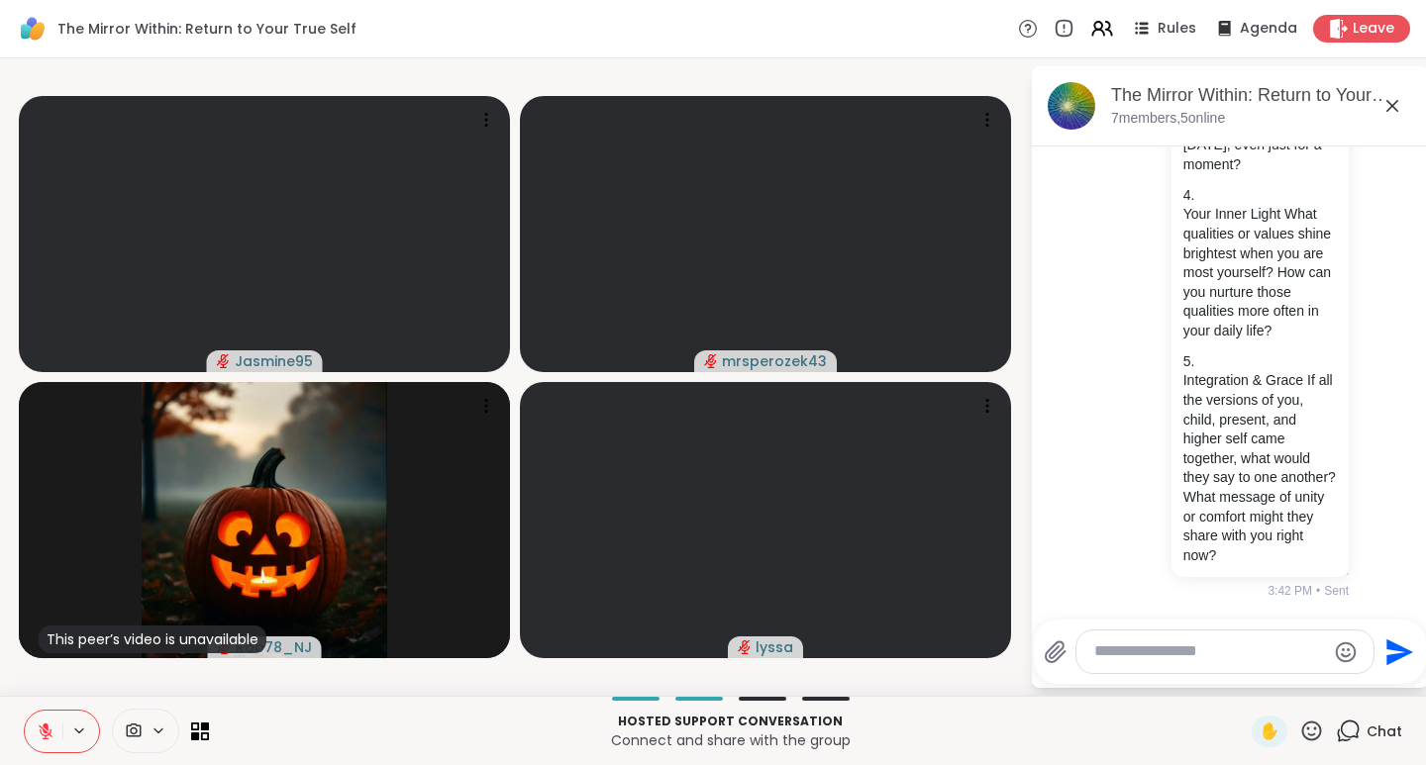
click at [50, 735] on icon at bounding box center [46, 732] width 14 height 14
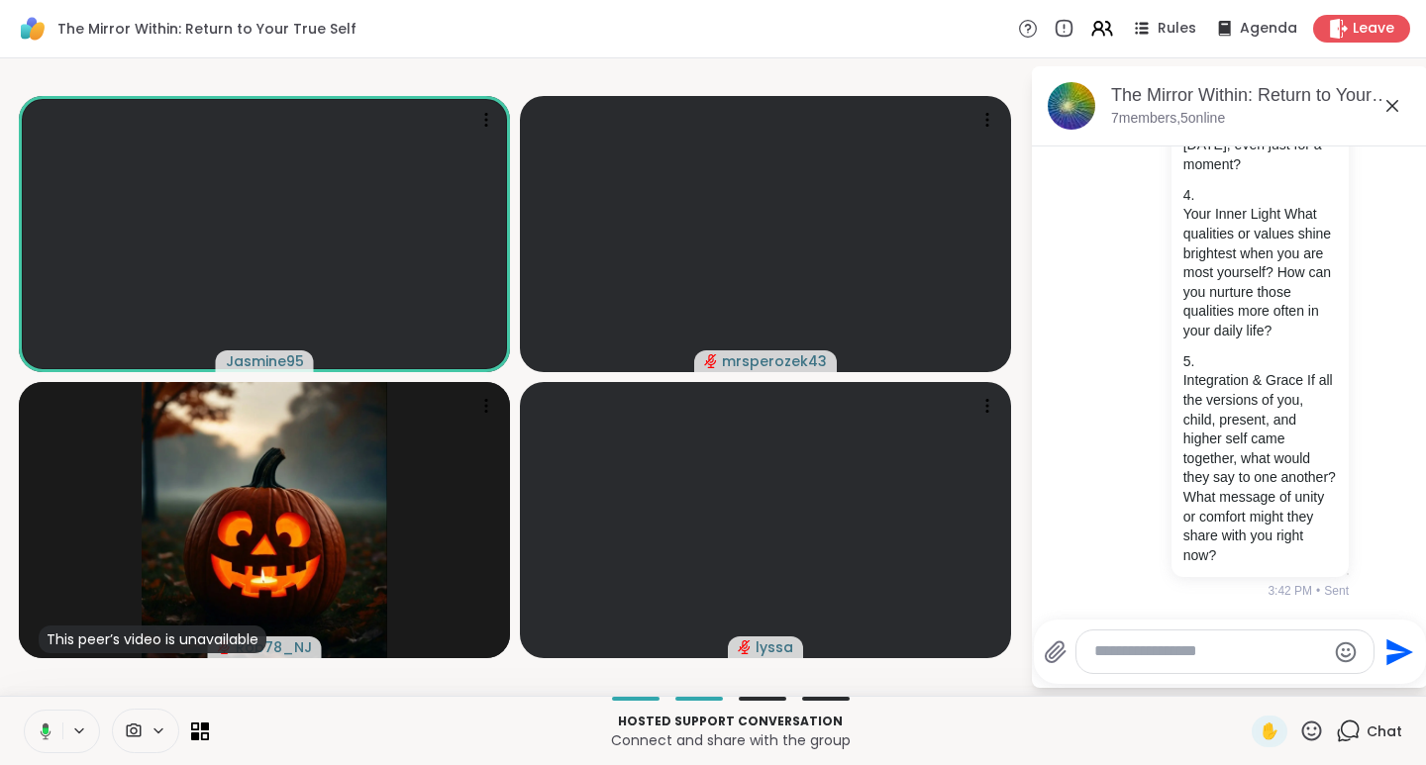
click at [1302, 735] on icon at bounding box center [1312, 731] width 20 height 20
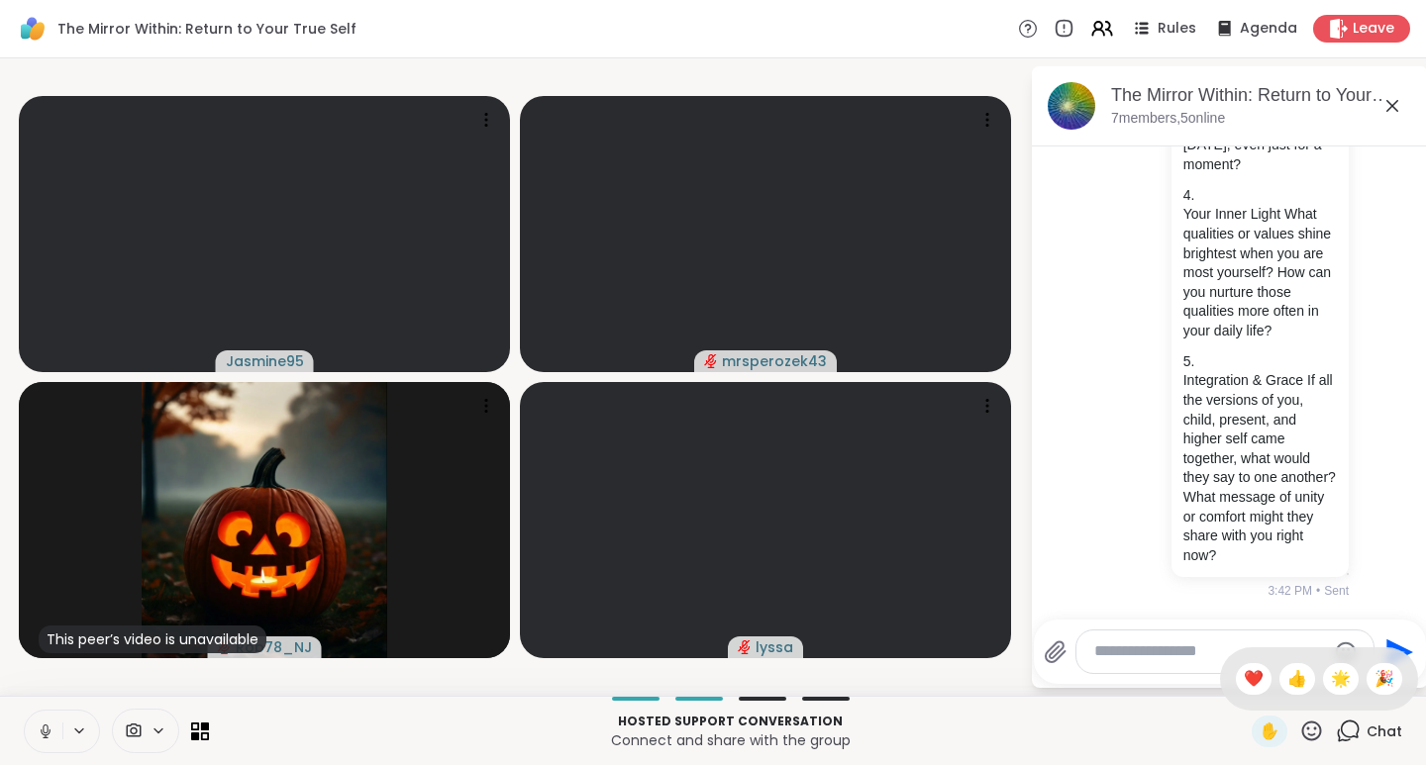
click at [1244, 676] on span "❤️" at bounding box center [1254, 679] width 20 height 24
click at [1302, 735] on icon at bounding box center [1312, 731] width 20 height 20
click at [1331, 676] on span "🌟" at bounding box center [1341, 679] width 20 height 24
click at [1302, 730] on icon at bounding box center [1312, 731] width 20 height 20
click at [1244, 675] on span "❤️" at bounding box center [1254, 679] width 20 height 24
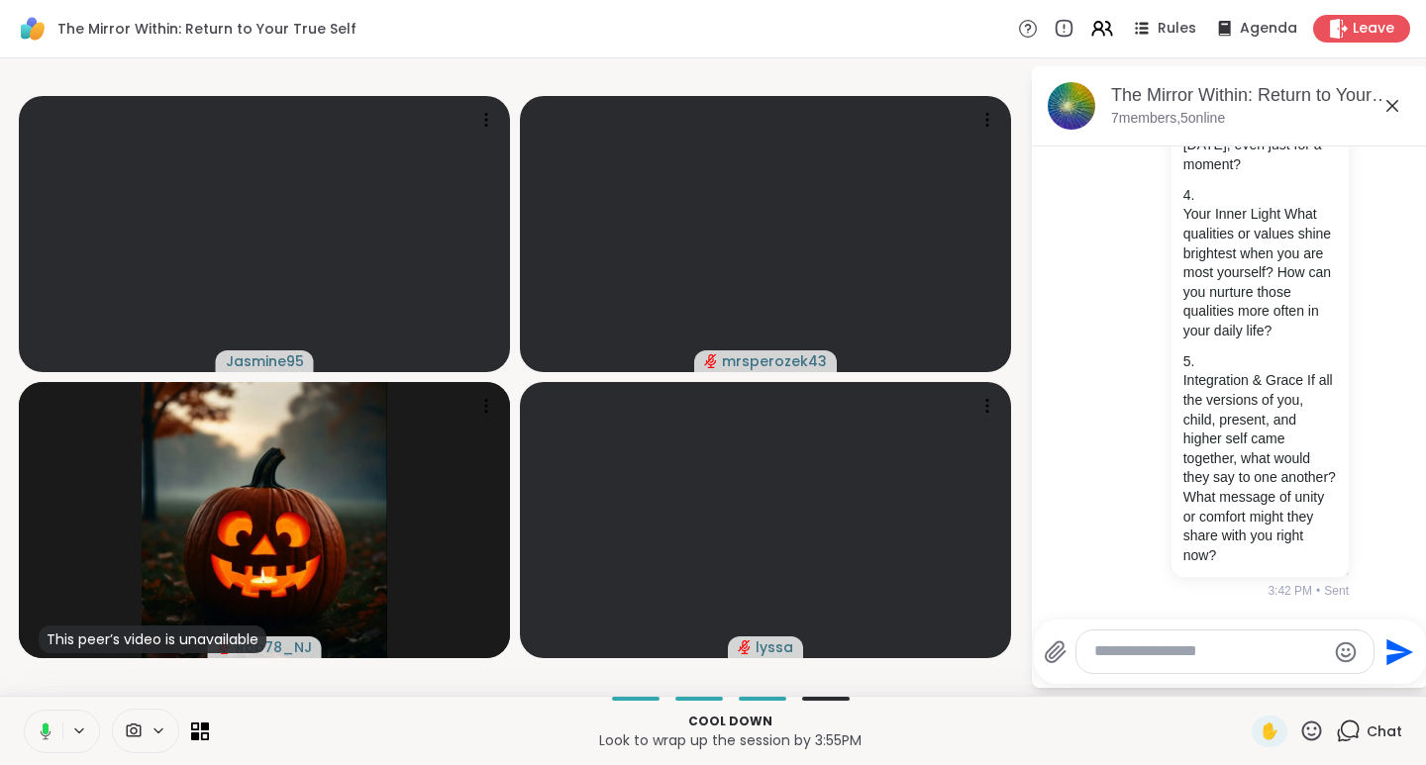
click at [1299, 731] on icon at bounding box center [1311, 731] width 25 height 25
click at [1287, 679] on span "👍" at bounding box center [1297, 679] width 20 height 24
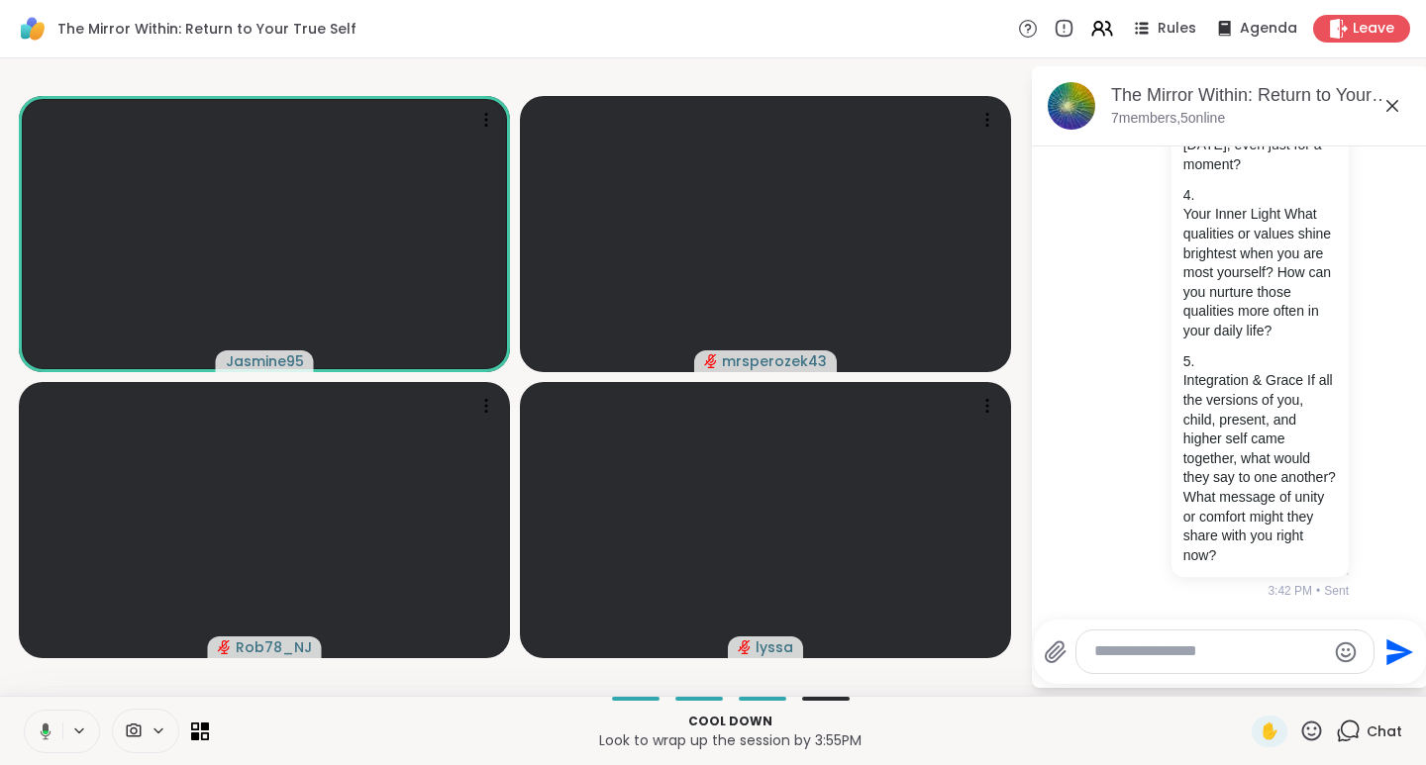
click at [1299, 731] on icon at bounding box center [1311, 731] width 25 height 25
click at [1244, 673] on span "❤️" at bounding box center [1254, 679] width 20 height 24
click at [1302, 729] on icon at bounding box center [1312, 731] width 20 height 20
click at [1244, 674] on span "❤️" at bounding box center [1254, 679] width 20 height 24
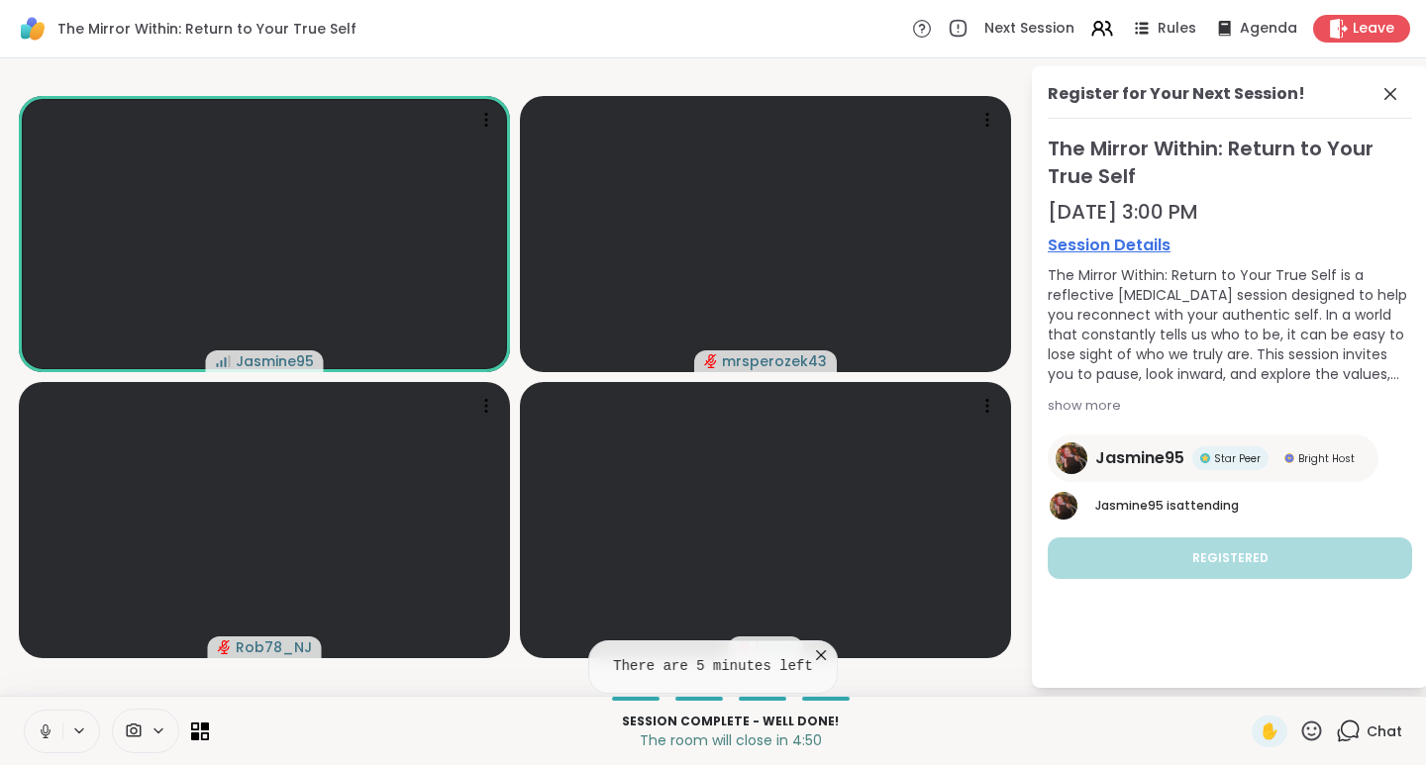
click at [1349, 737] on div "Chat" at bounding box center [1369, 732] width 66 height 32
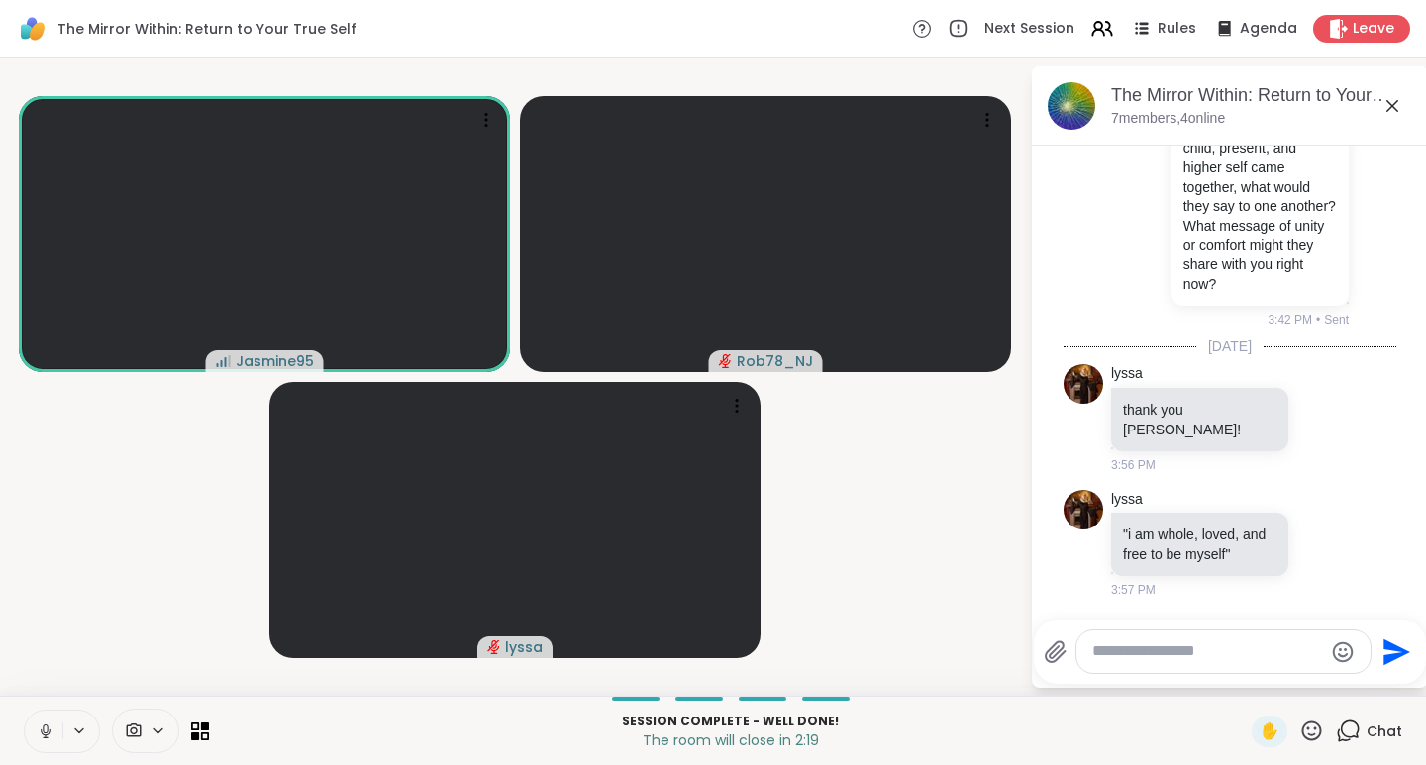
scroll to position [2100, 0]
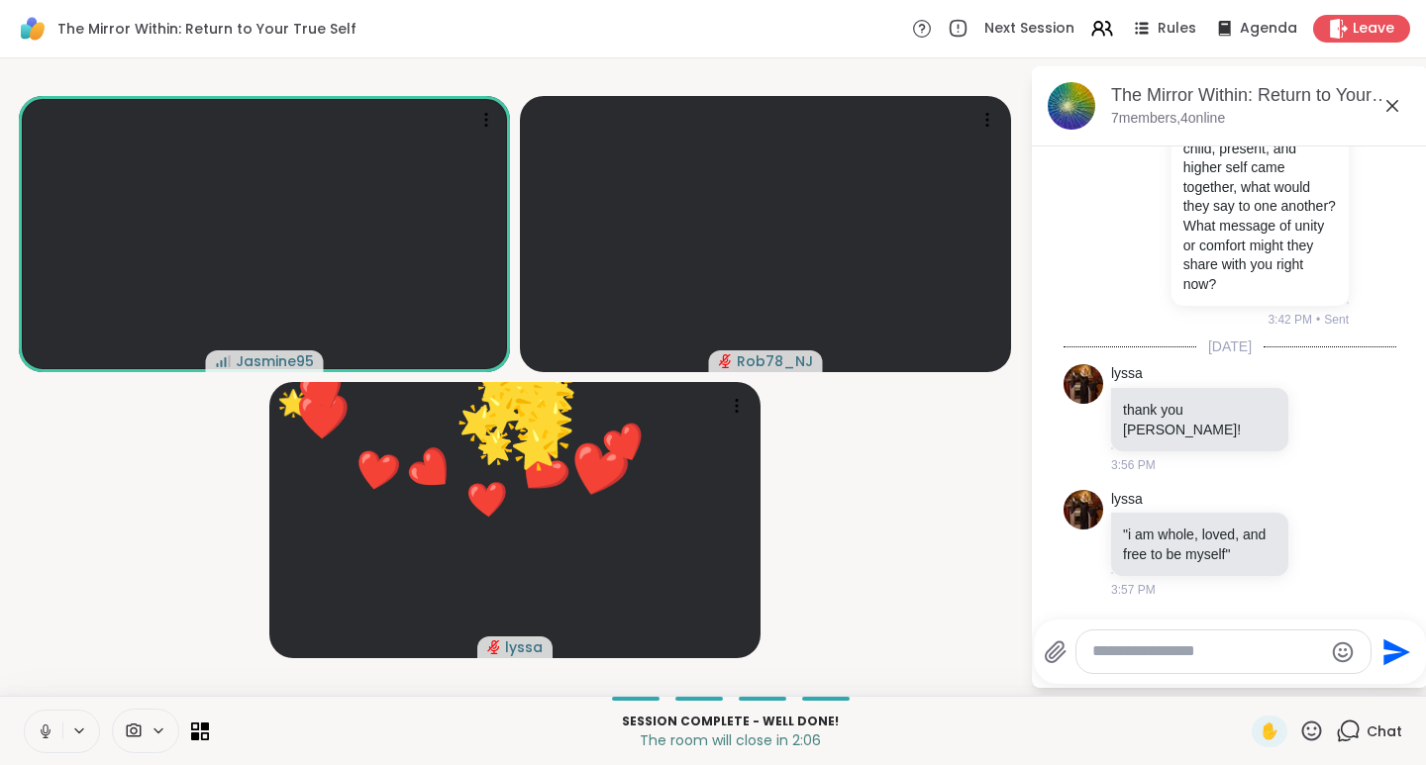
click at [1299, 732] on icon at bounding box center [1311, 731] width 25 height 25
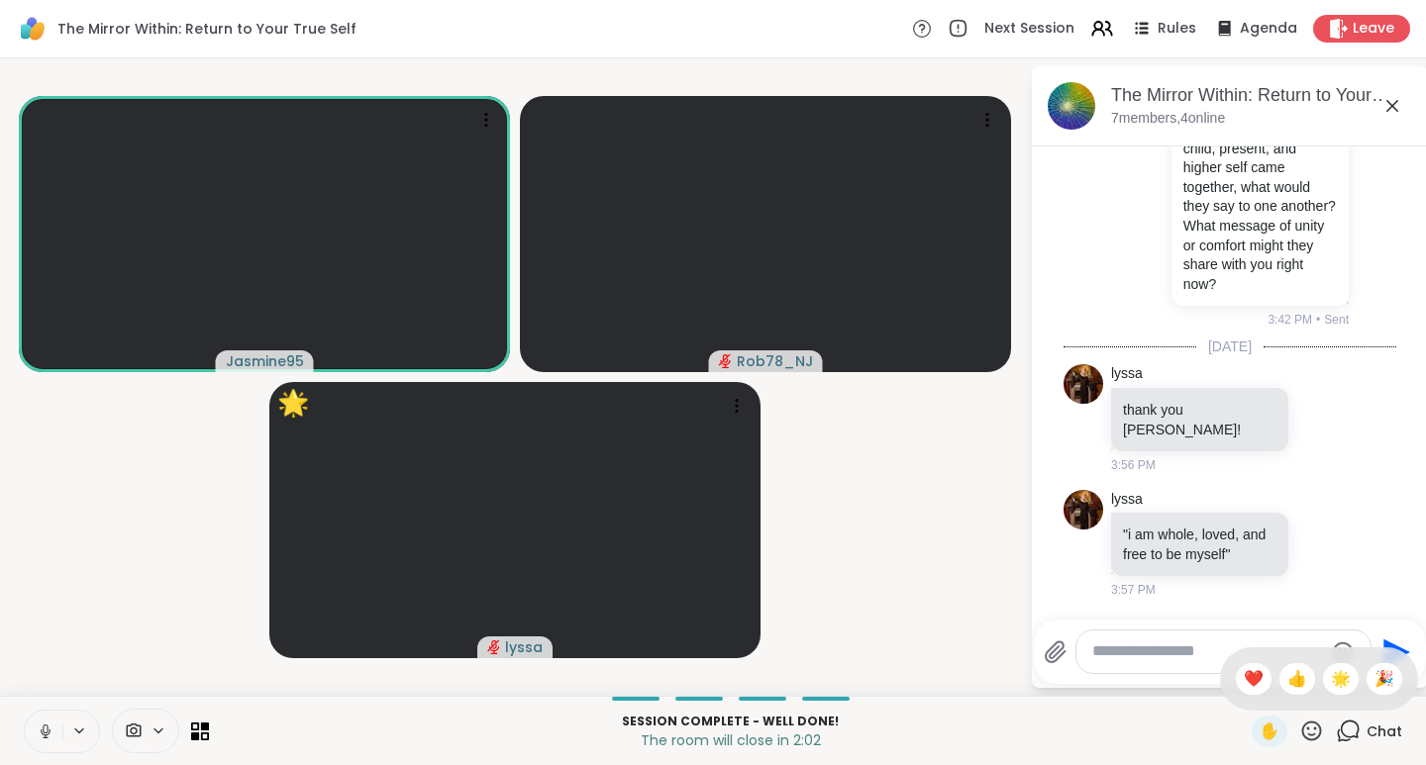
click at [1244, 682] on span "❤️" at bounding box center [1254, 679] width 20 height 24
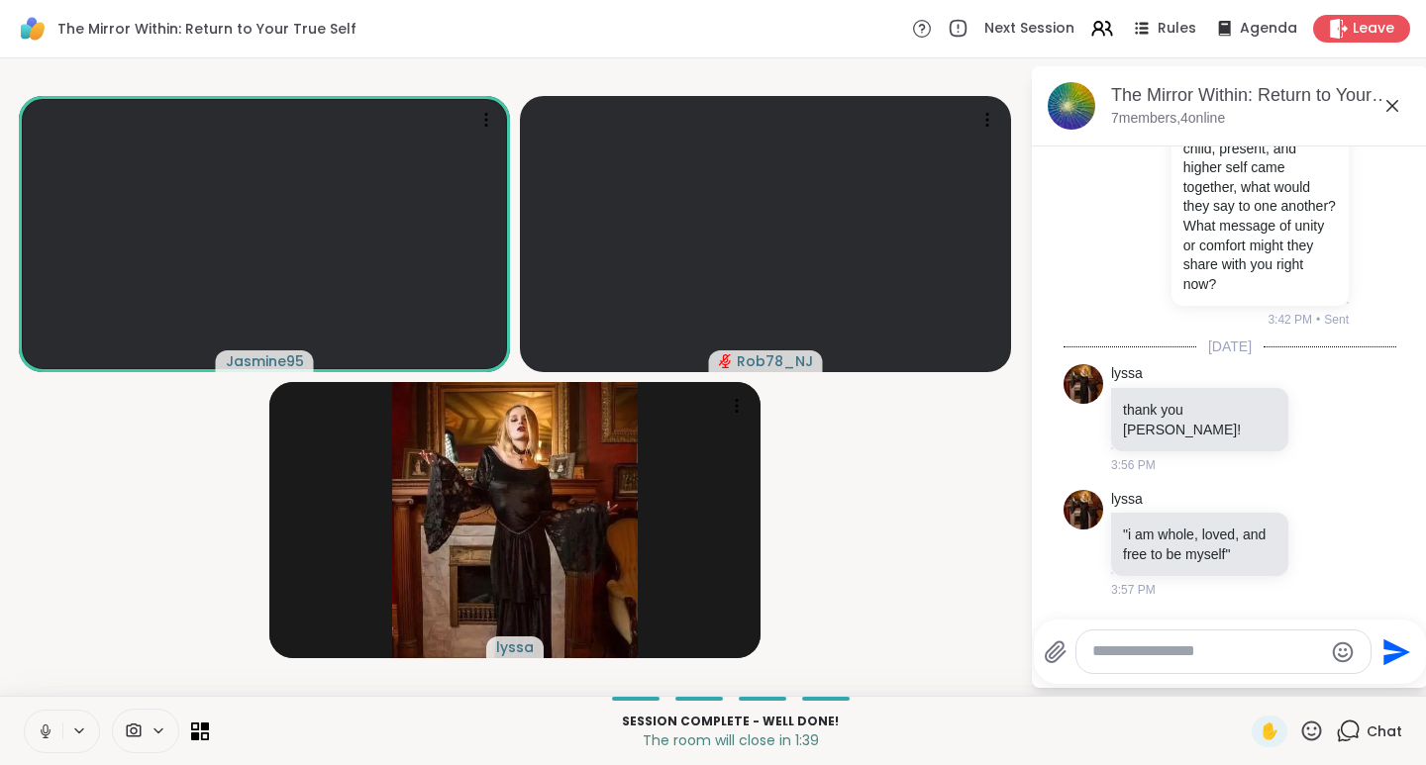
click at [1331, 30] on icon at bounding box center [1339, 29] width 18 height 20
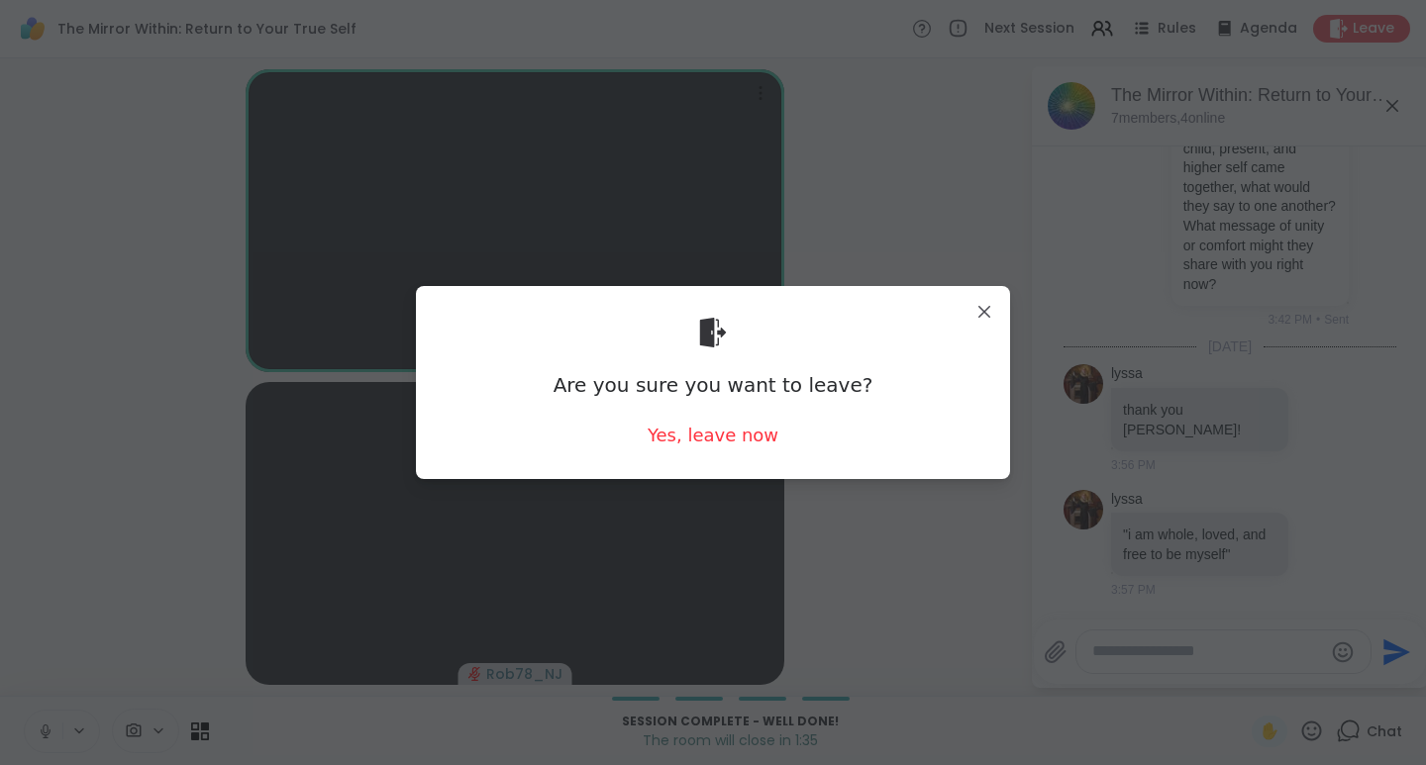
click at [705, 437] on div "Yes, leave now" at bounding box center [713, 435] width 131 height 25
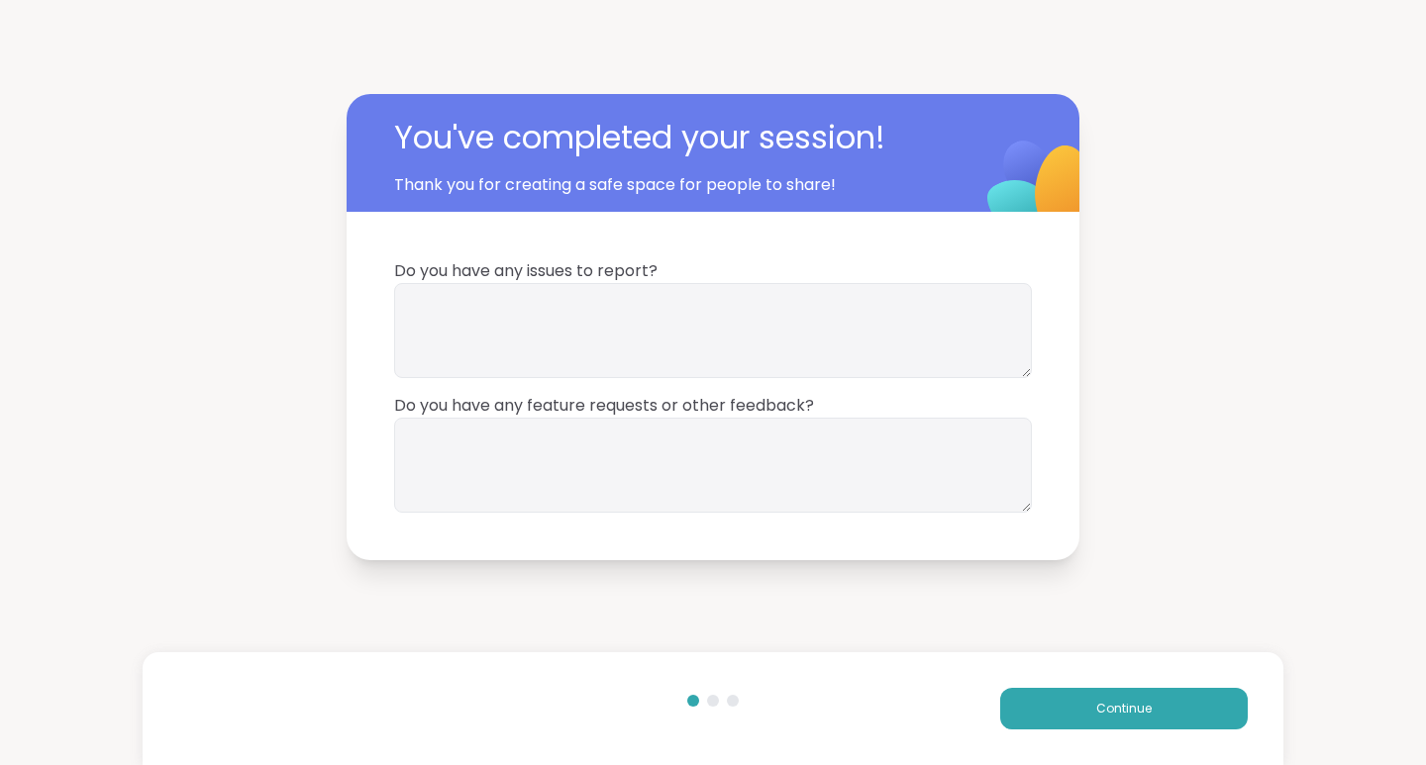
click at [1138, 702] on button "Continue" at bounding box center [1124, 709] width 248 height 42
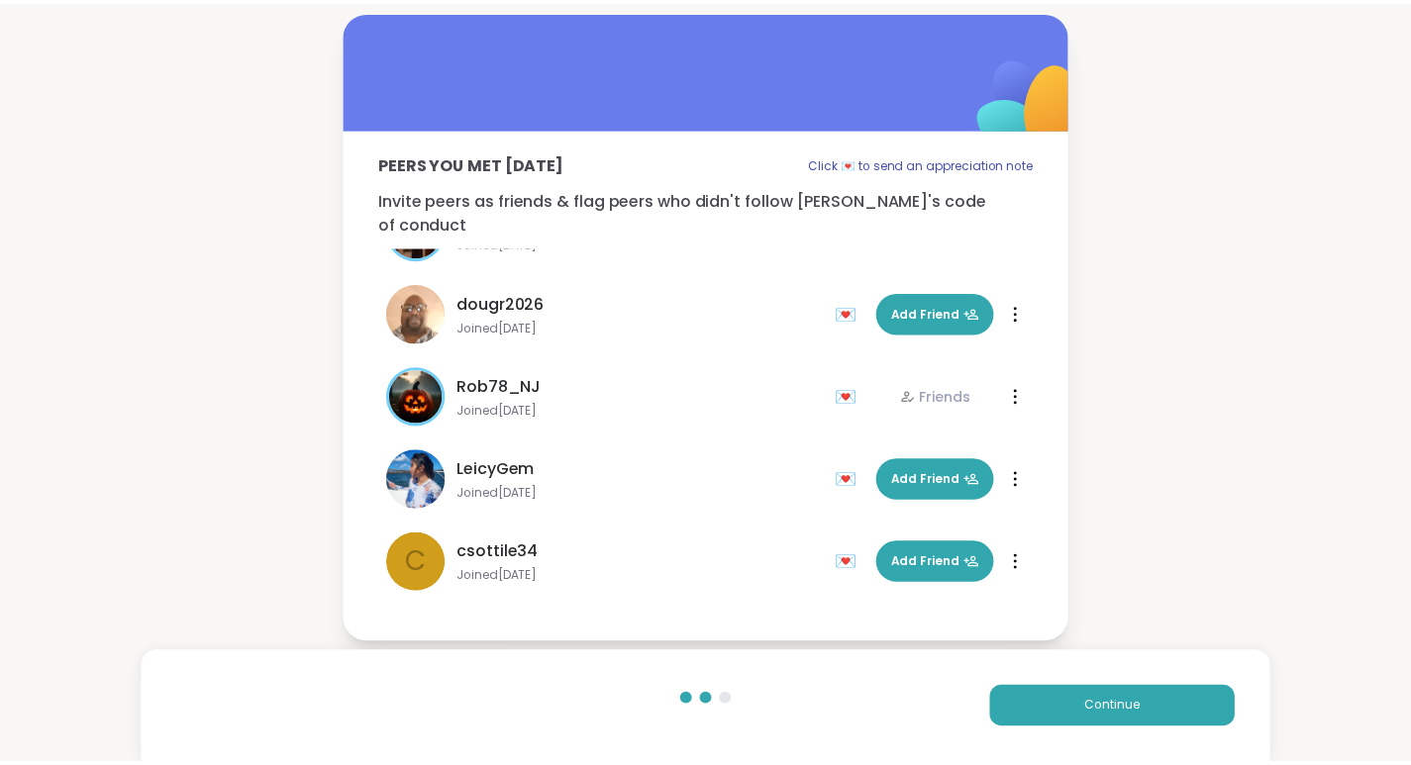
scroll to position [143, 0]
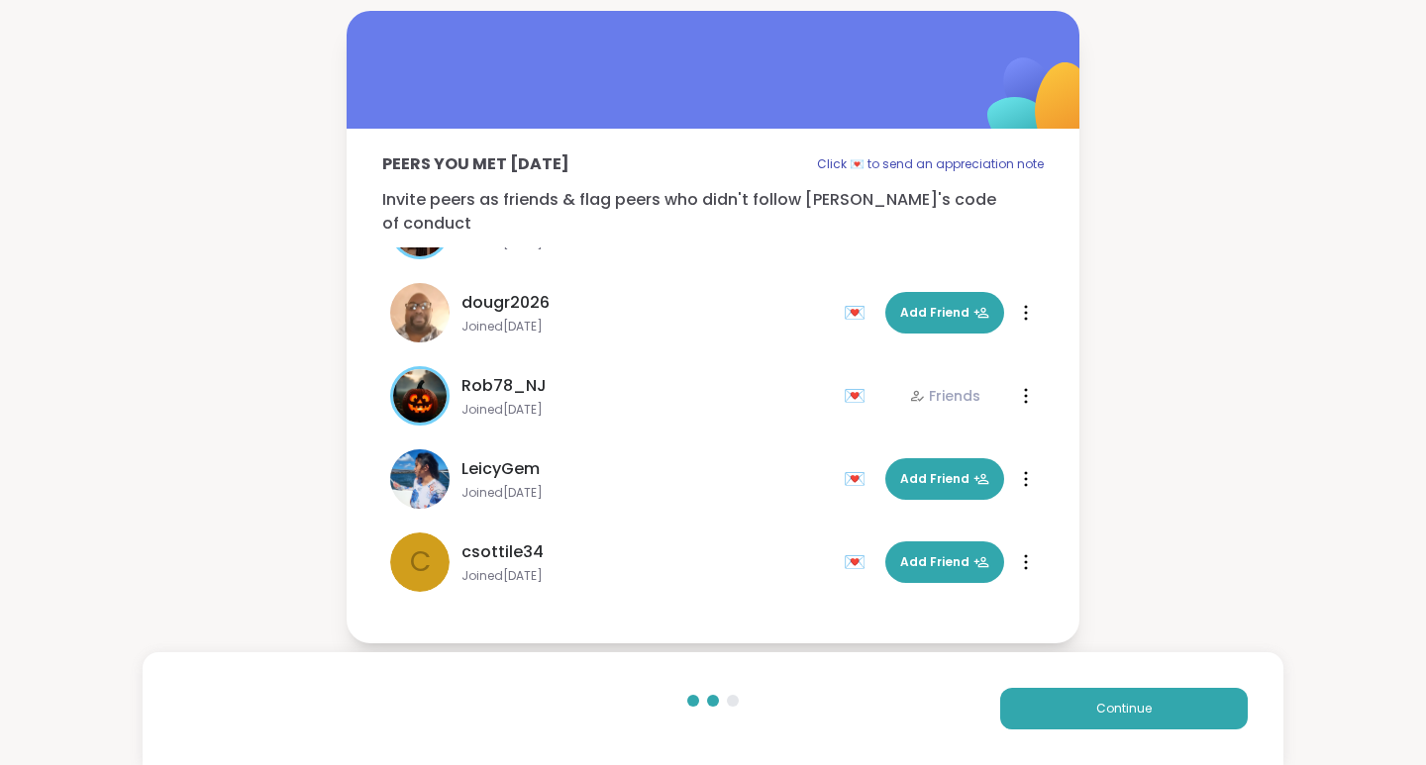
click at [1120, 713] on span "Continue" at bounding box center [1123, 709] width 55 height 18
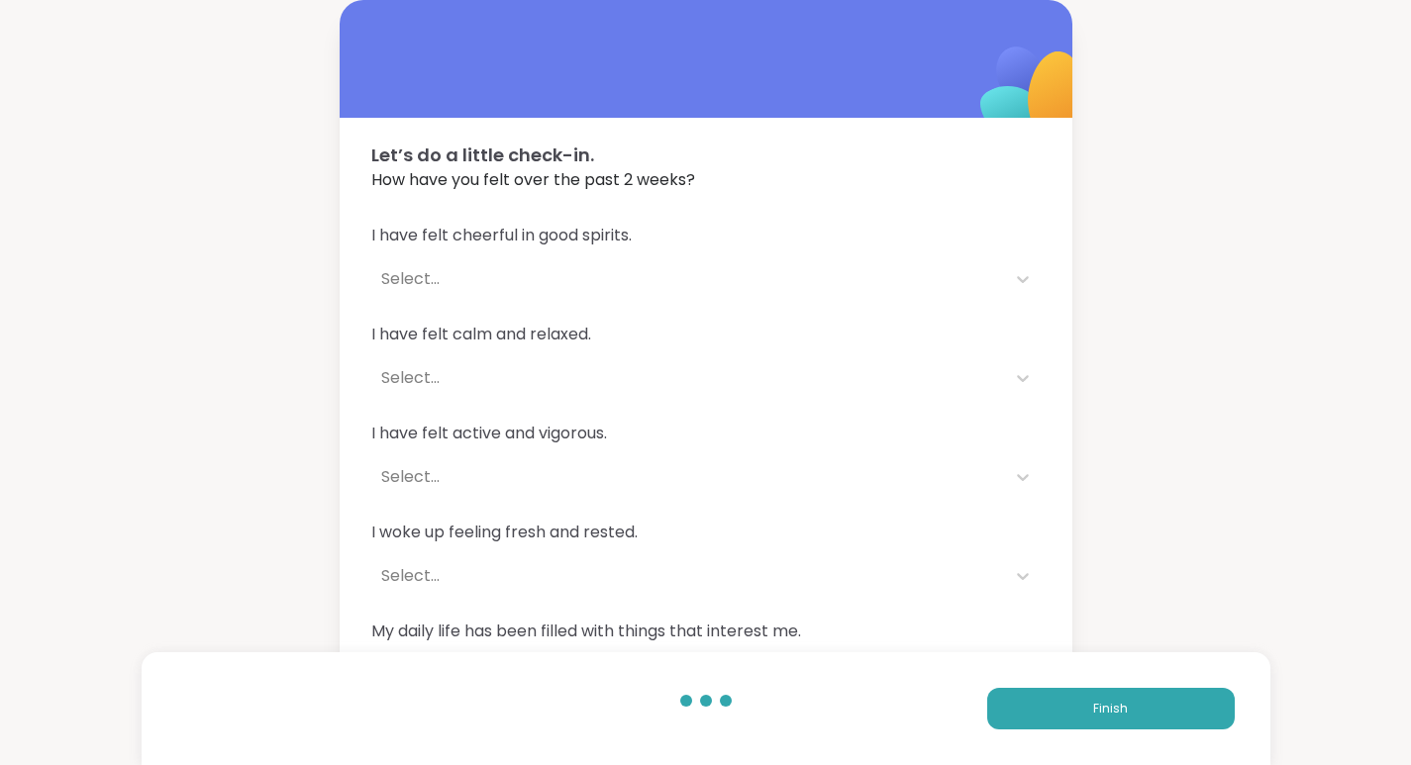
click at [1121, 717] on span "Finish" at bounding box center [1110, 709] width 35 height 18
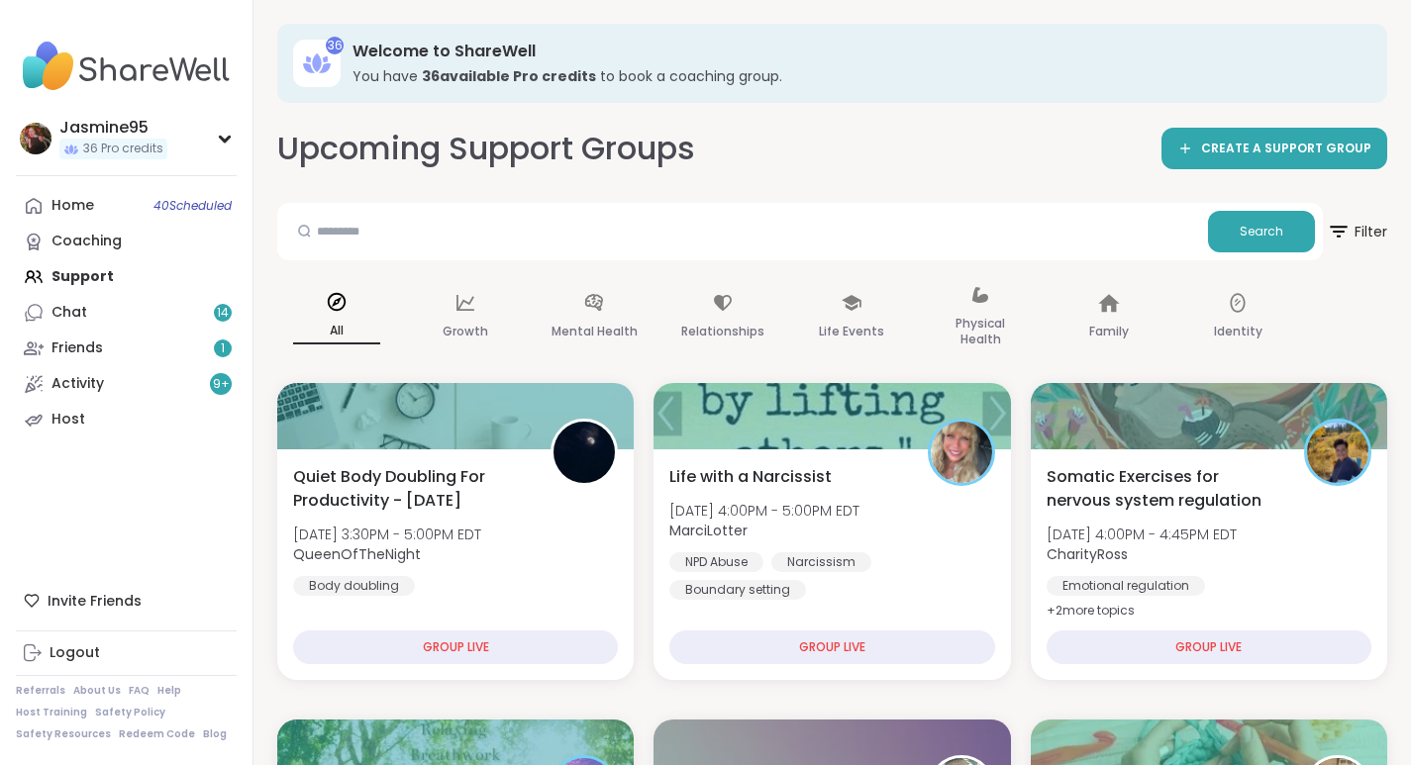
click at [111, 383] on link "Activity 9 +" at bounding box center [126, 384] width 221 height 36
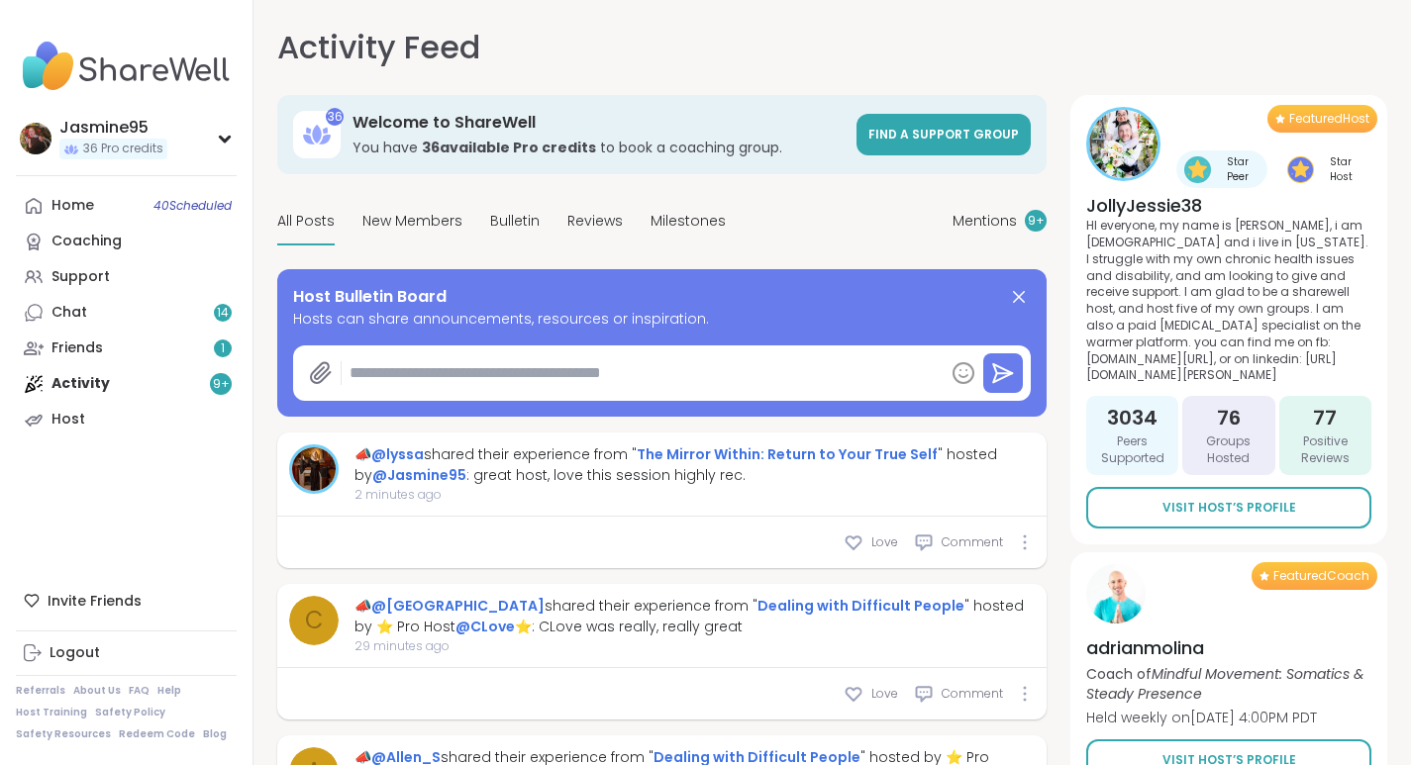
click at [879, 548] on span "Love" at bounding box center [884, 543] width 27 height 18
type textarea "*"
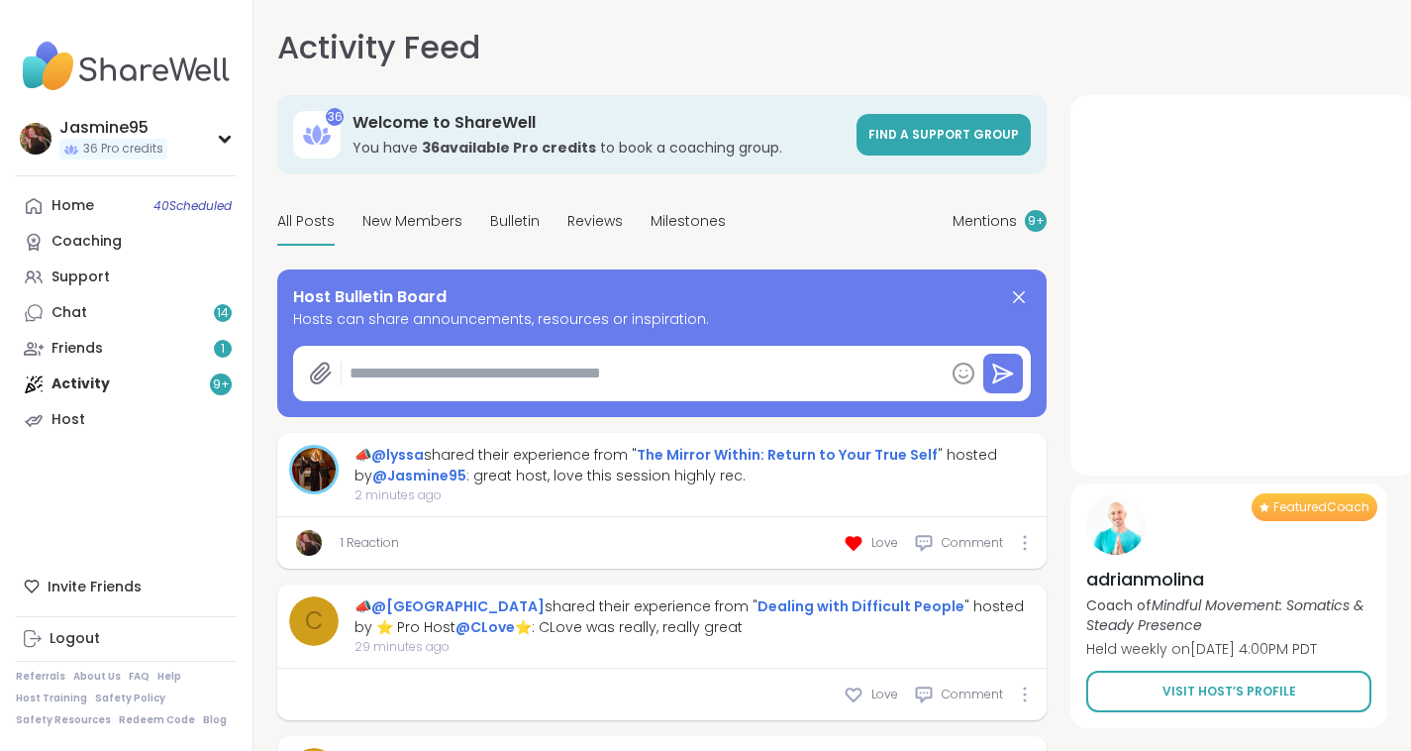
click at [135, 354] on link "Friends 1" at bounding box center [126, 349] width 221 height 36
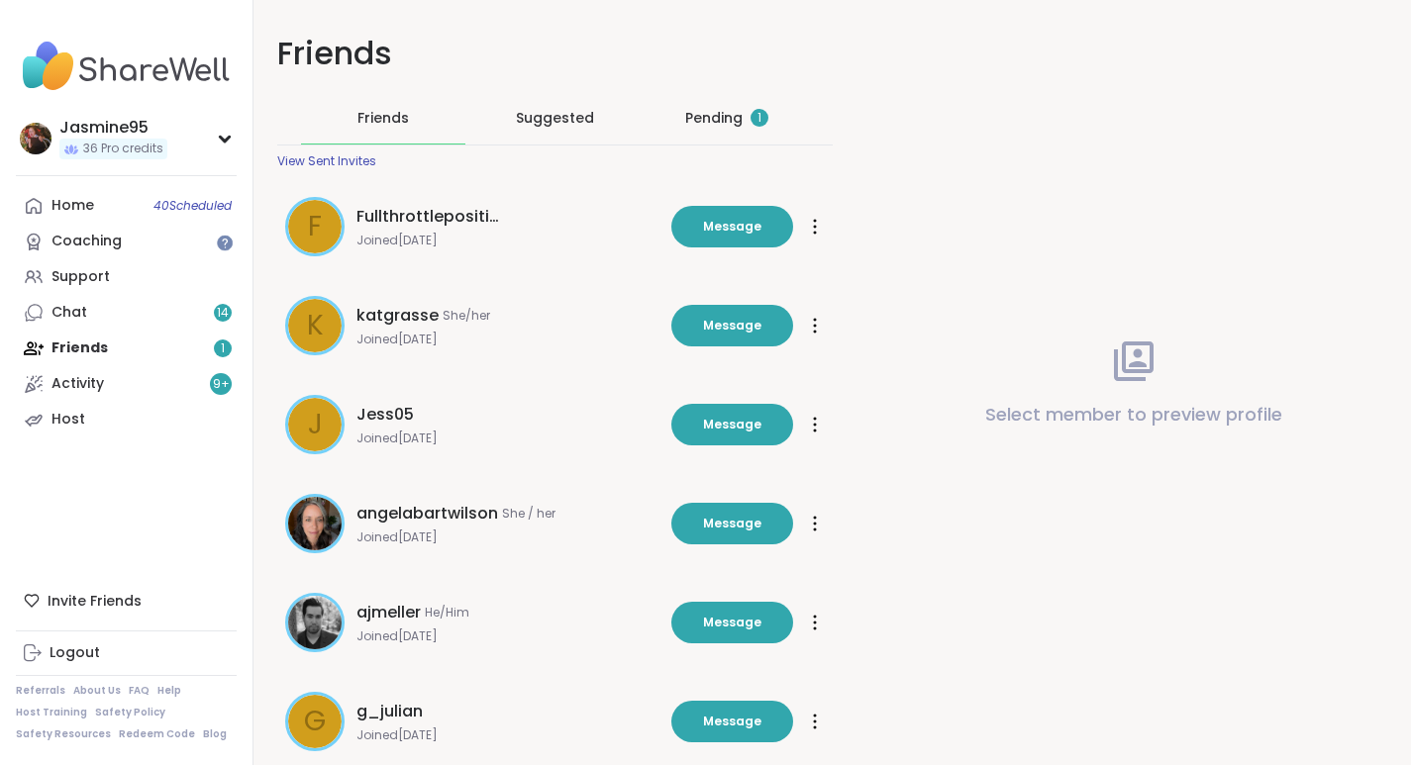
click at [725, 117] on div "Pending 1" at bounding box center [726, 118] width 83 height 20
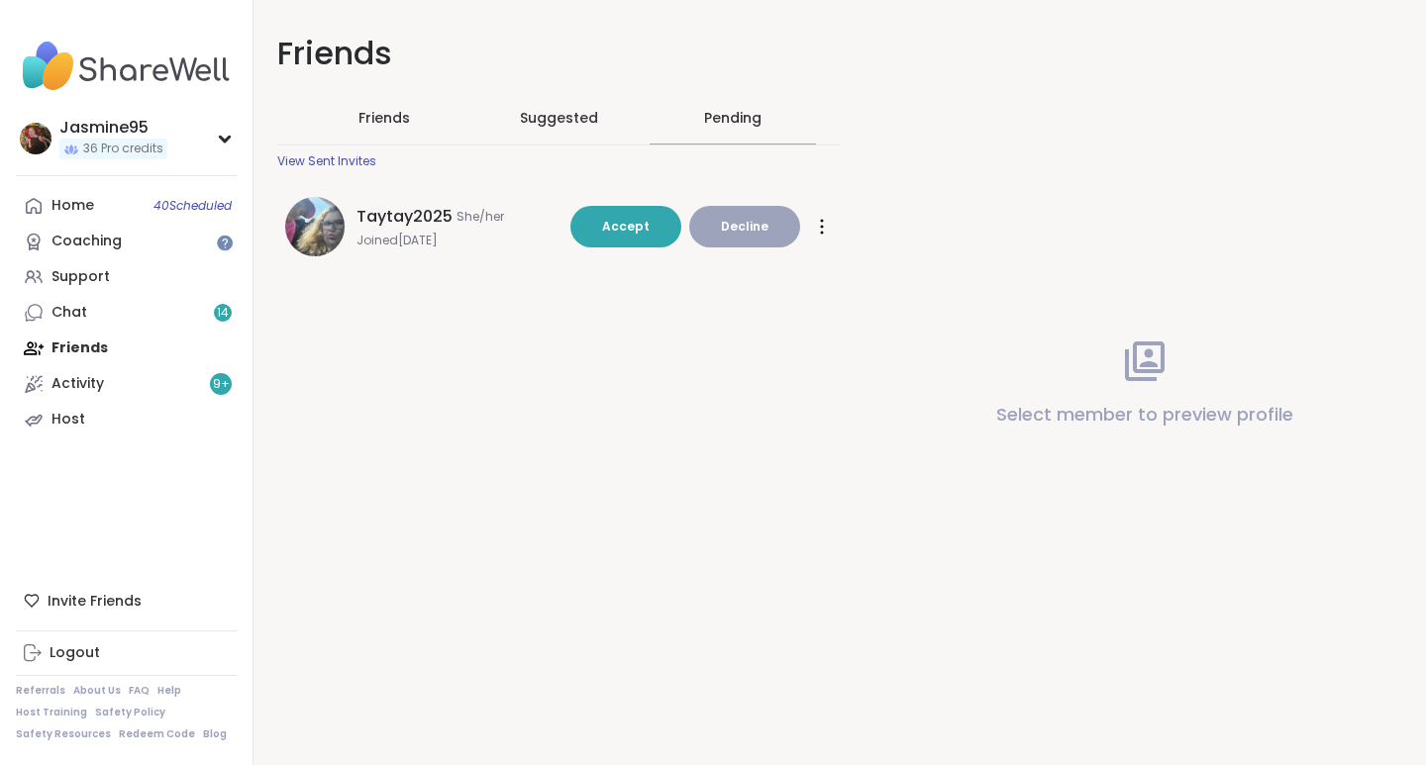
click at [631, 226] on span "Accept" at bounding box center [626, 226] width 48 height 17
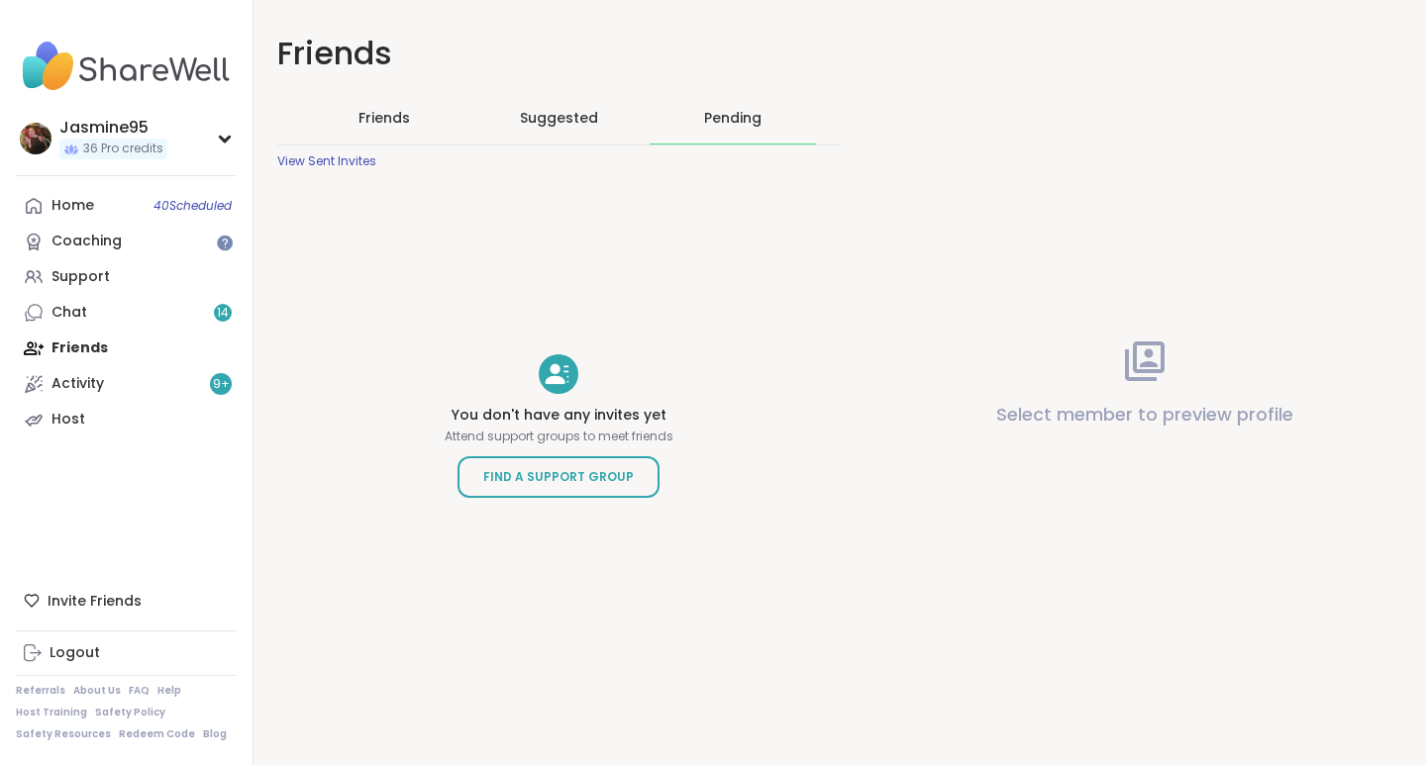
click at [204, 318] on link "Chat 14" at bounding box center [126, 313] width 221 height 36
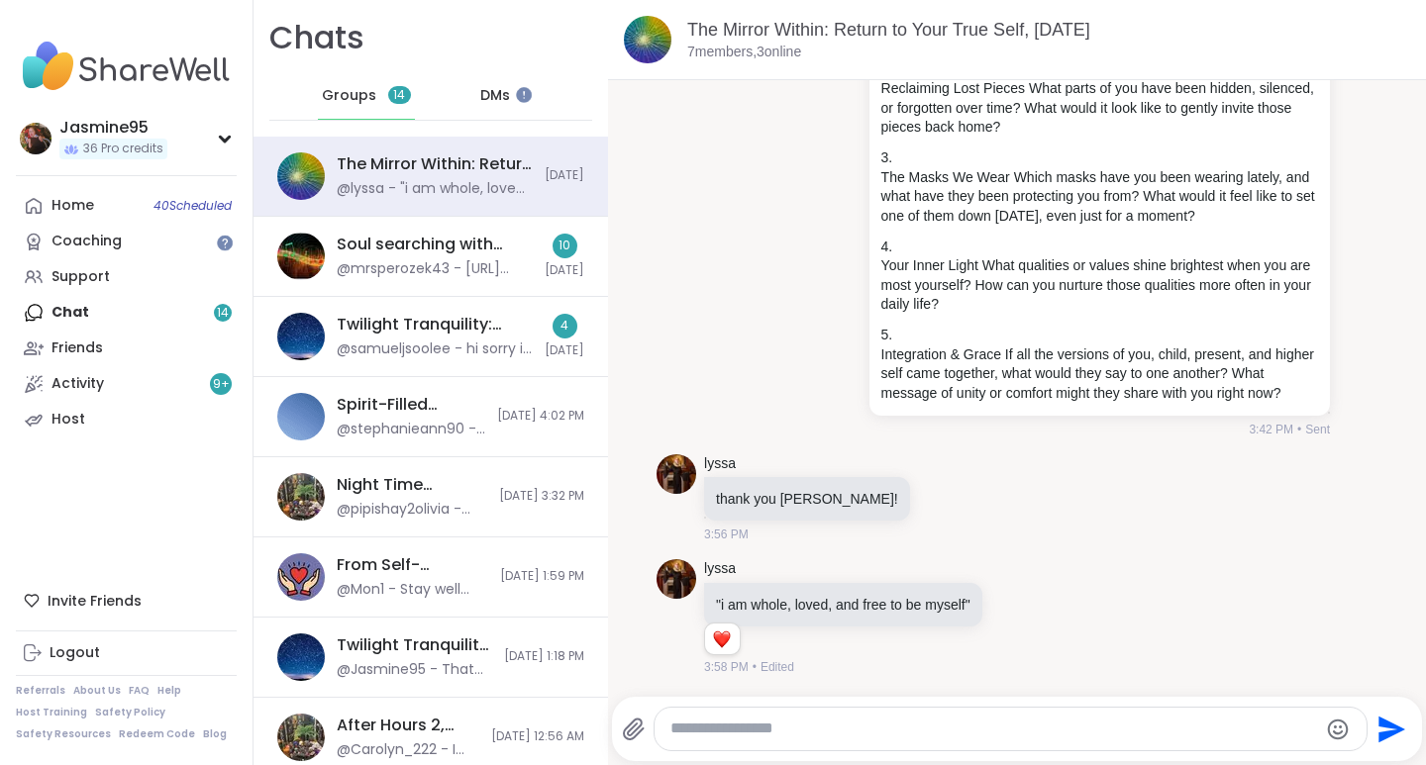
click at [1022, 621] on icon at bounding box center [1017, 618] width 18 height 20
click at [858, 590] on div "Select Reaction: Heart" at bounding box center [860, 586] width 18 height 18
click at [936, 502] on icon at bounding box center [945, 498] width 18 height 20
click at [936, 467] on div "Select Reaction: Heart" at bounding box center [945, 466] width 18 height 18
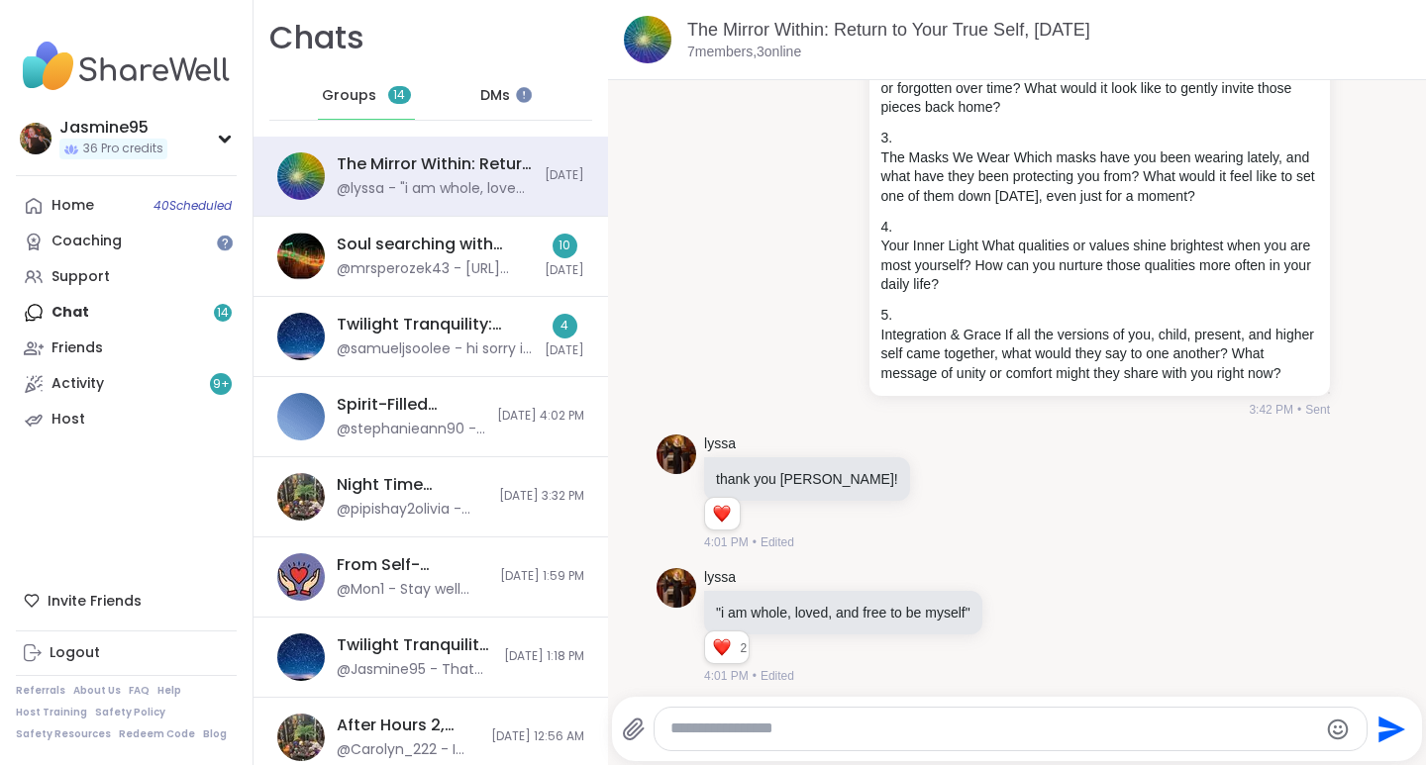
click at [429, 269] on div "@mrsperozek43 - [URL][DOMAIN_NAME]" at bounding box center [435, 269] width 196 height 20
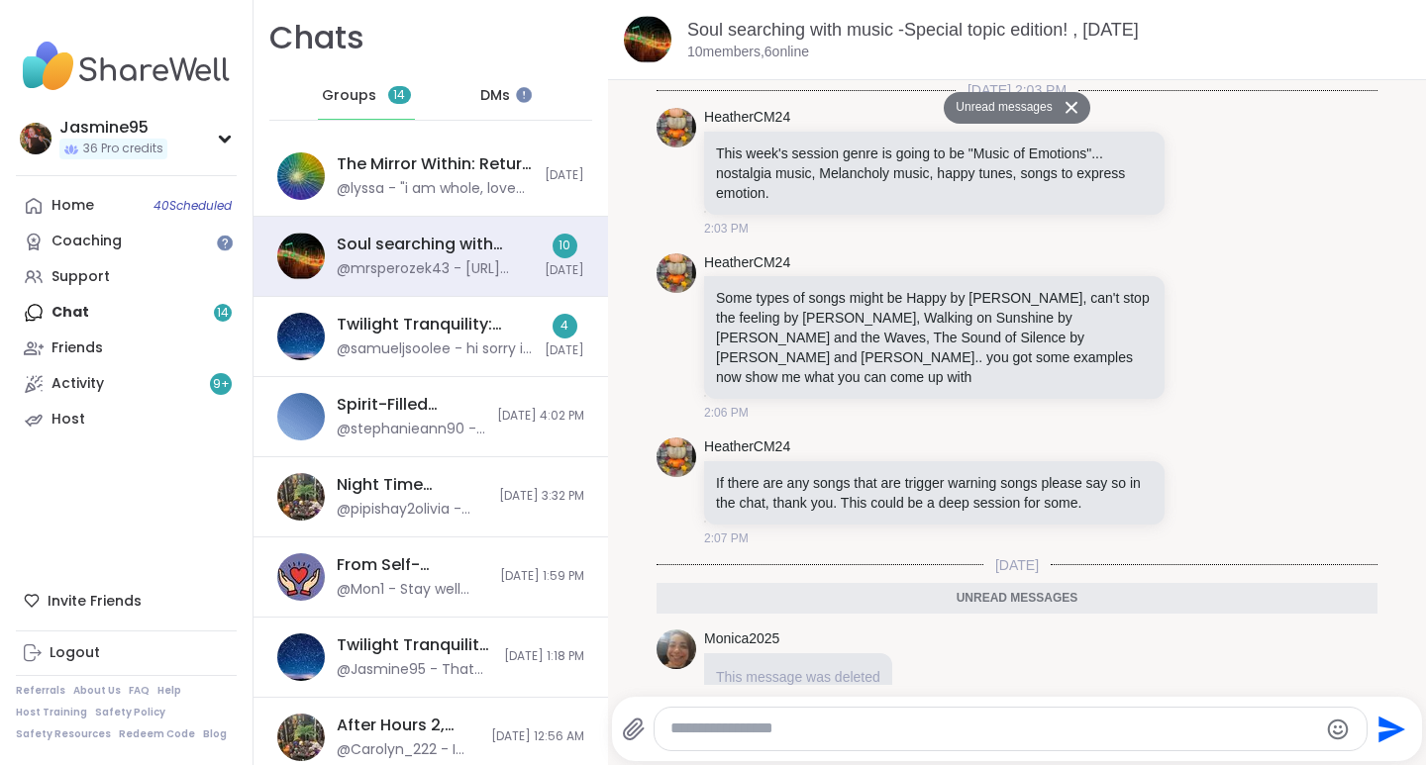
scroll to position [4810, 0]
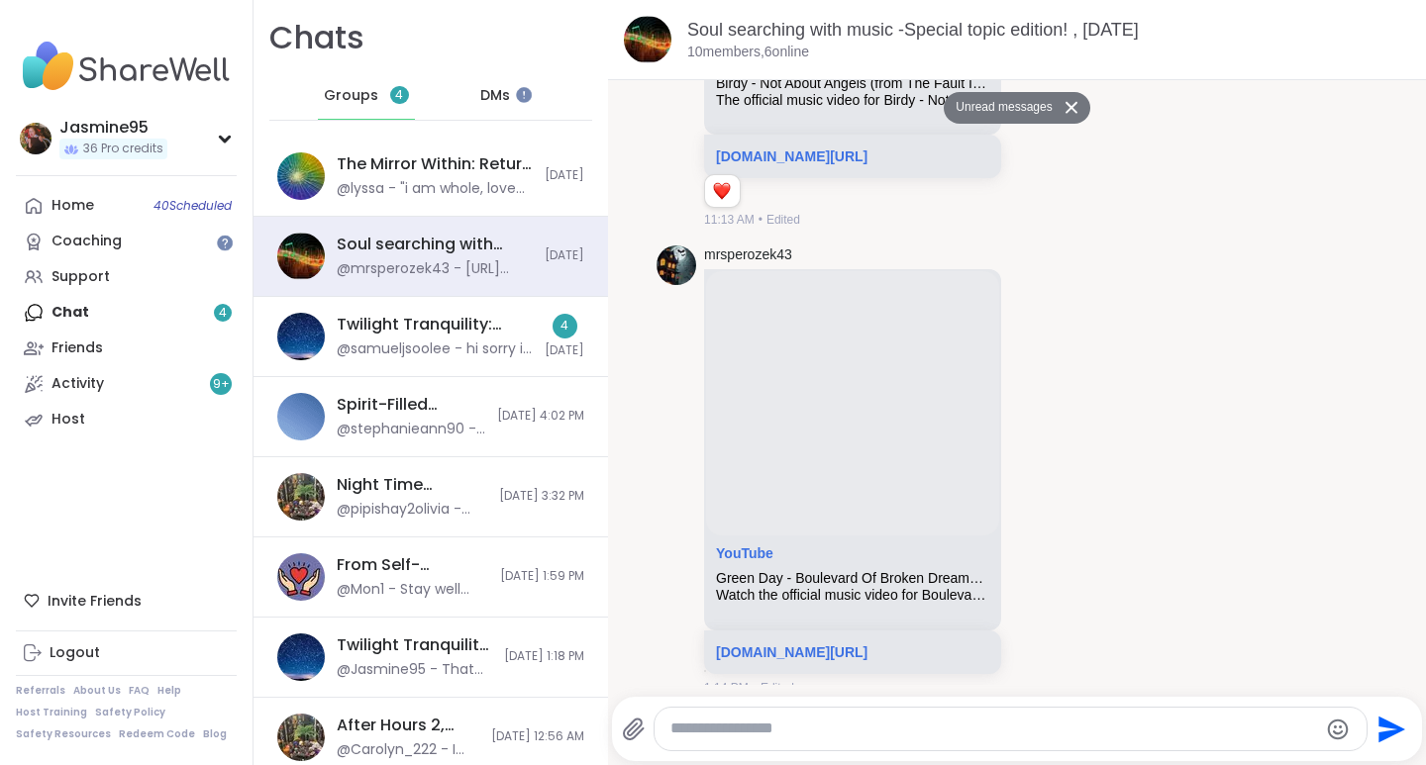
click at [444, 349] on div "@samueljsoolee - hi sorry i couldn't stay, i had to handle something. gonna try…" at bounding box center [435, 350] width 196 height 20
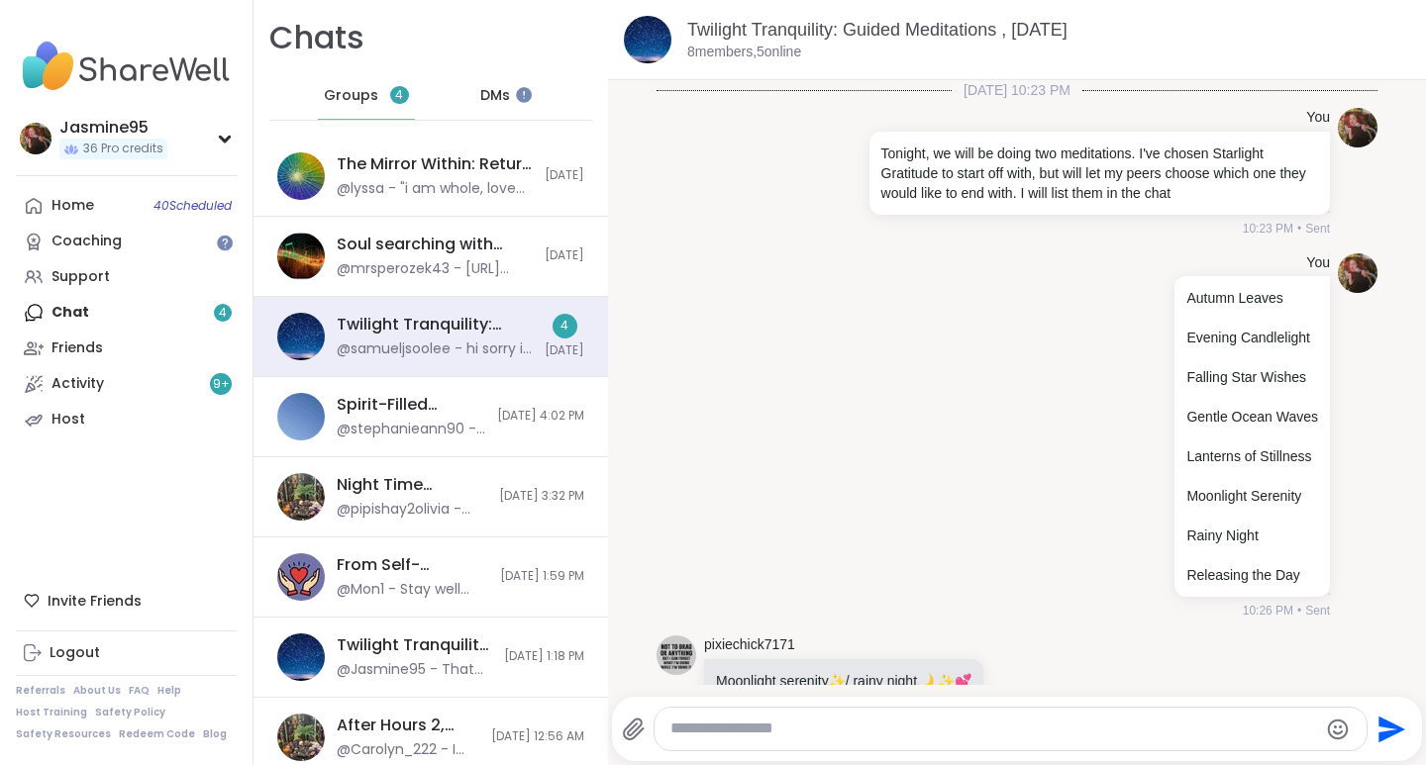
scroll to position [3001, 0]
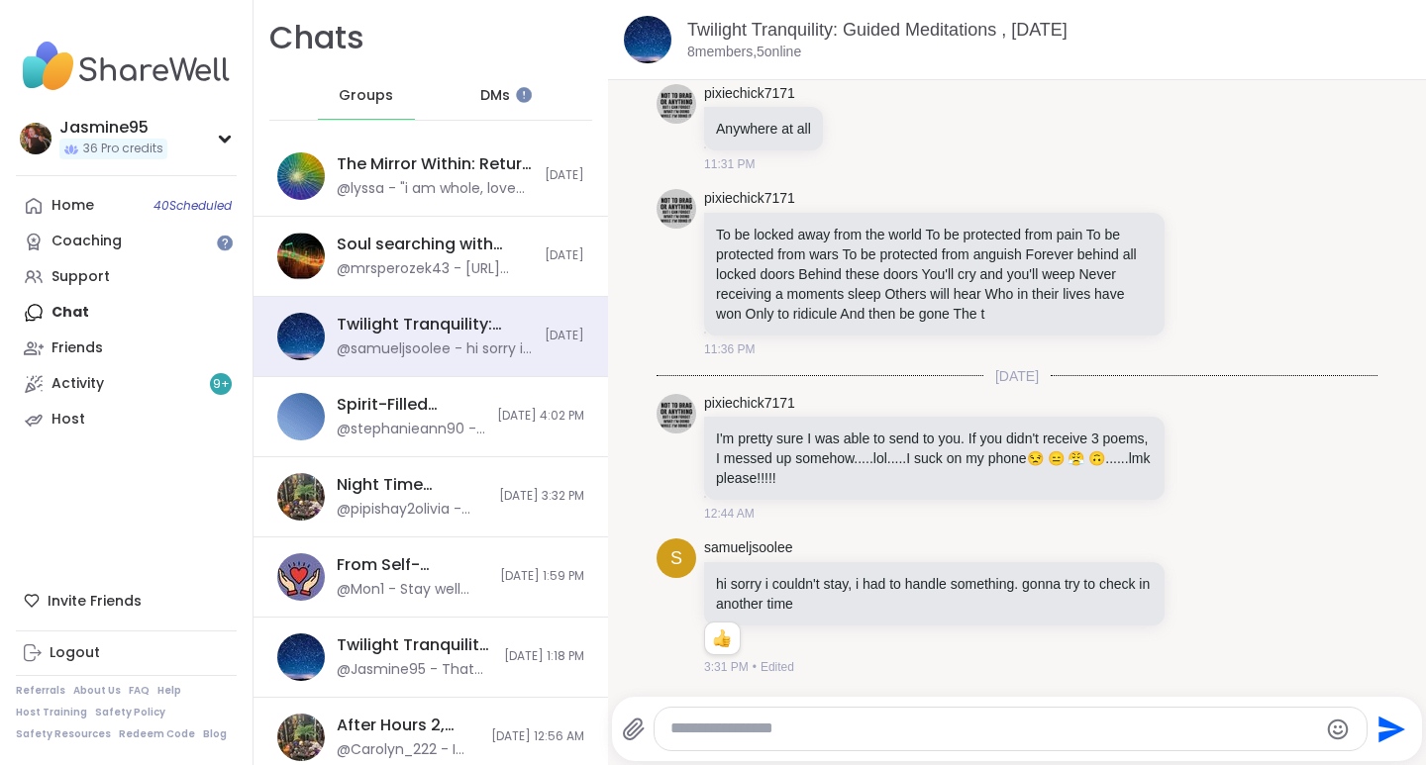
click at [1190, 608] on icon at bounding box center [1199, 607] width 18 height 20
click at [989, 581] on div "Select Reaction: Thumbs up" at bounding box center [998, 575] width 18 height 18
click at [505, 105] on div "DMs" at bounding box center [496, 96] width 97 height 48
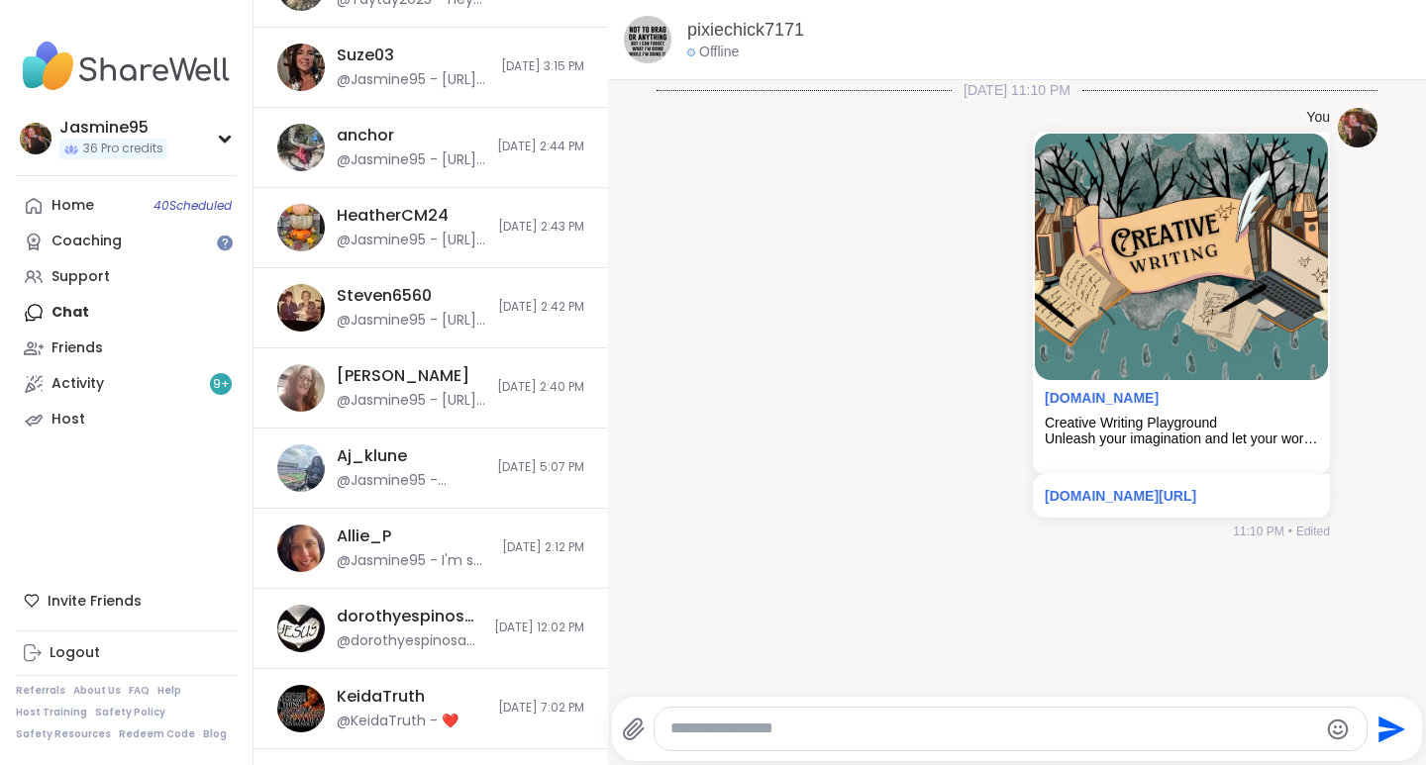
scroll to position [1152, 0]
click at [326, 301] on div "Steven6560 @Jasmine95 - [URL][DOMAIN_NAME] [DATE] 2:42 PM" at bounding box center [430, 308] width 355 height 80
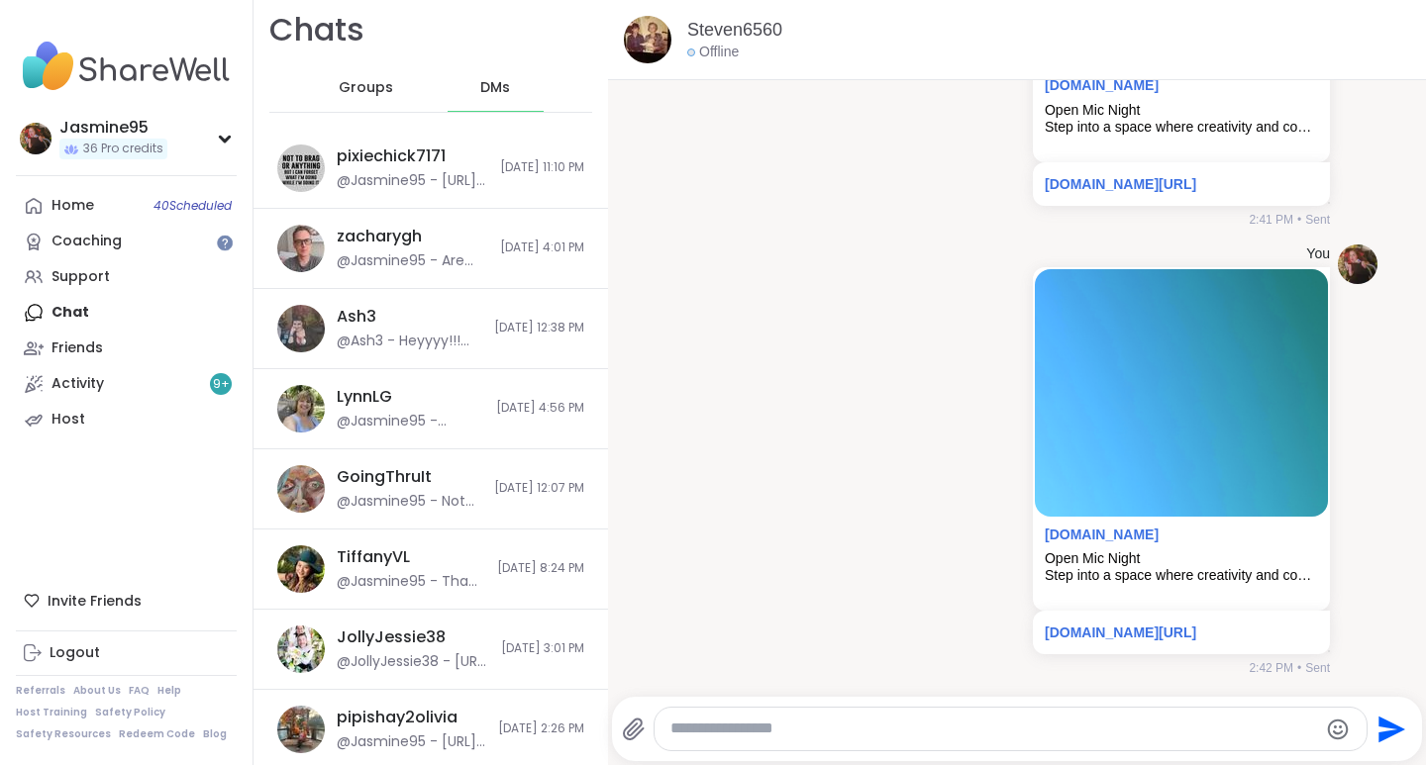
scroll to position [0, 0]
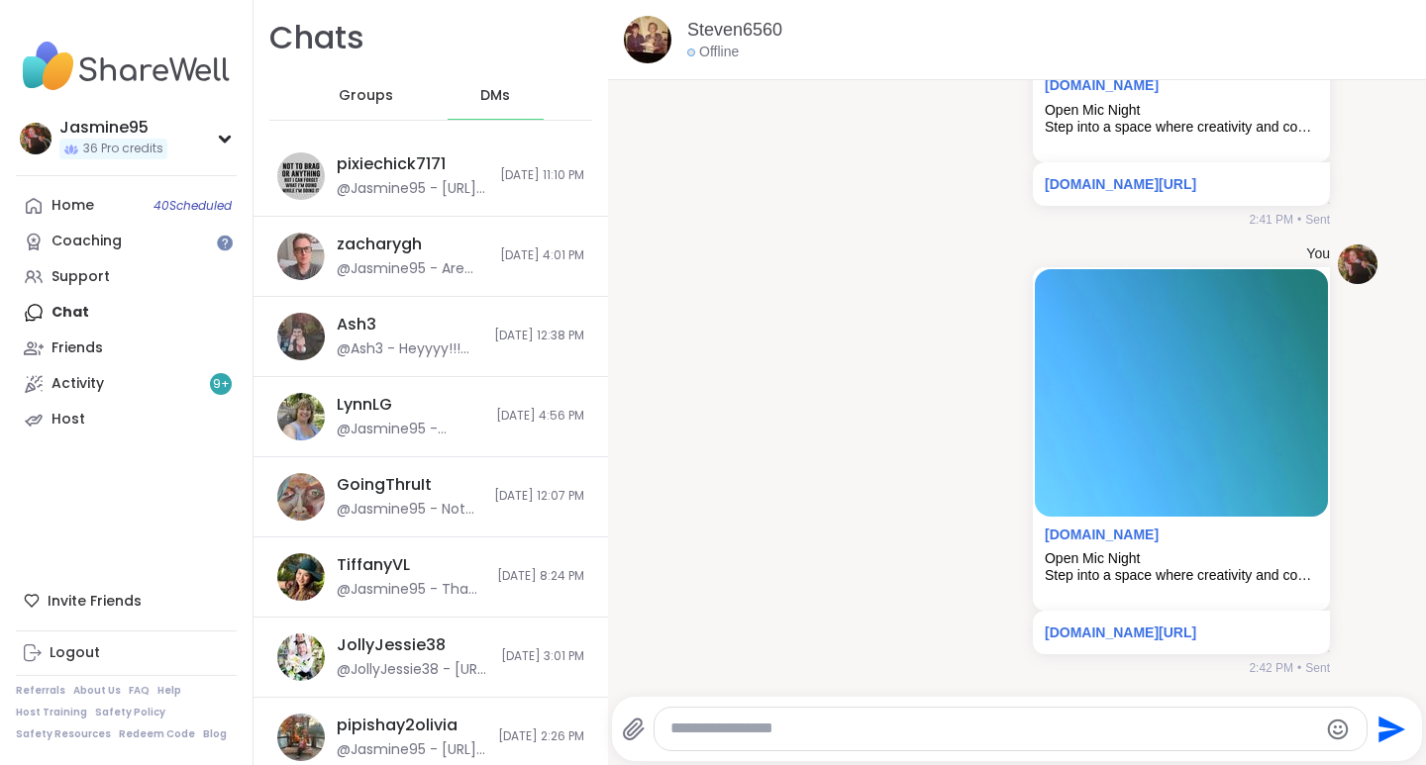
click at [372, 99] on span "Groups" at bounding box center [366, 96] width 54 height 20
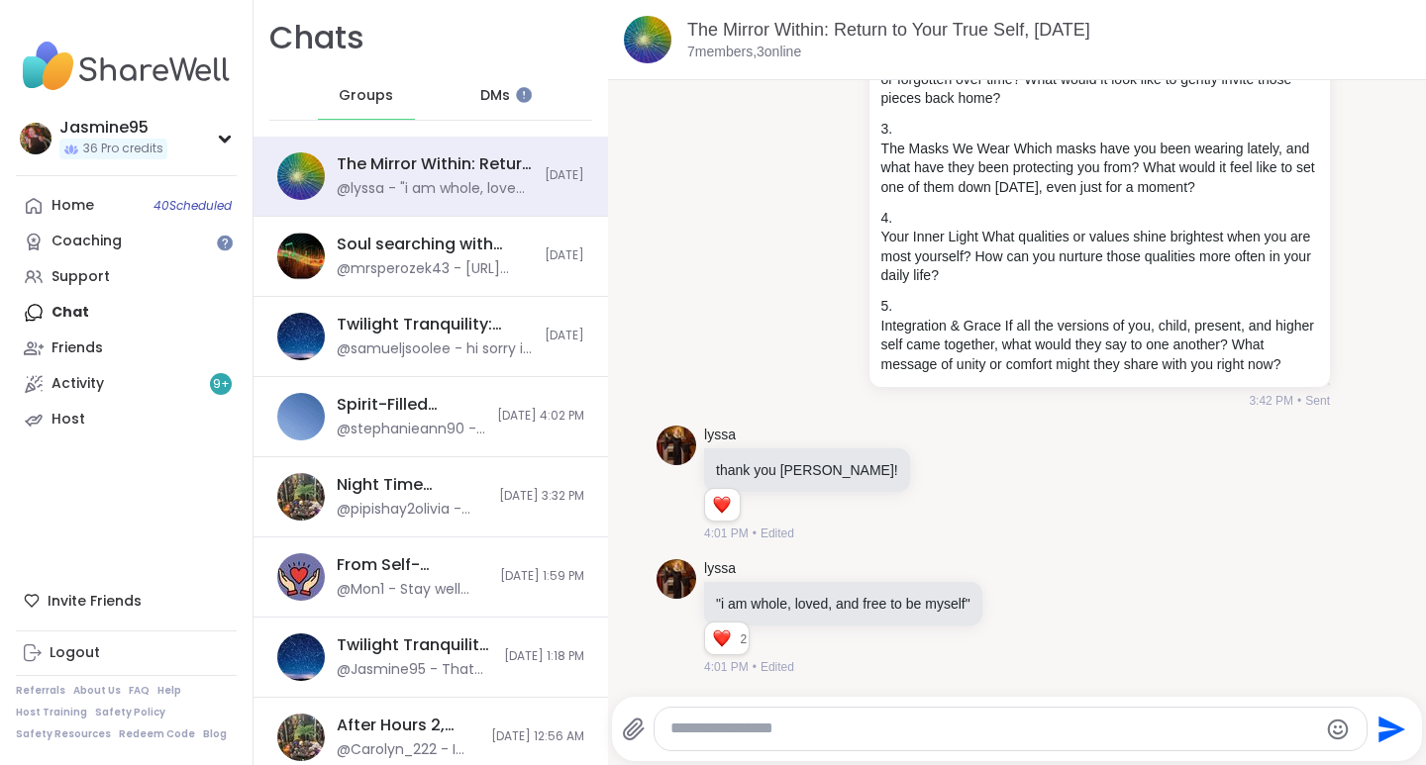
click at [406, 269] on div "@mrsperozek43 - [URL][DOMAIN_NAME]" at bounding box center [435, 269] width 196 height 20
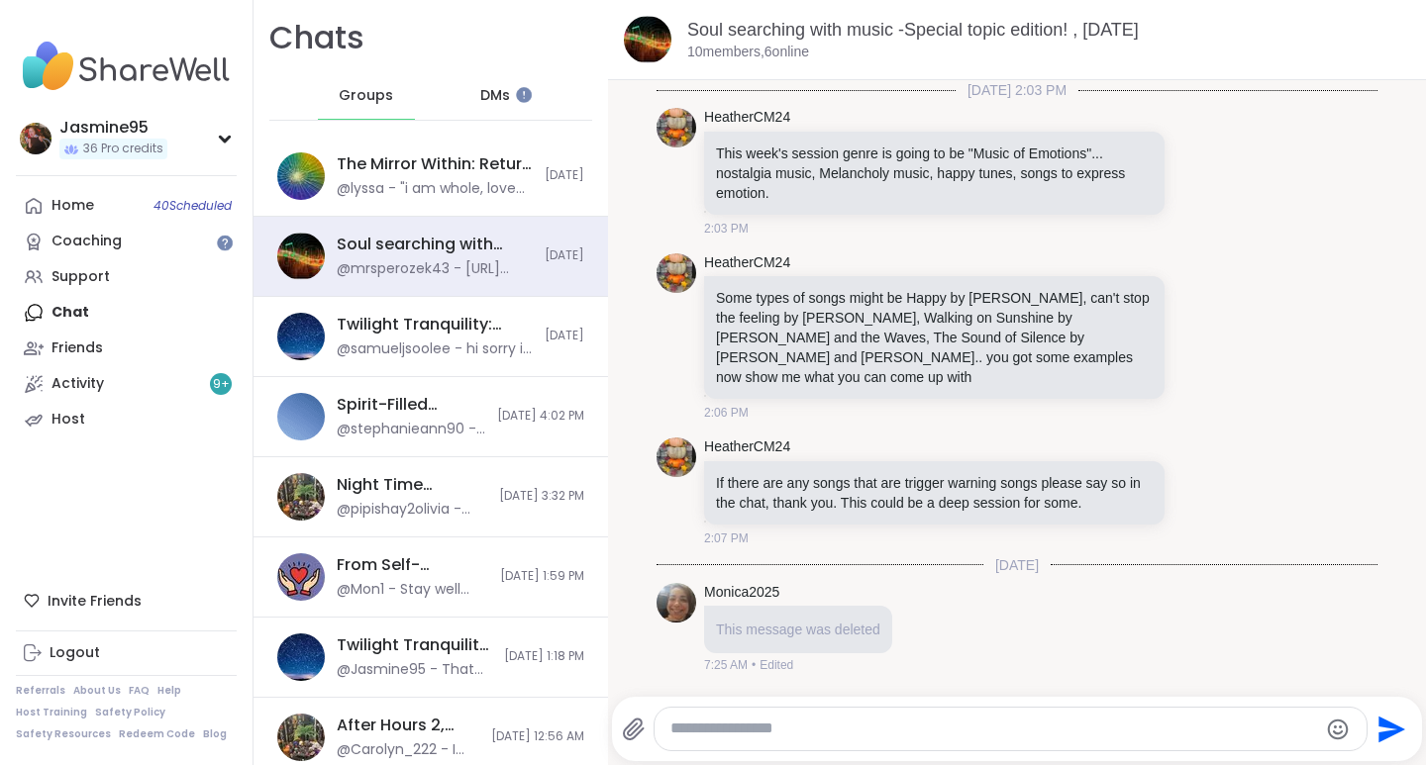
click at [467, 337] on div "Twilight Tranquility: Guided Meditations , [DATE] @samueljsoolee - hi sorry i c…" at bounding box center [435, 337] width 196 height 46
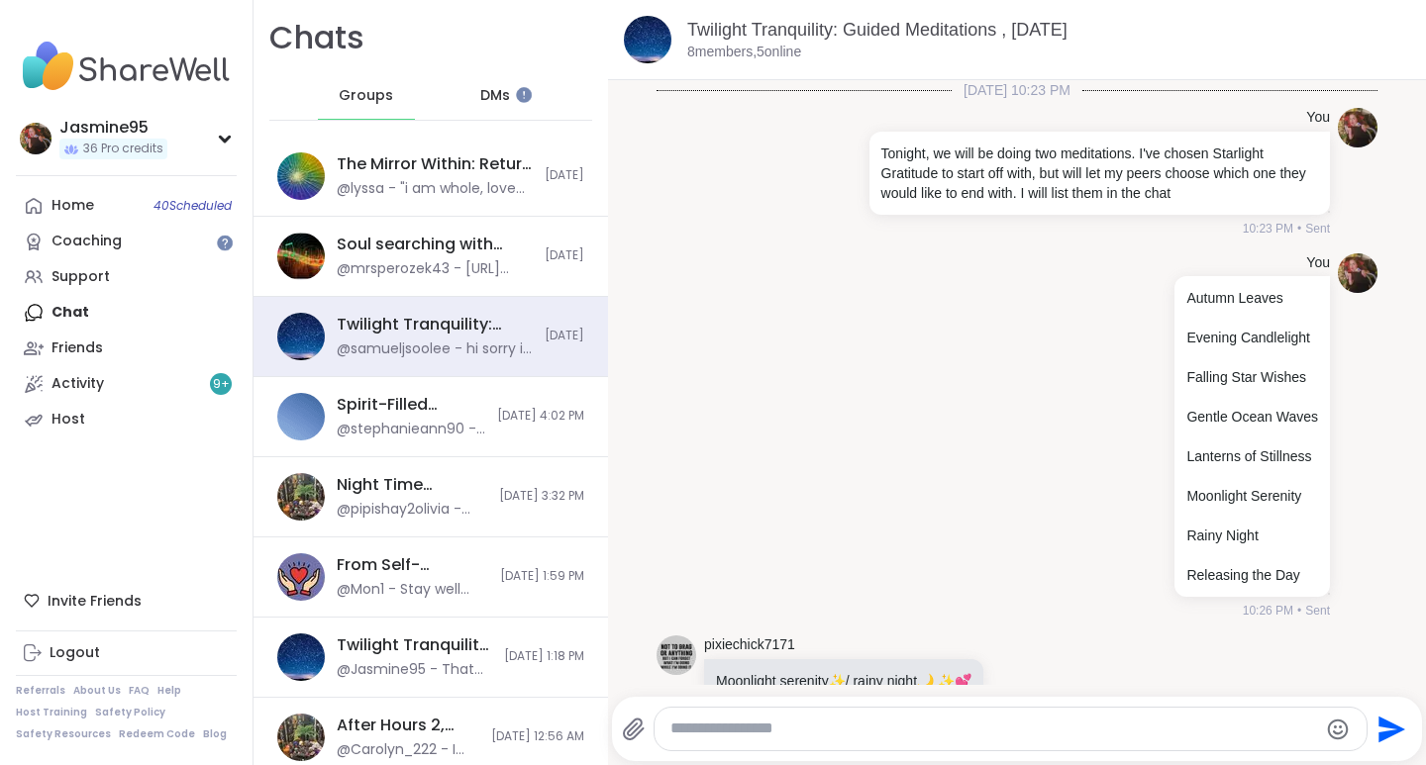
scroll to position [2934, 0]
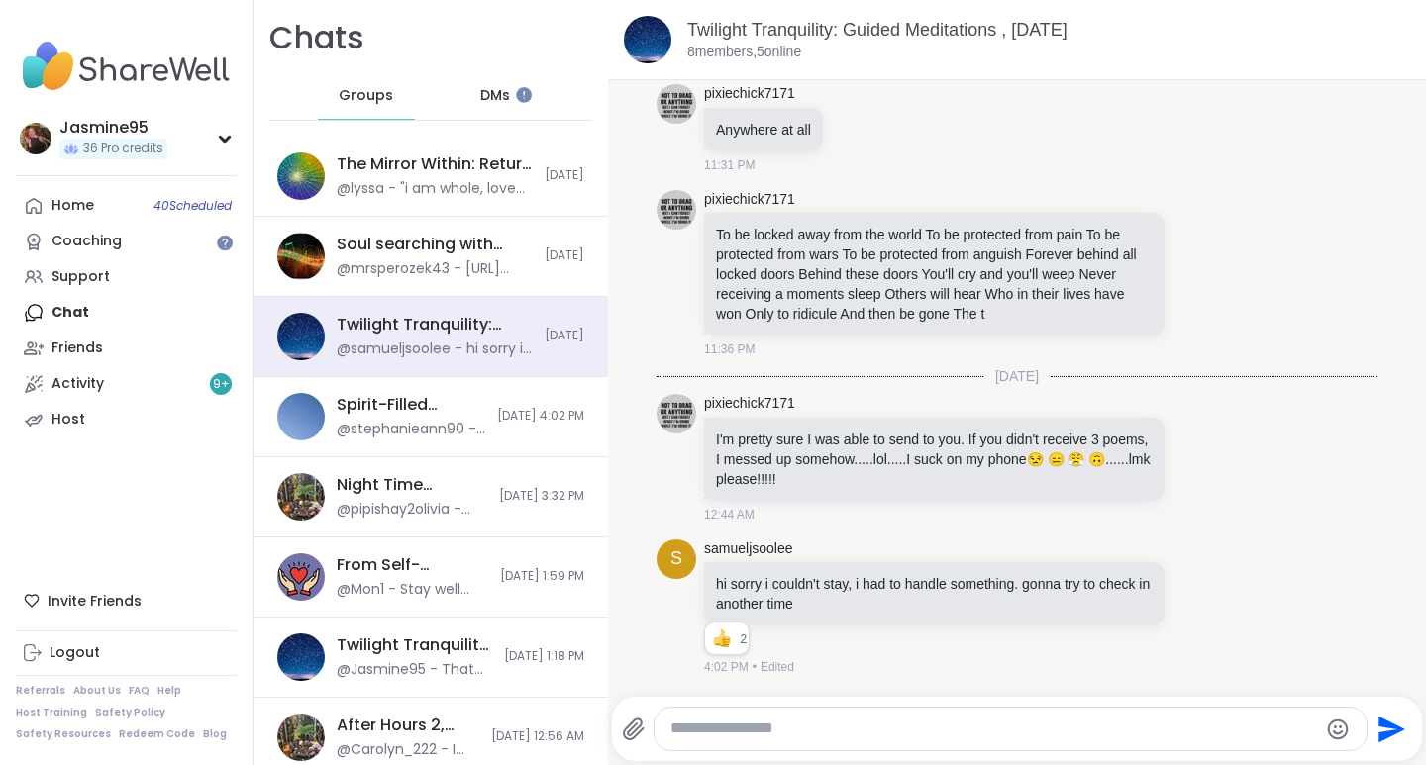
click at [1212, 460] on icon at bounding box center [1221, 459] width 18 height 24
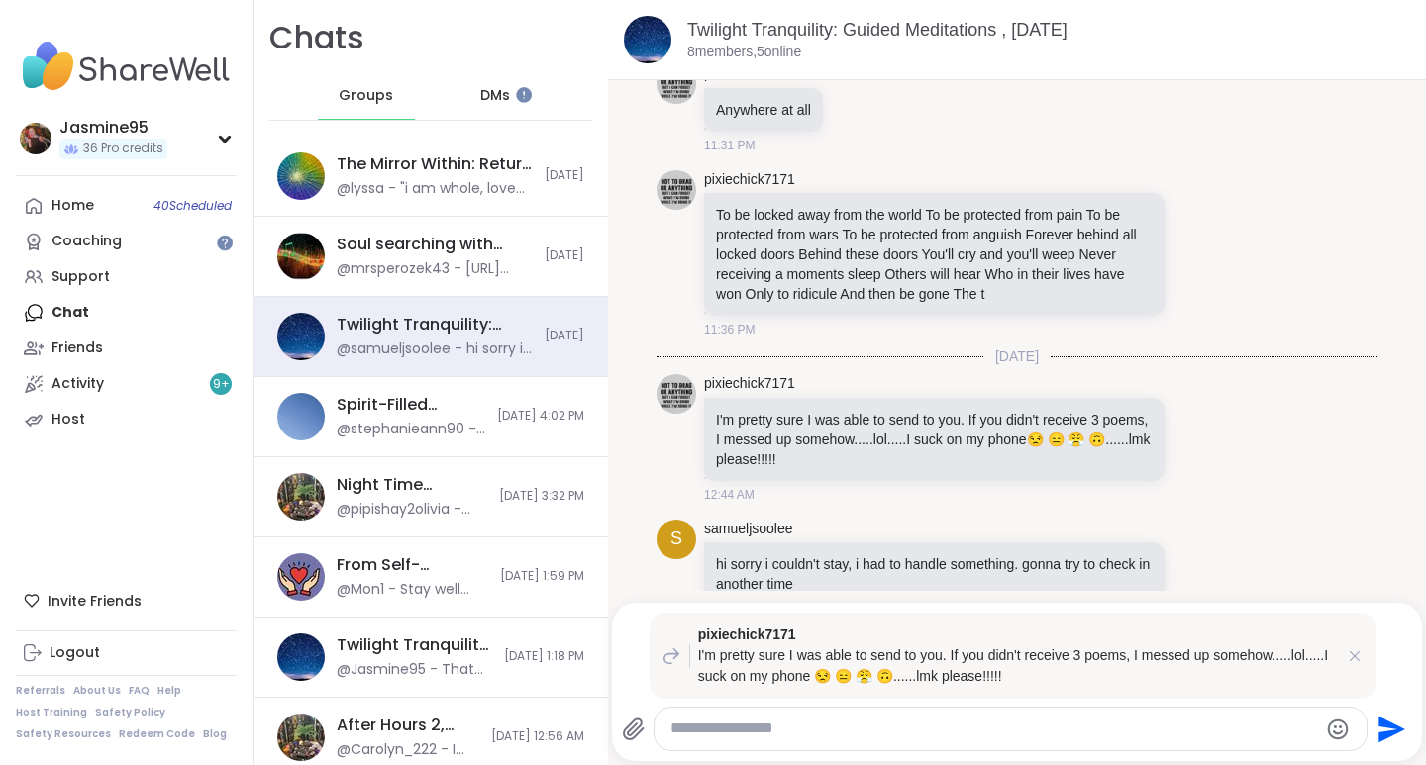
type textarea "*"
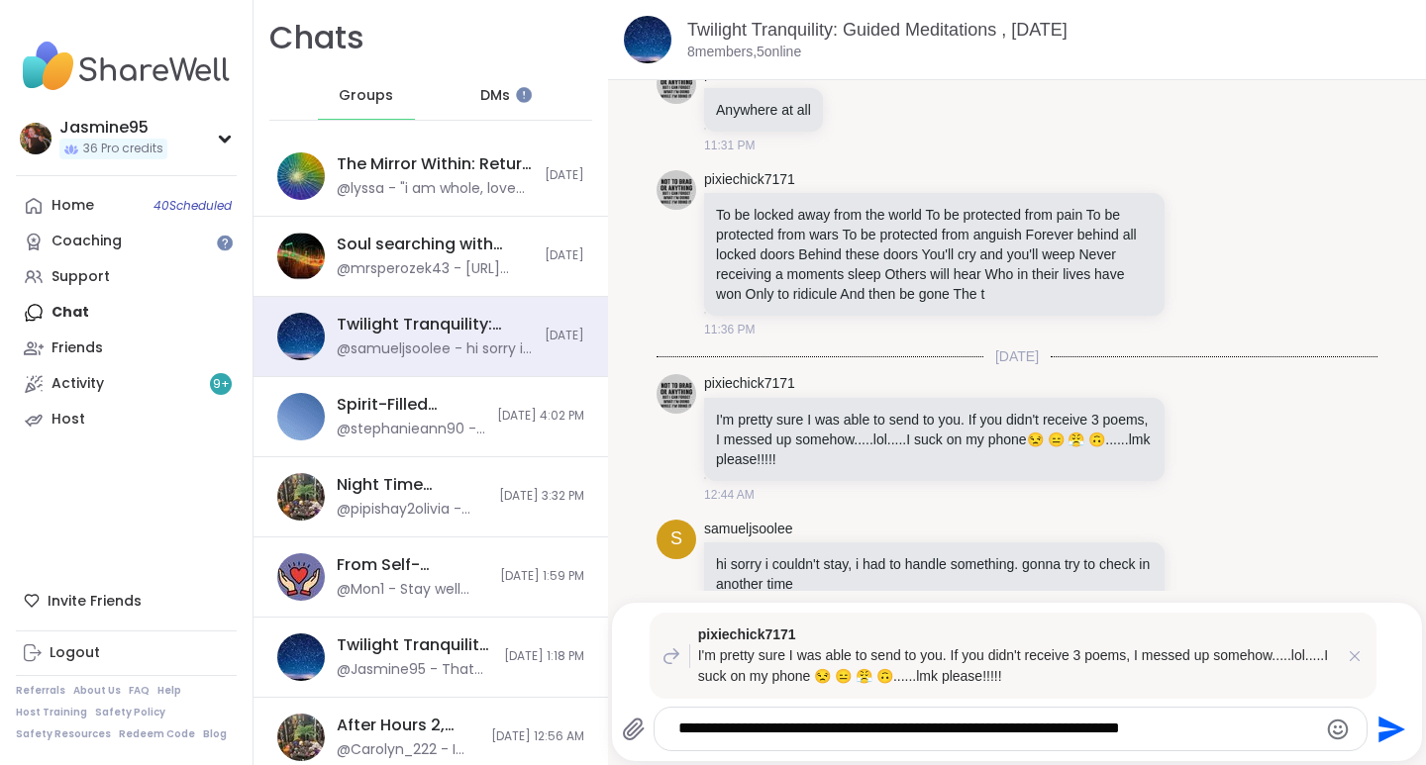
type textarea "**********"
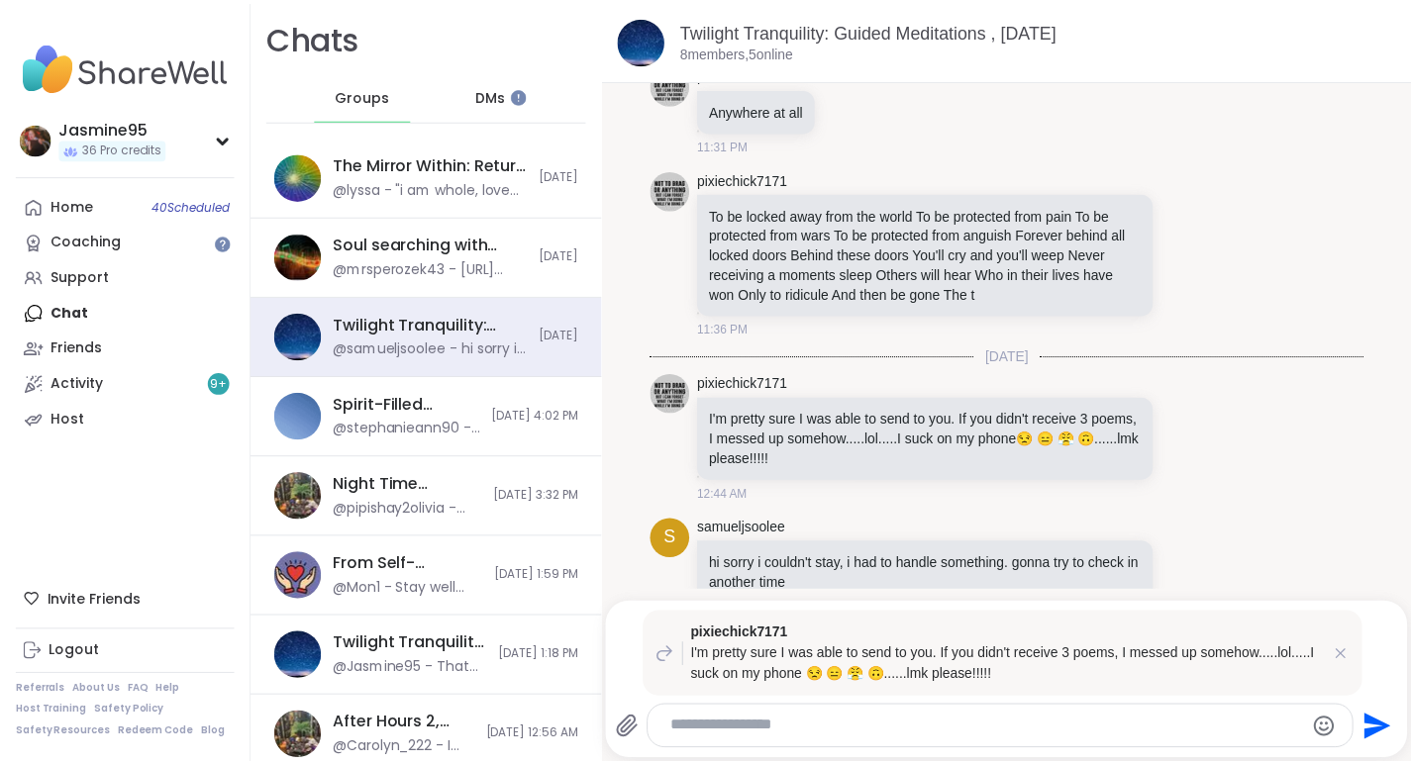
scroll to position [3175, 0]
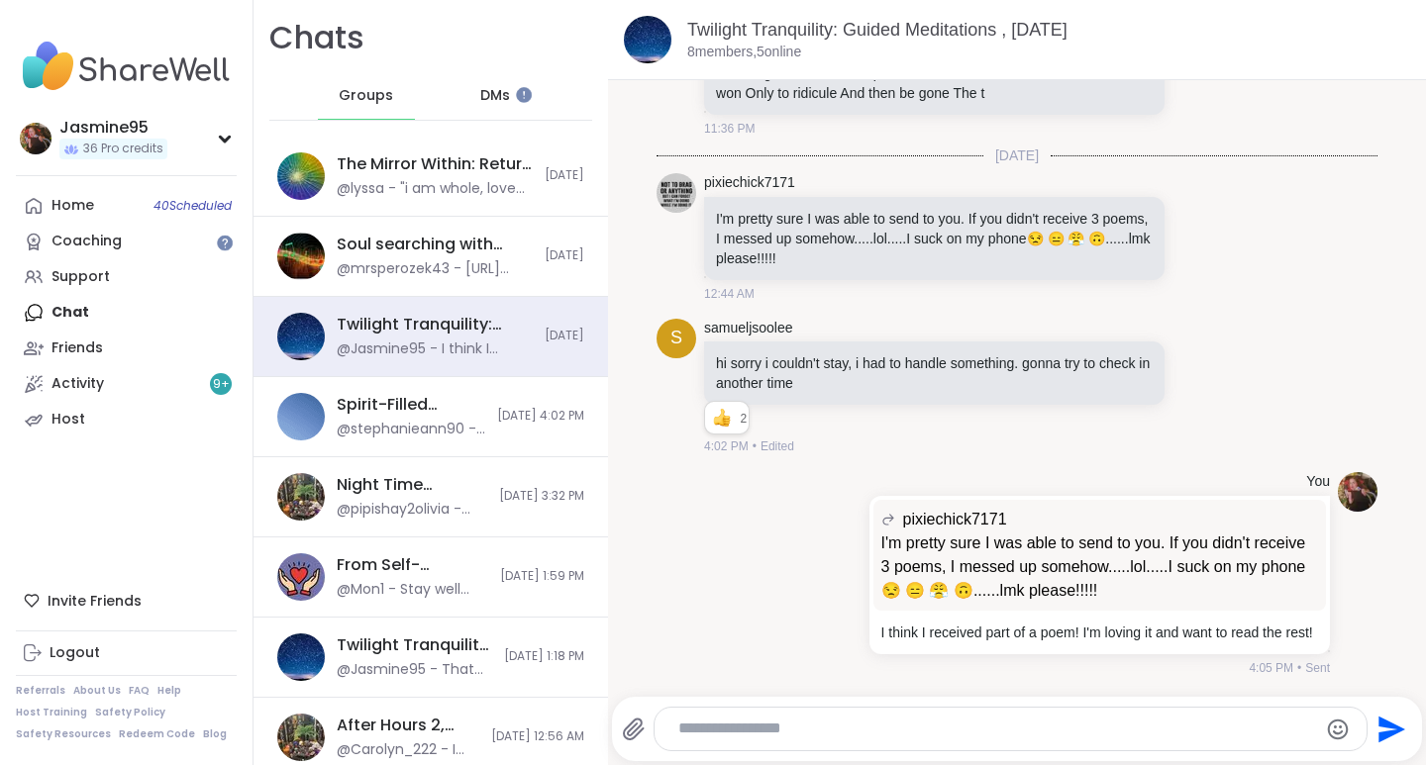
click at [78, 283] on div "Support" at bounding box center [80, 277] width 58 height 20
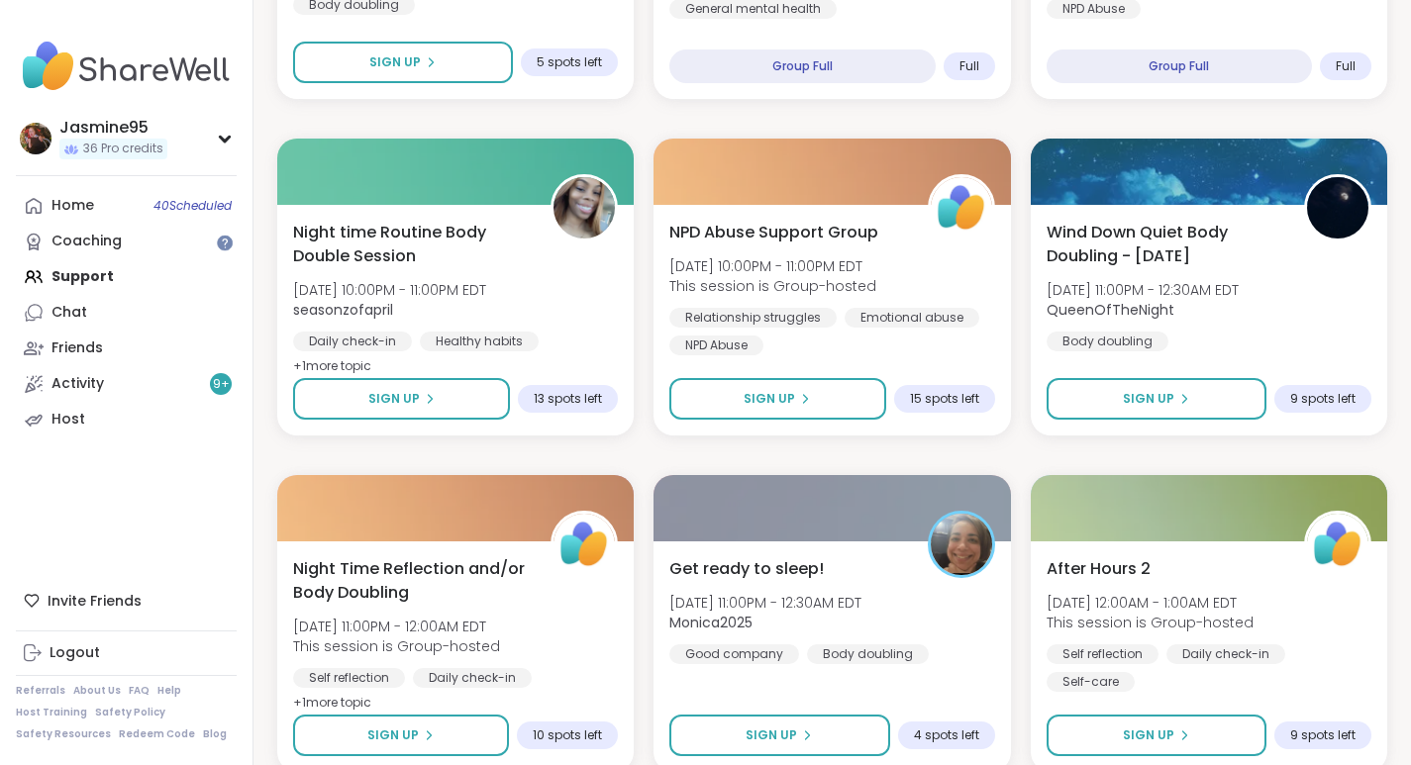
scroll to position [3275, 0]
click at [120, 417] on link "Host" at bounding box center [126, 420] width 221 height 36
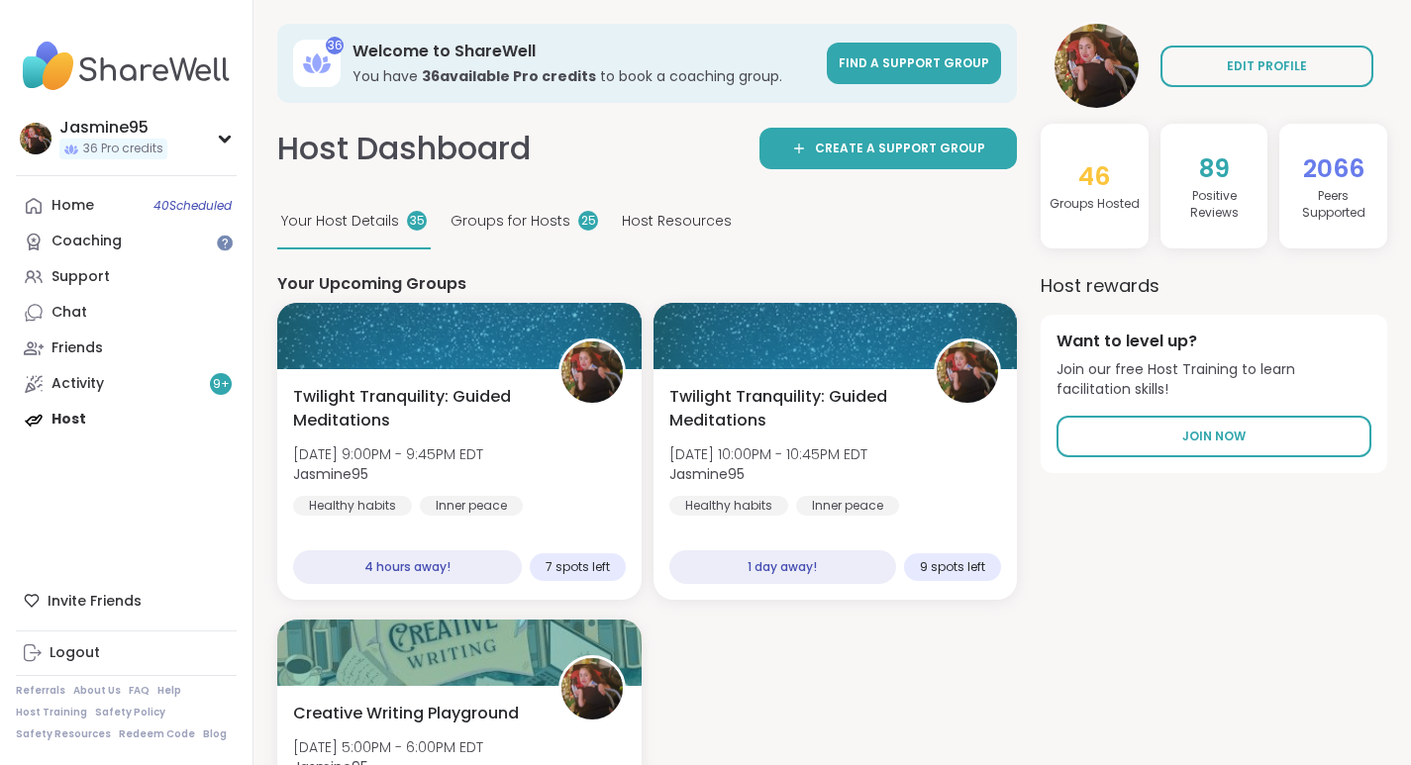
click at [483, 465] on span "Jasmine95" at bounding box center [388, 474] width 190 height 20
click at [131, 312] on link "Chat" at bounding box center [126, 313] width 221 height 36
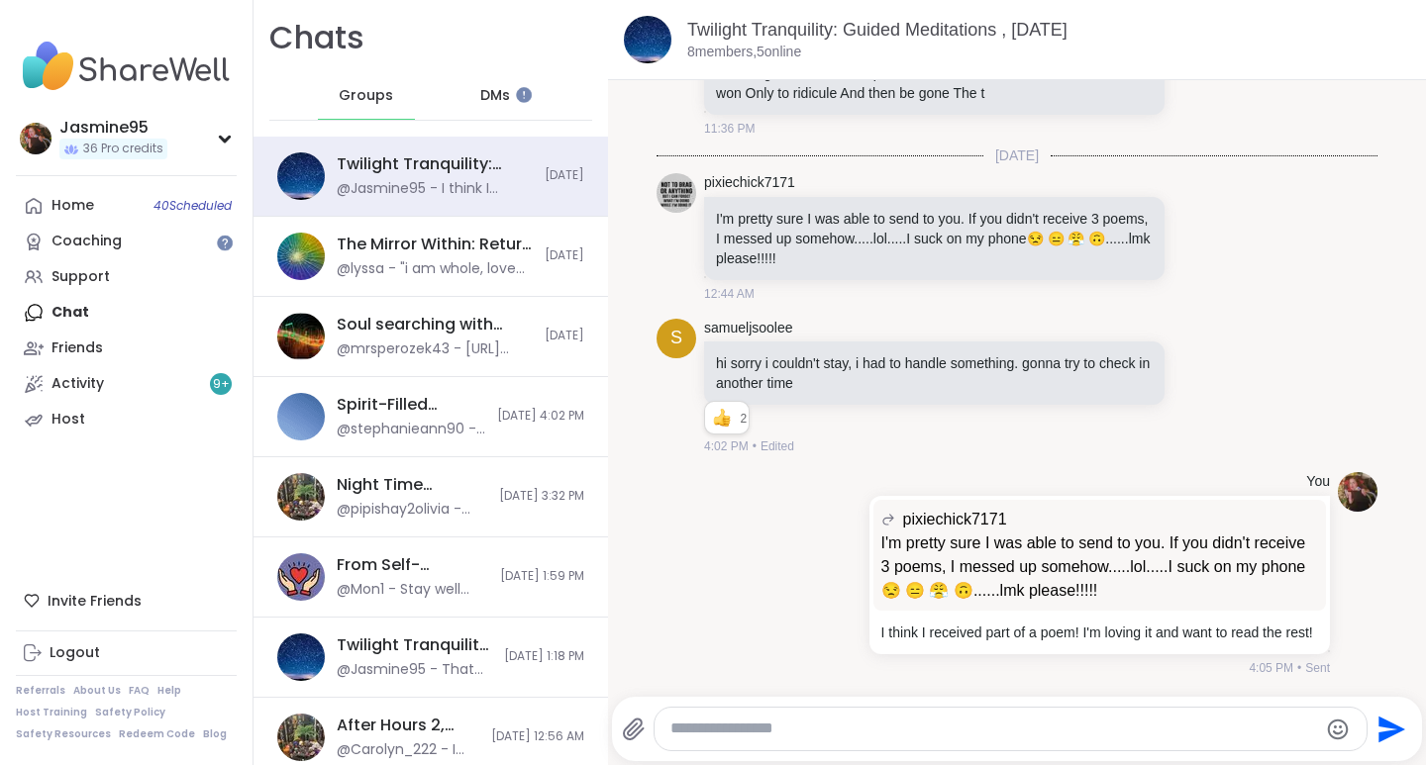
click at [413, 336] on div "Soul searching with music -Special topic edition! , [DATE] @mrsperozek43 - [URL…" at bounding box center [435, 337] width 196 height 46
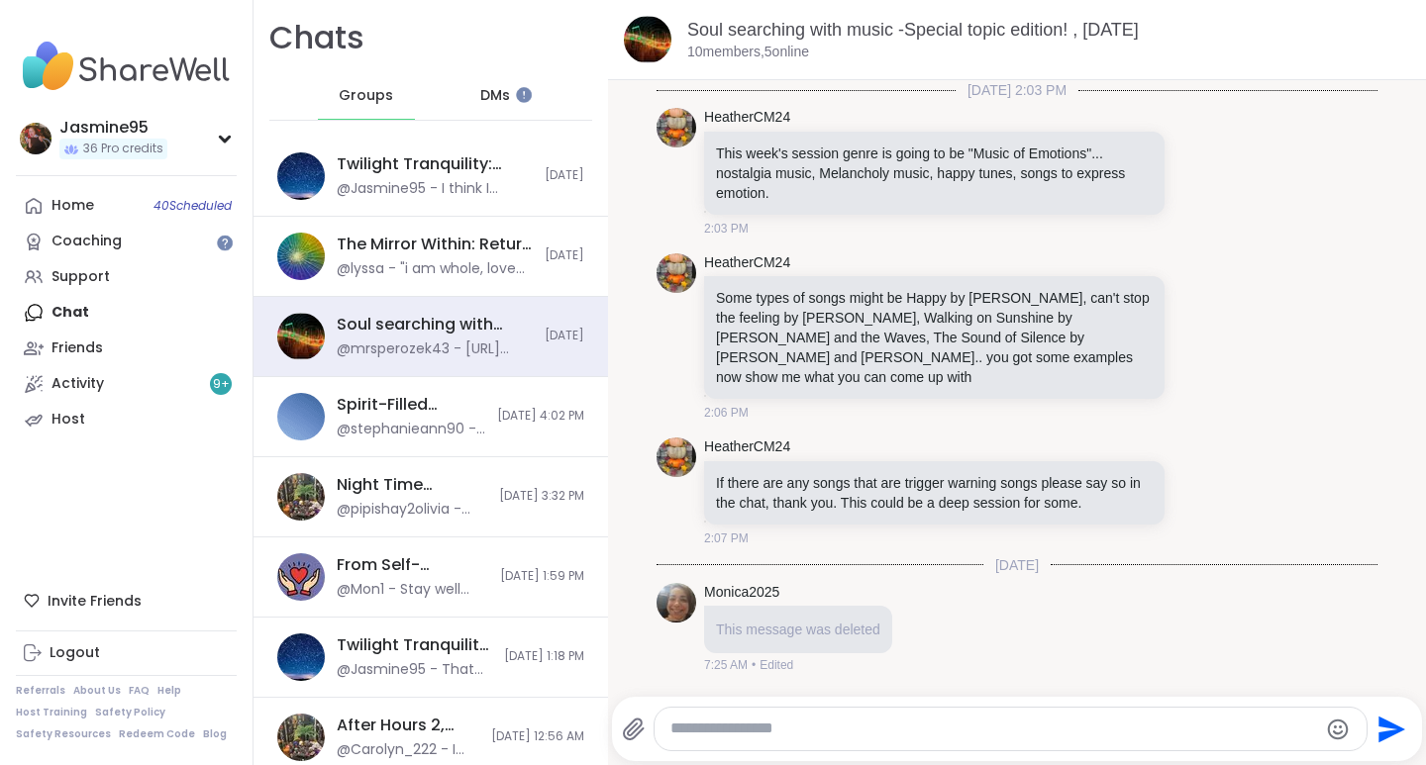
scroll to position [4762, 0]
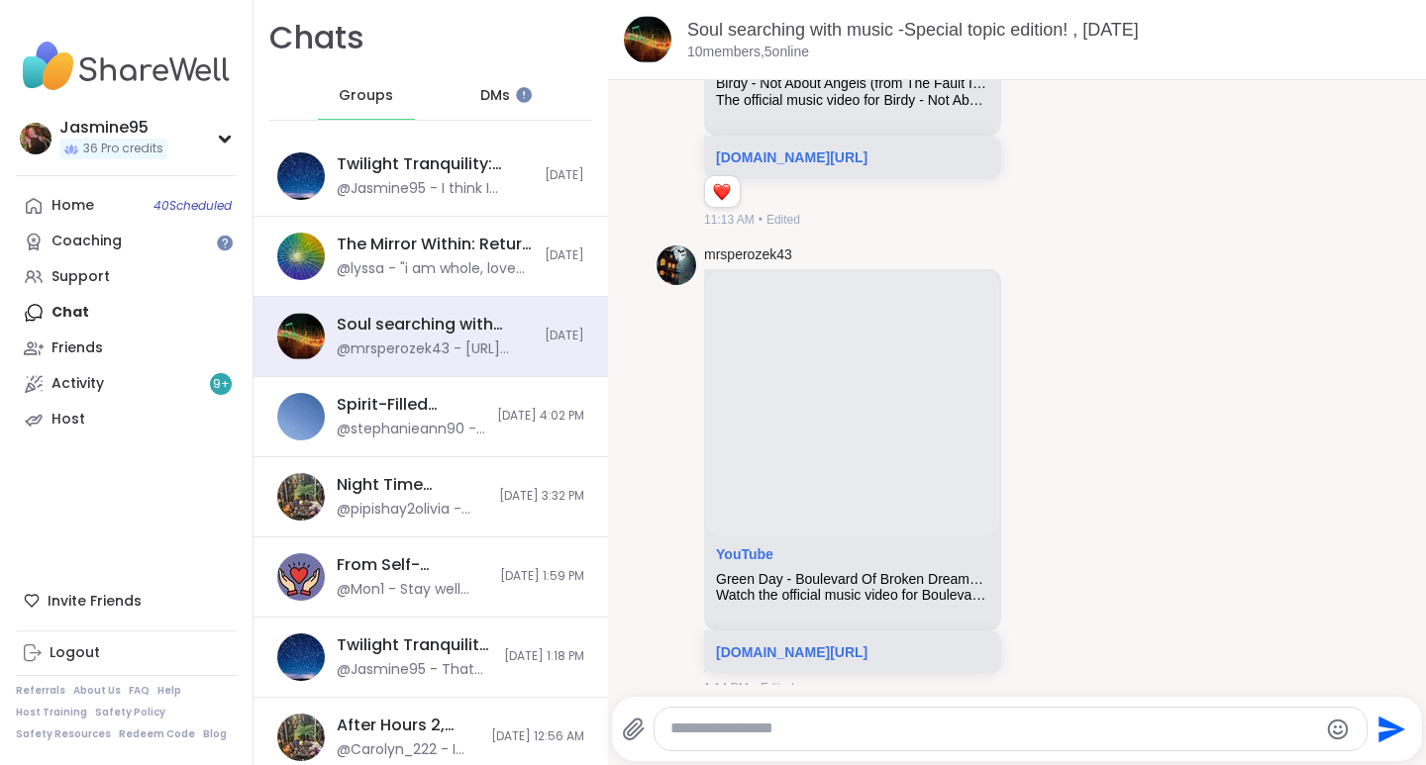
click at [703, 728] on textarea "Type your message" at bounding box center [993, 729] width 647 height 21
paste textarea "**********"
type textarea "**********"
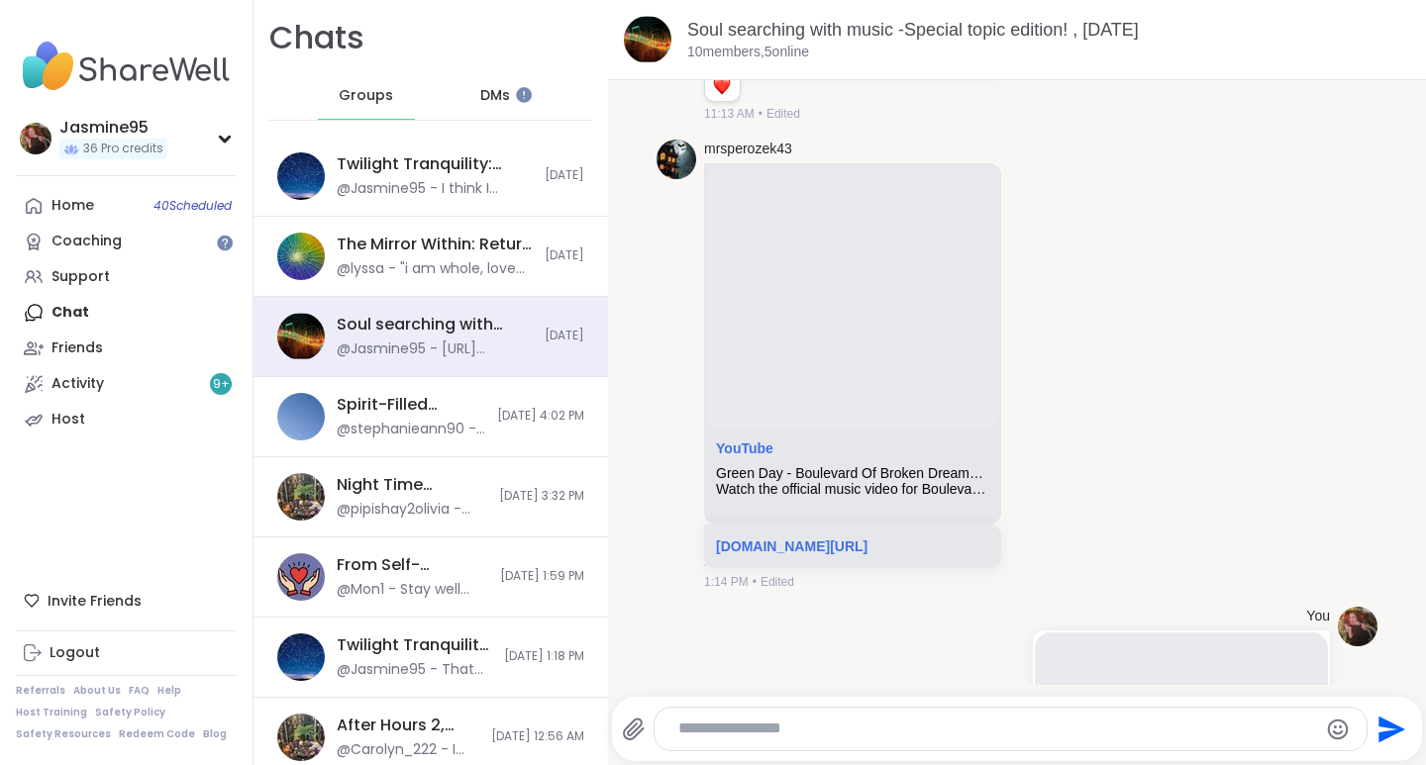
paste textarea "**********"
type textarea "**********"
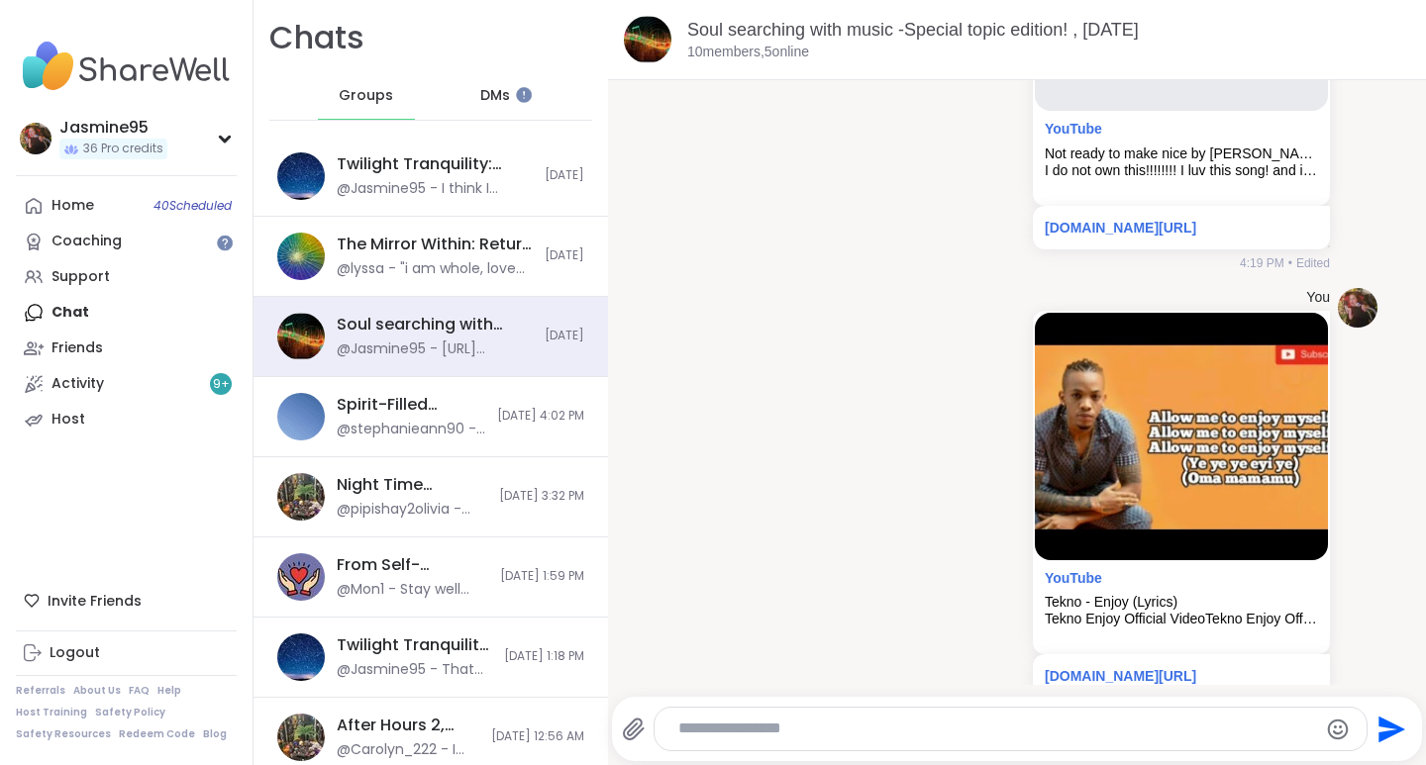
scroll to position [5678, 0]
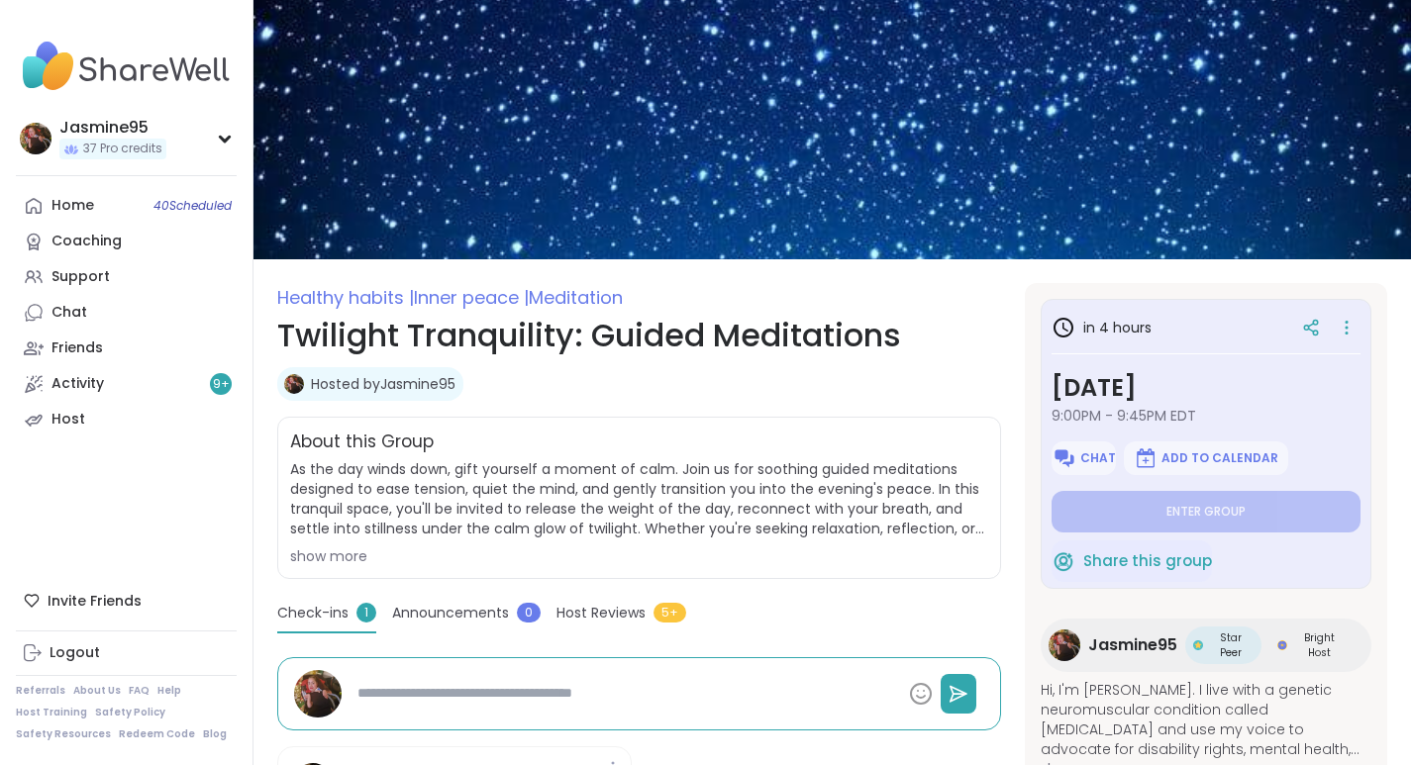
click at [1337, 321] on icon at bounding box center [1347, 328] width 20 height 28
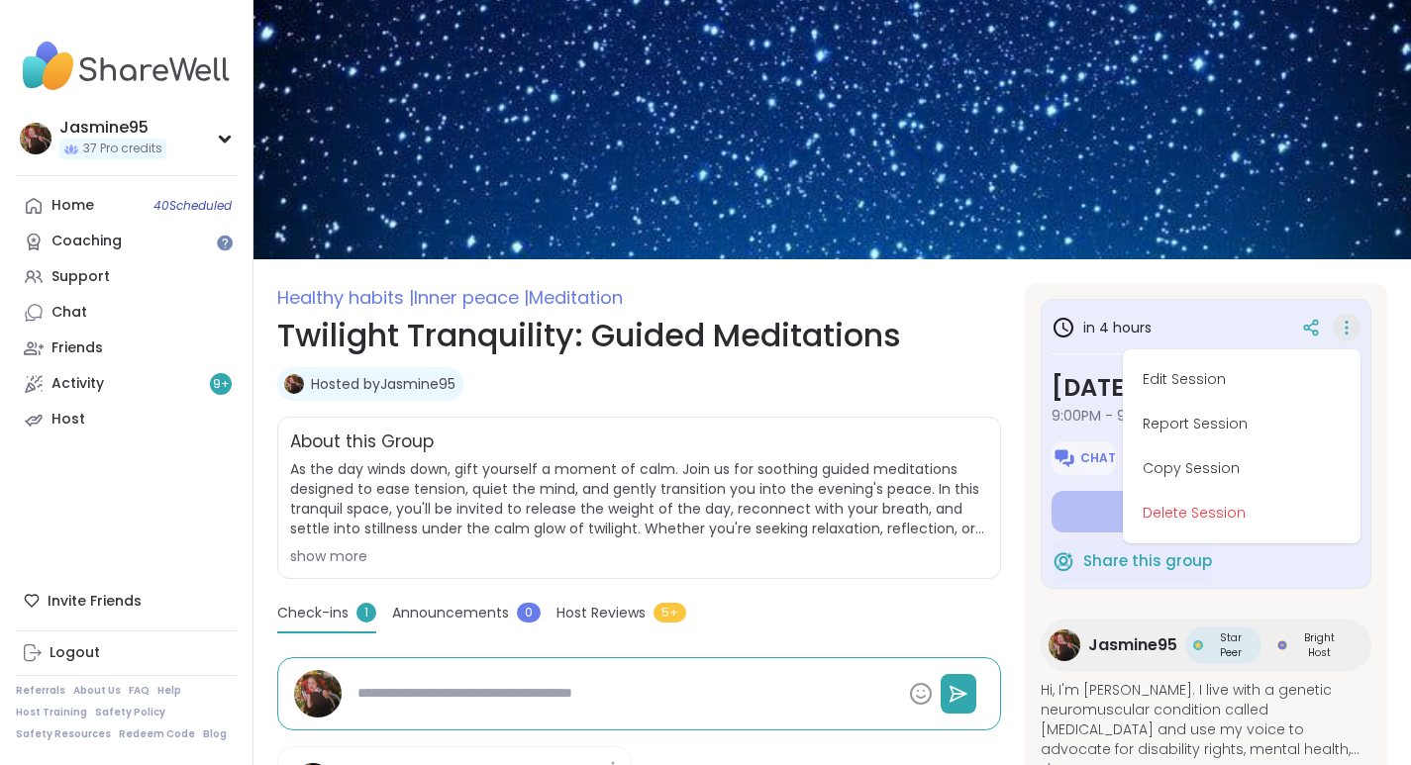
click at [1172, 376] on button "Edit Session" at bounding box center [1242, 379] width 222 height 45
type textarea "*"
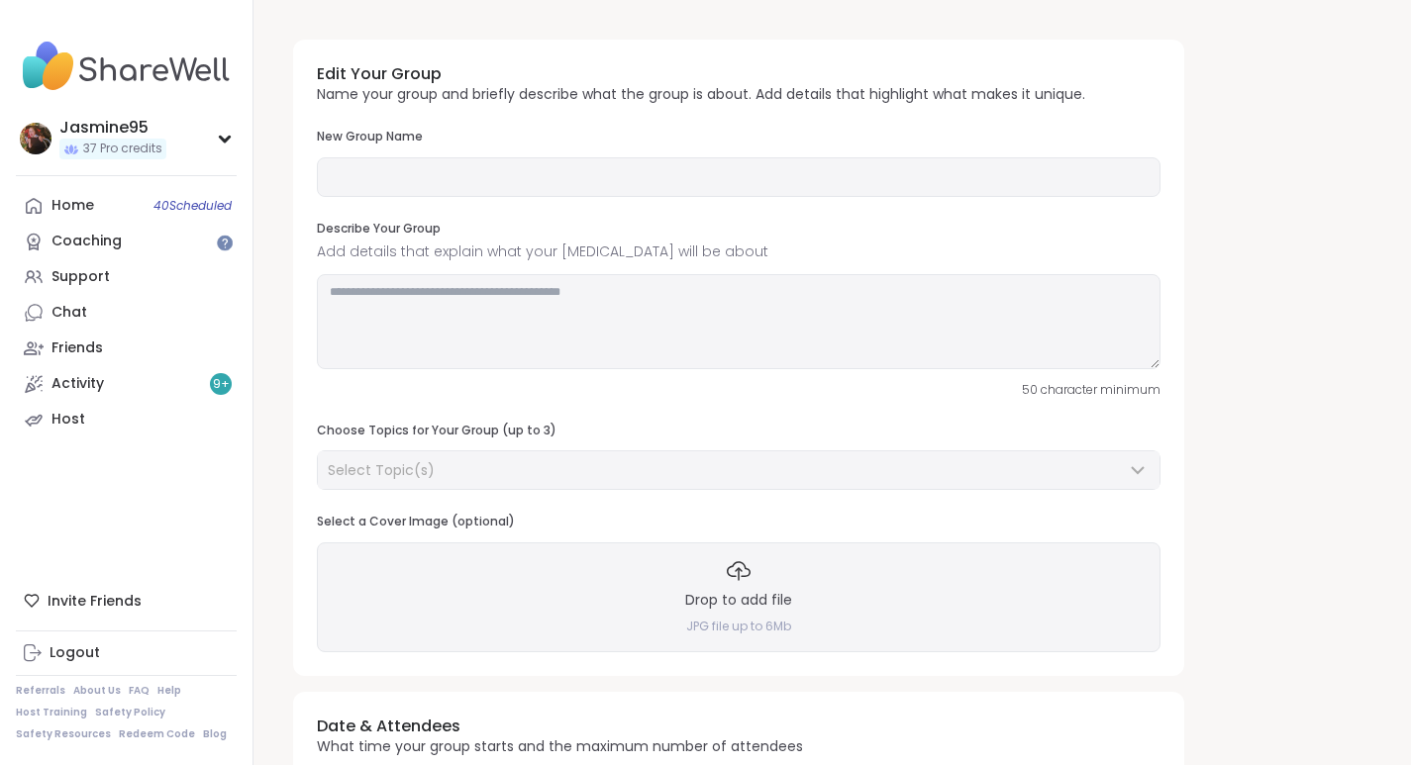
type input "**********"
type textarea "**********"
type input "**"
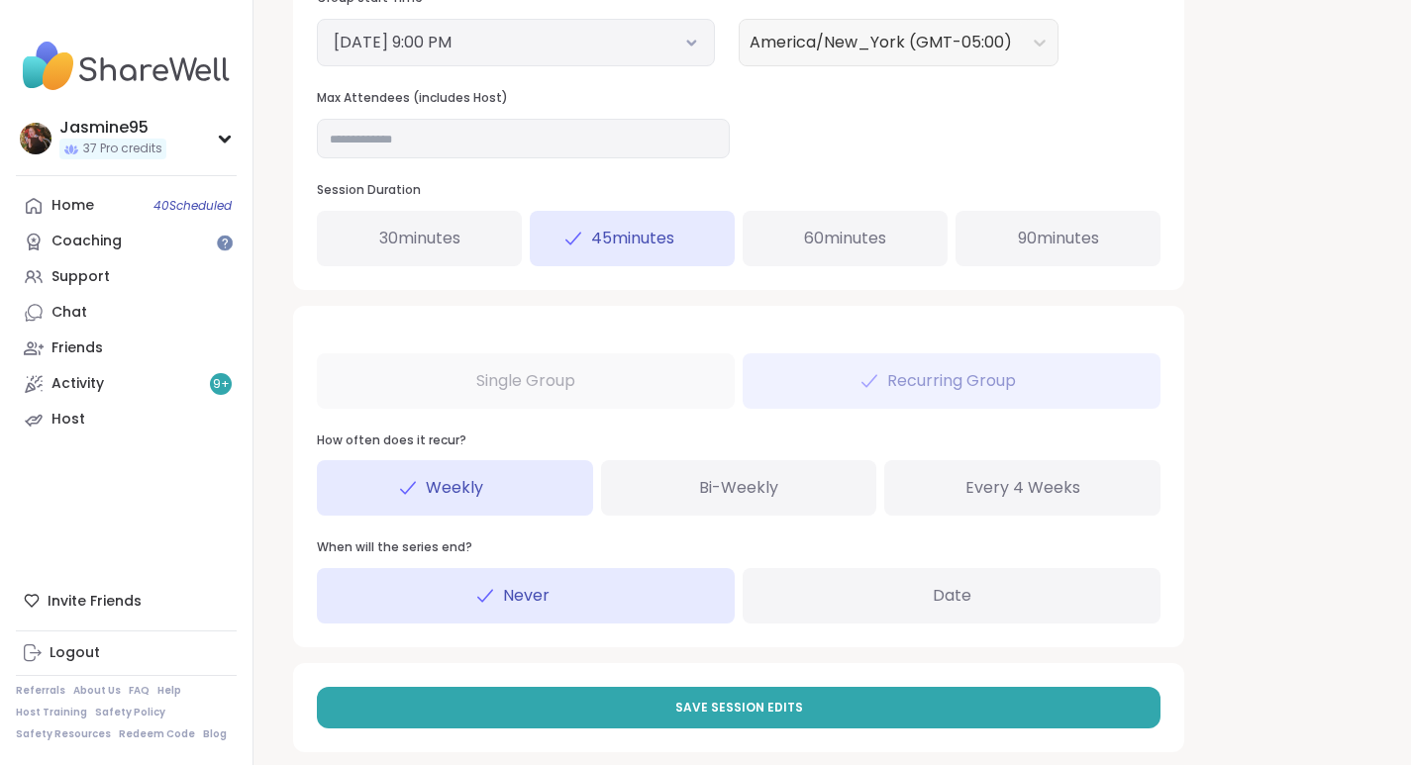
scroll to position [856, 0]
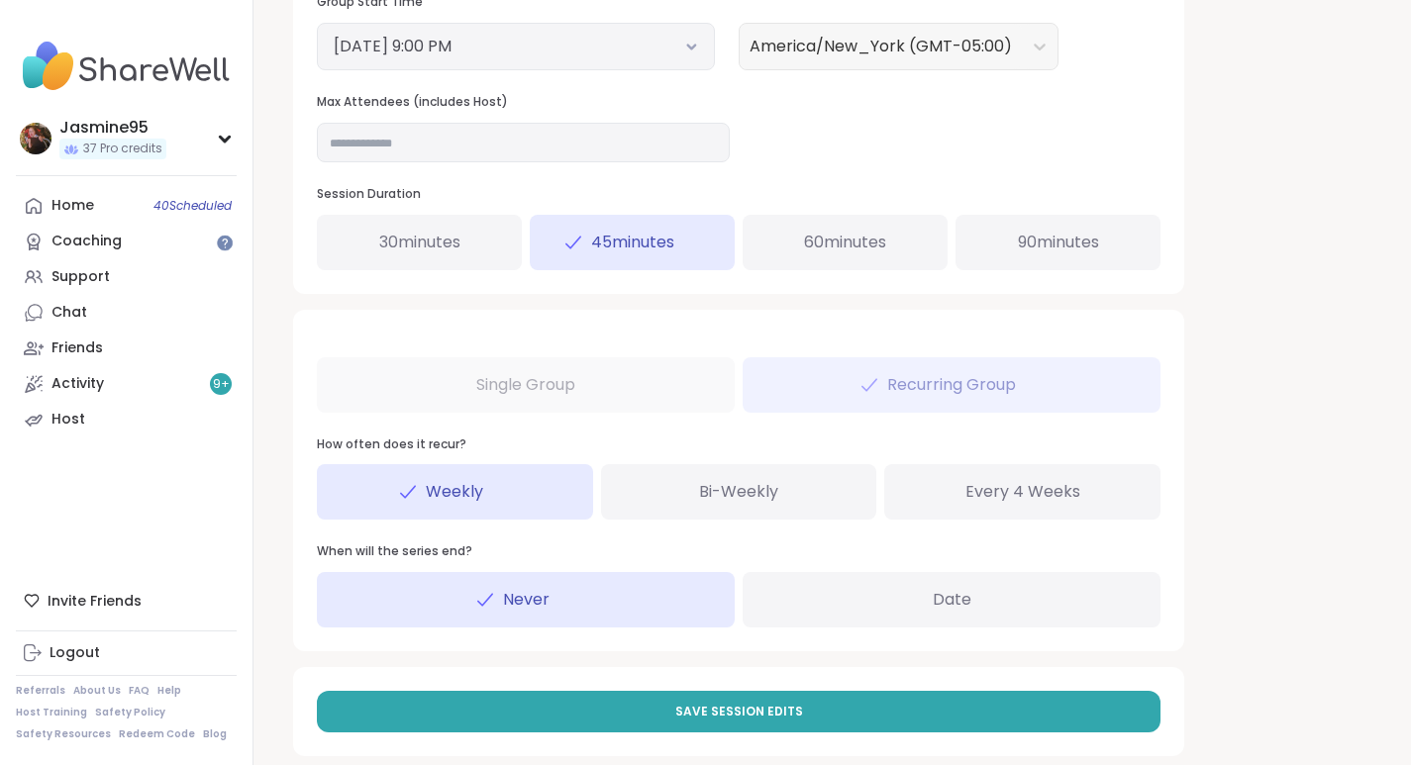
click at [614, 39] on button "October 6, 2025 9:00 PM" at bounding box center [516, 47] width 364 height 24
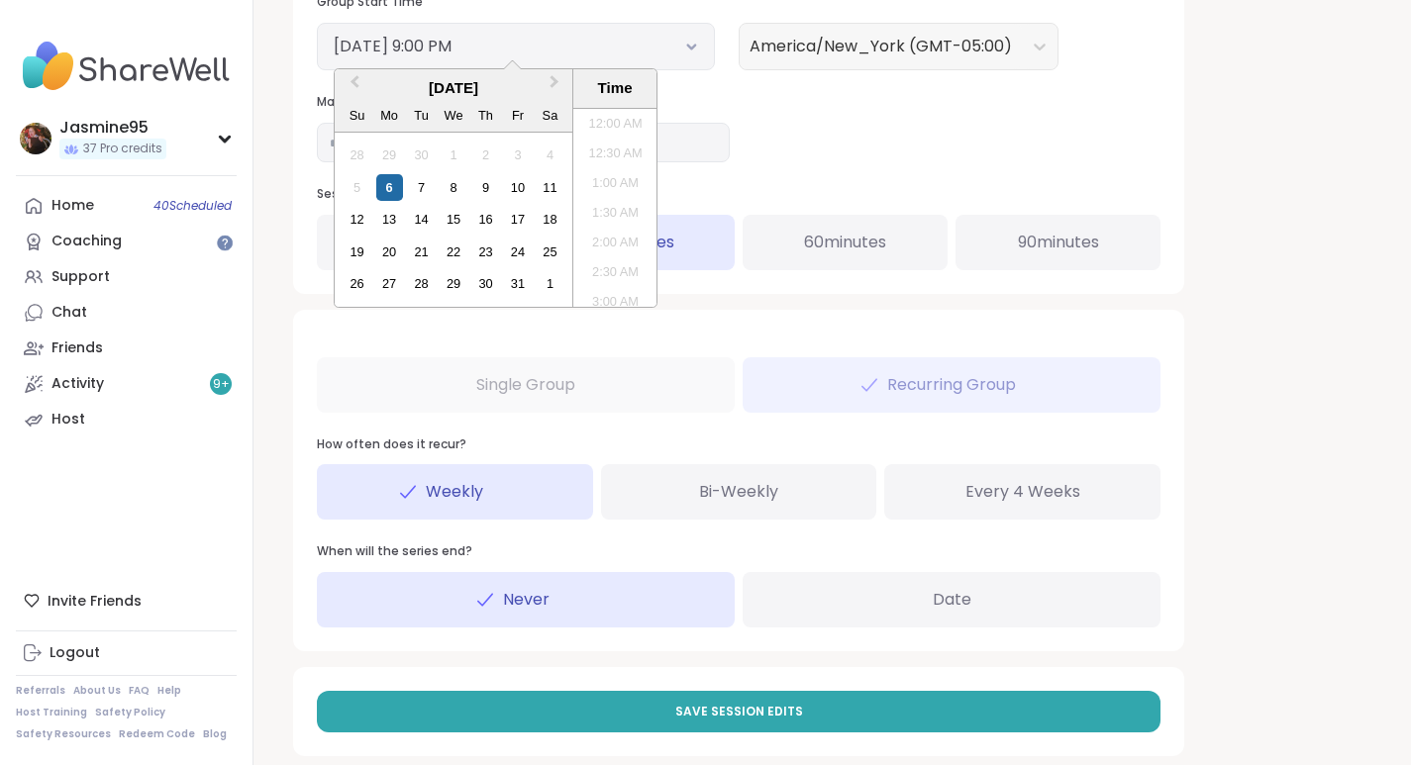
scroll to position [1164, 0]
click at [617, 264] on li "10:00 PM" at bounding box center [615, 268] width 84 height 30
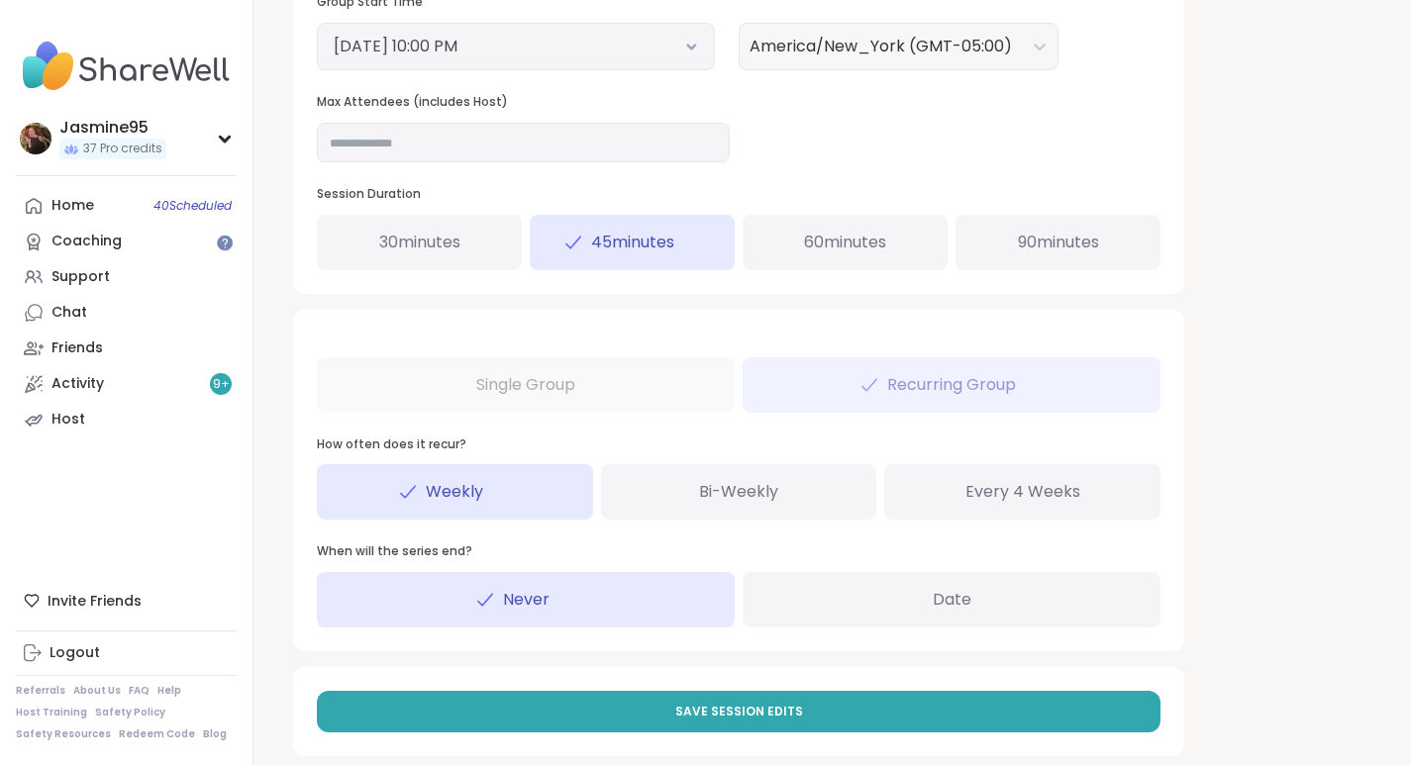
click at [798, 714] on button "Save Session Edits" at bounding box center [739, 712] width 844 height 42
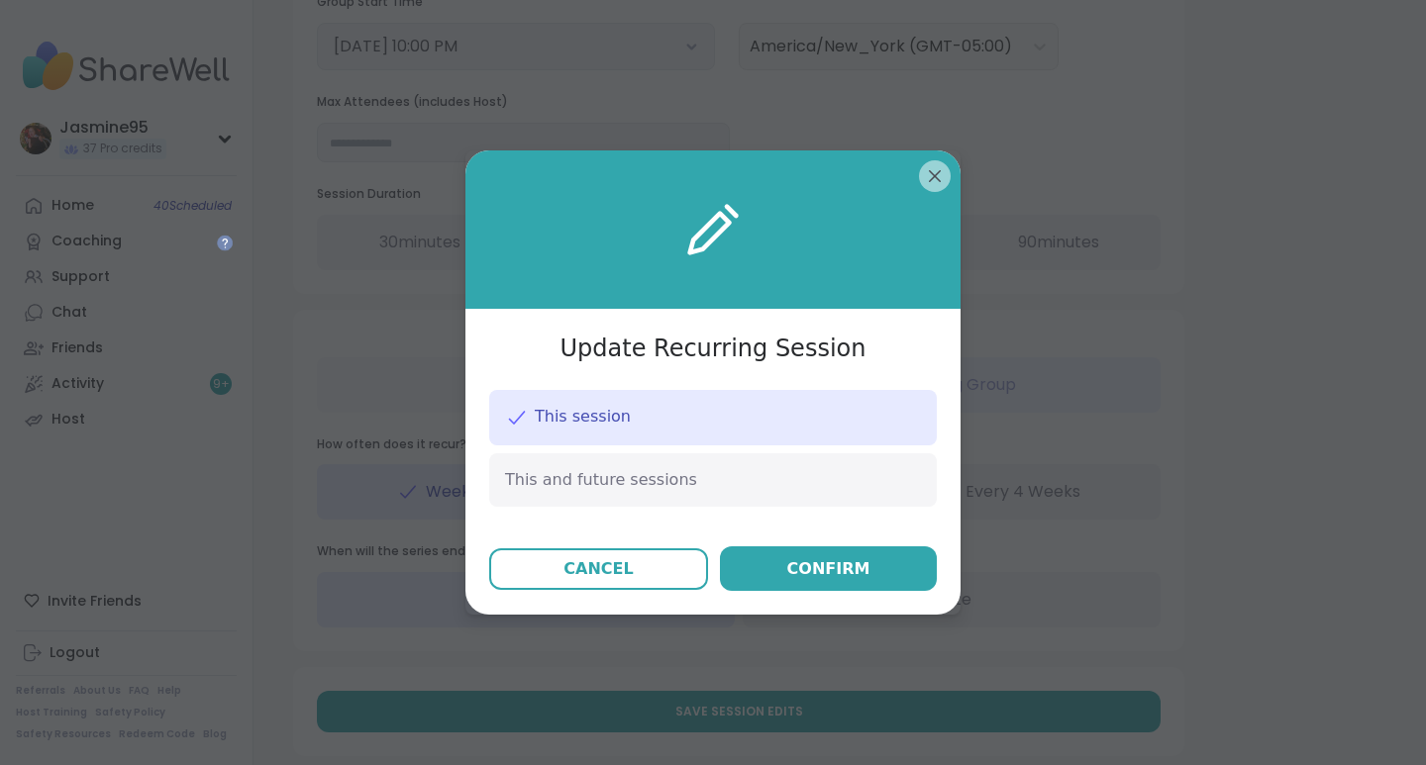
click at [595, 479] on span "This and future sessions" at bounding box center [601, 480] width 192 height 22
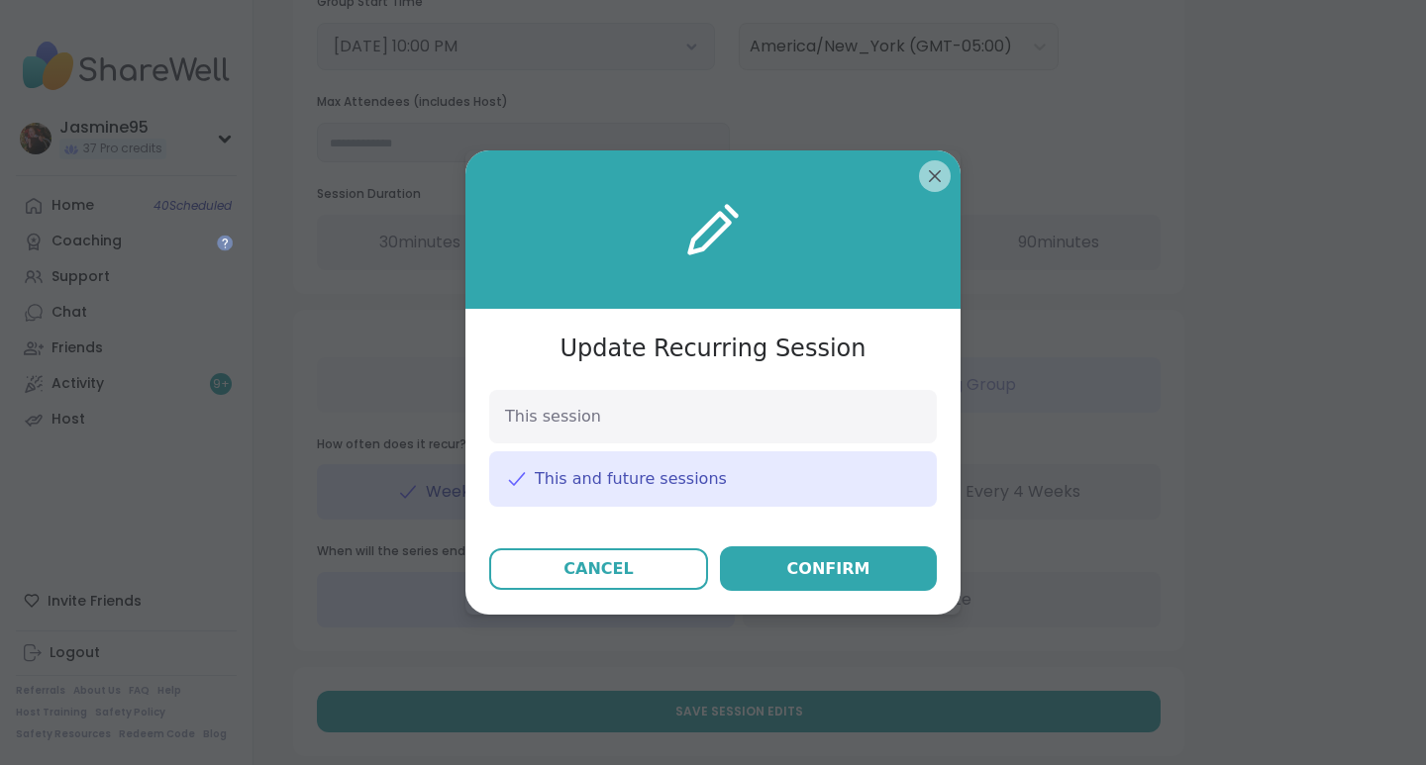
click at [778, 574] on button "Confirm" at bounding box center [828, 569] width 217 height 45
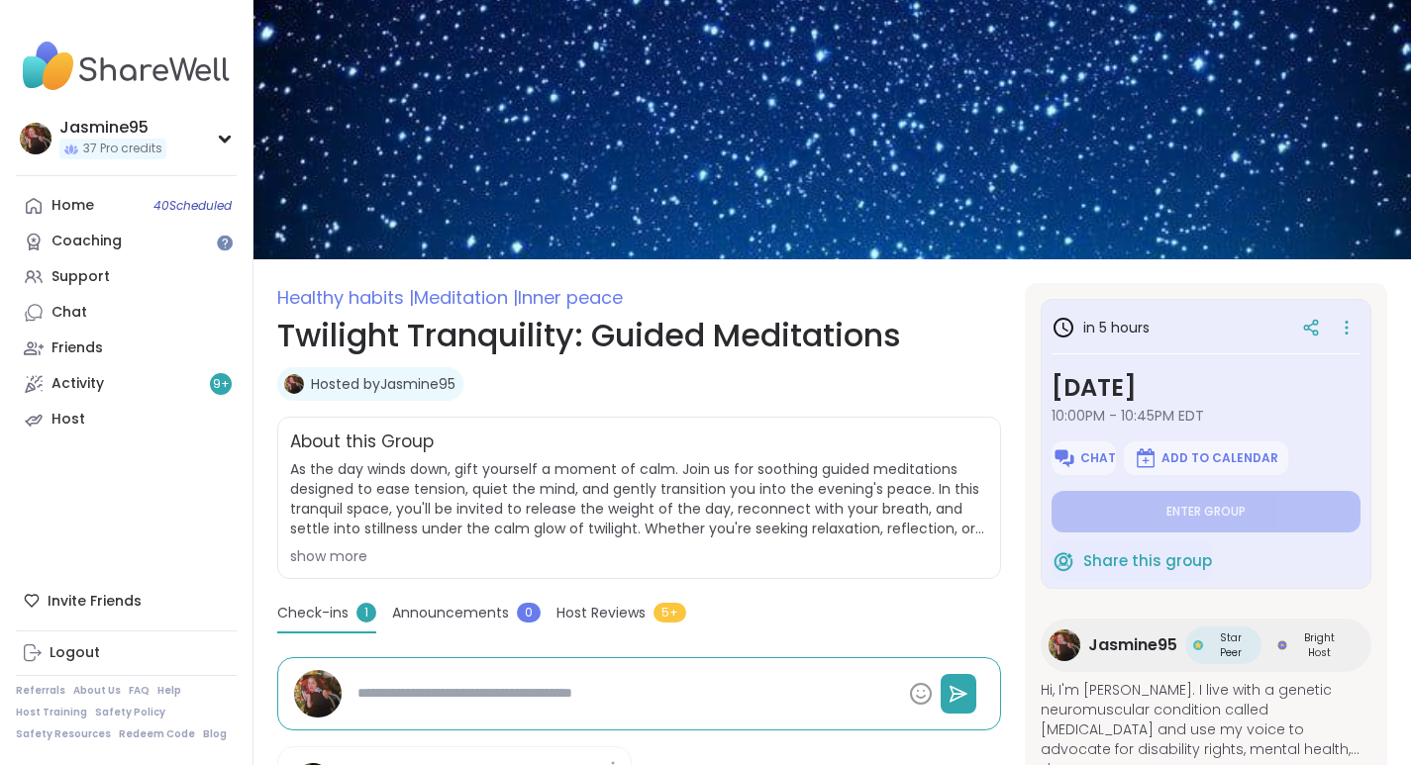
type textarea "*"
